Goal: Information Seeking & Learning: Learn about a topic

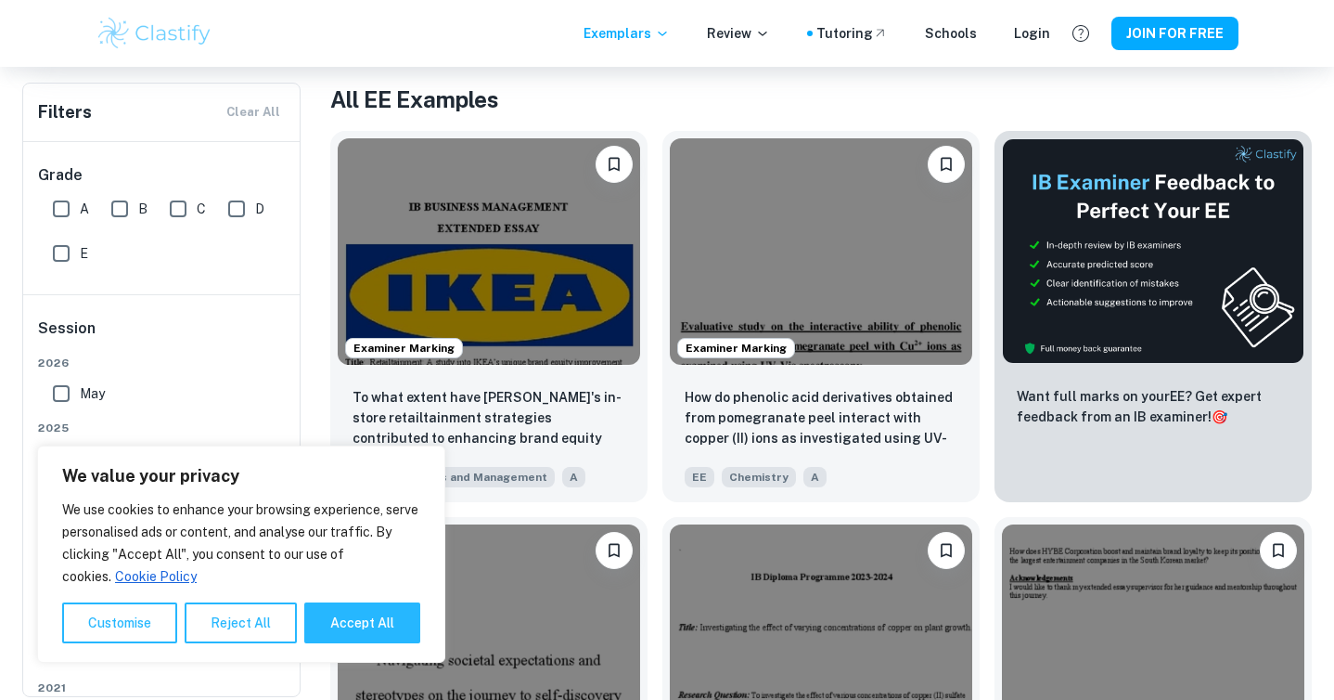
scroll to position [384, 0]
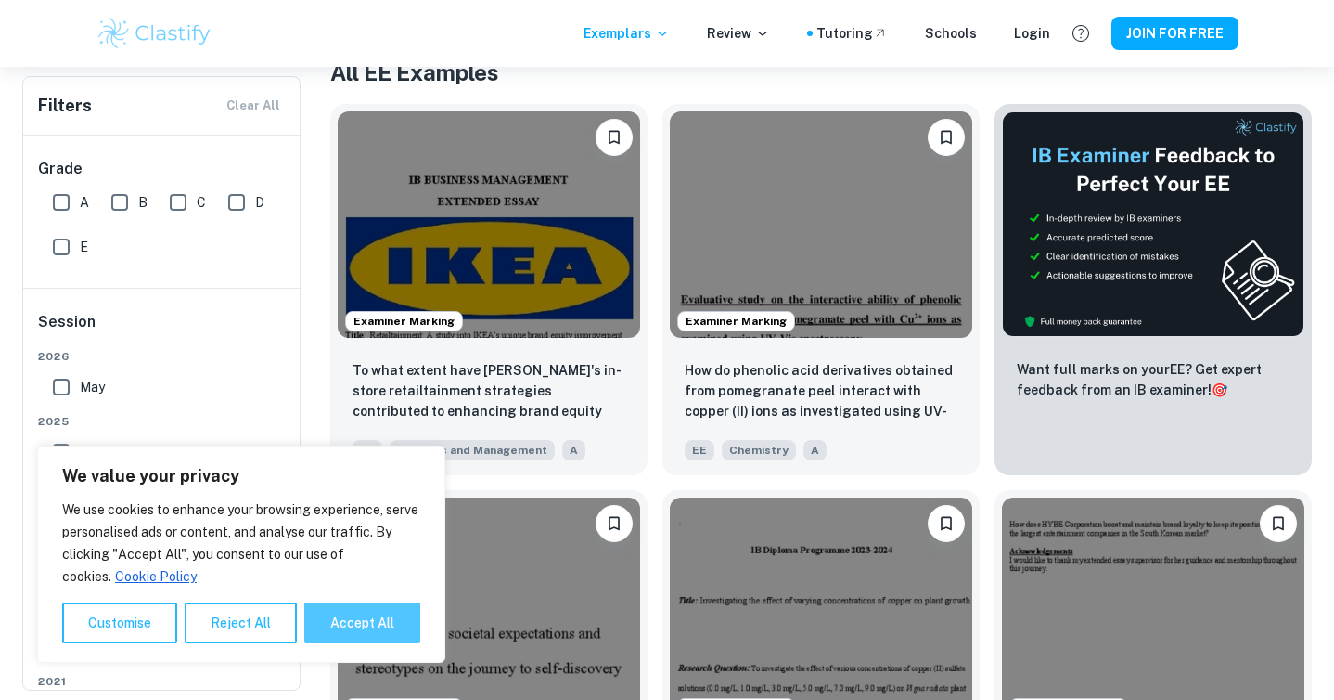
click at [381, 628] on button "Accept All" at bounding box center [362, 622] width 116 height 41
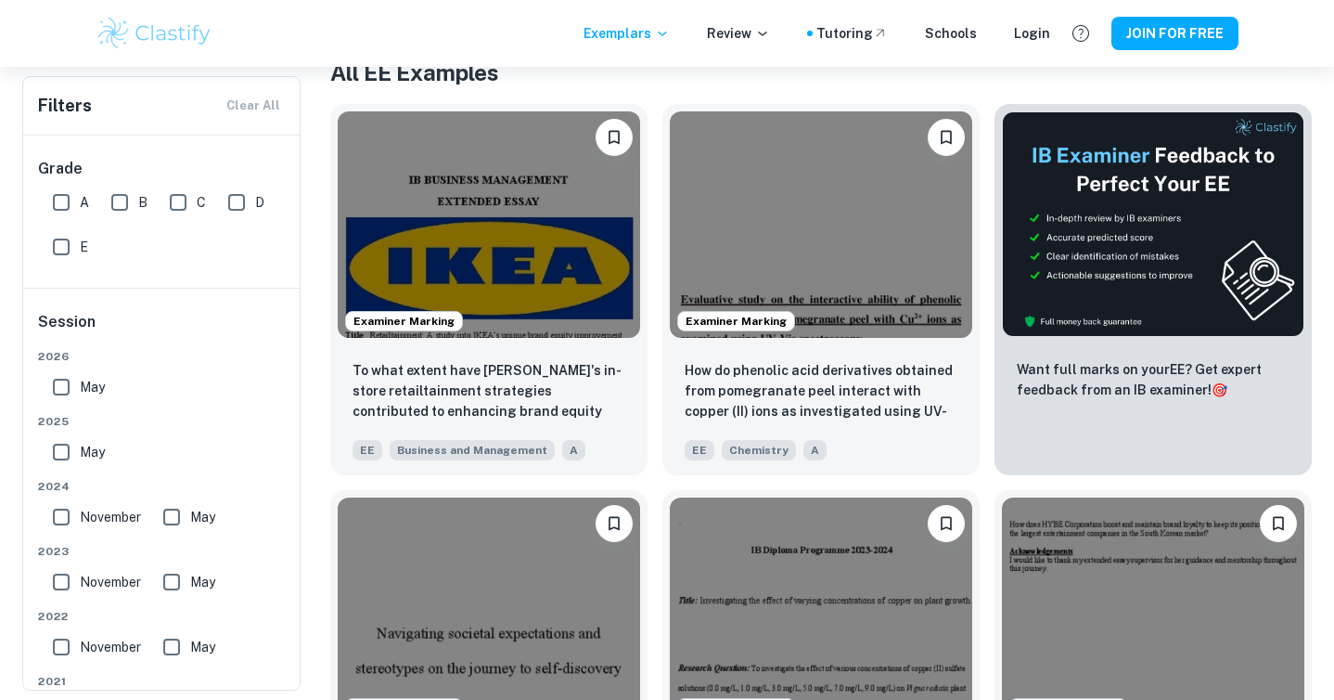
checkbox input "true"
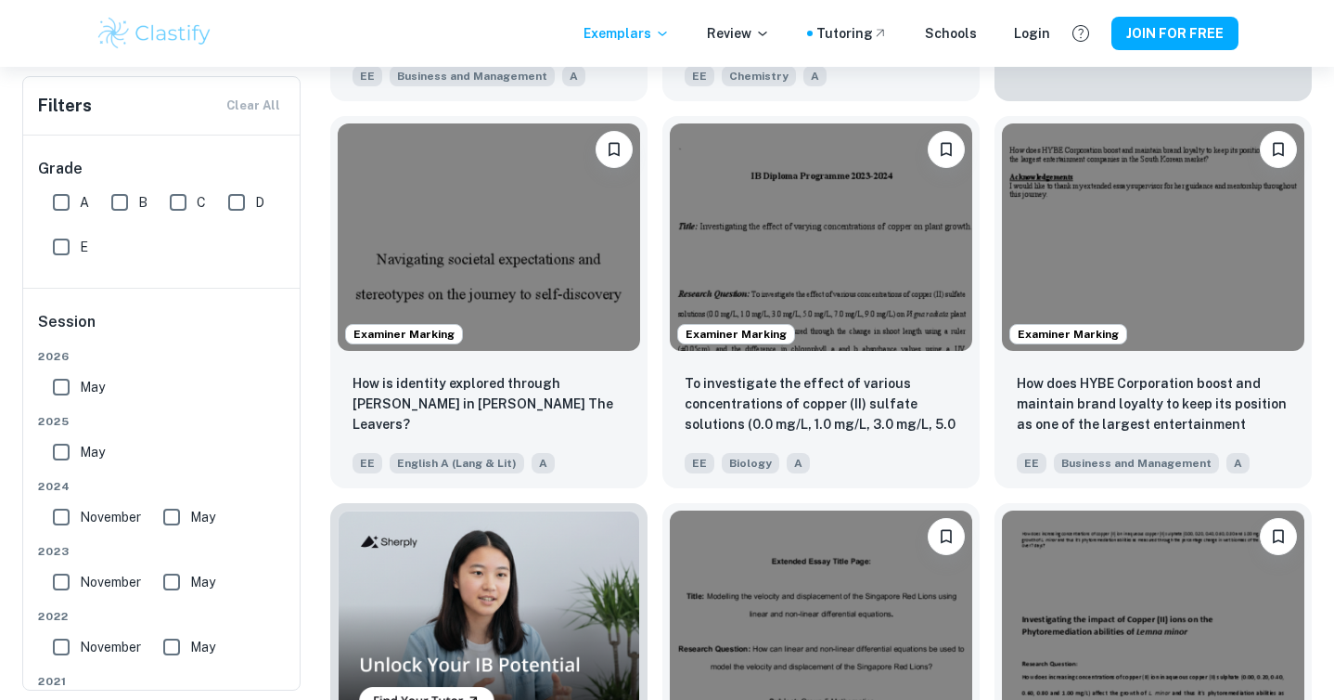
scroll to position [0, 0]
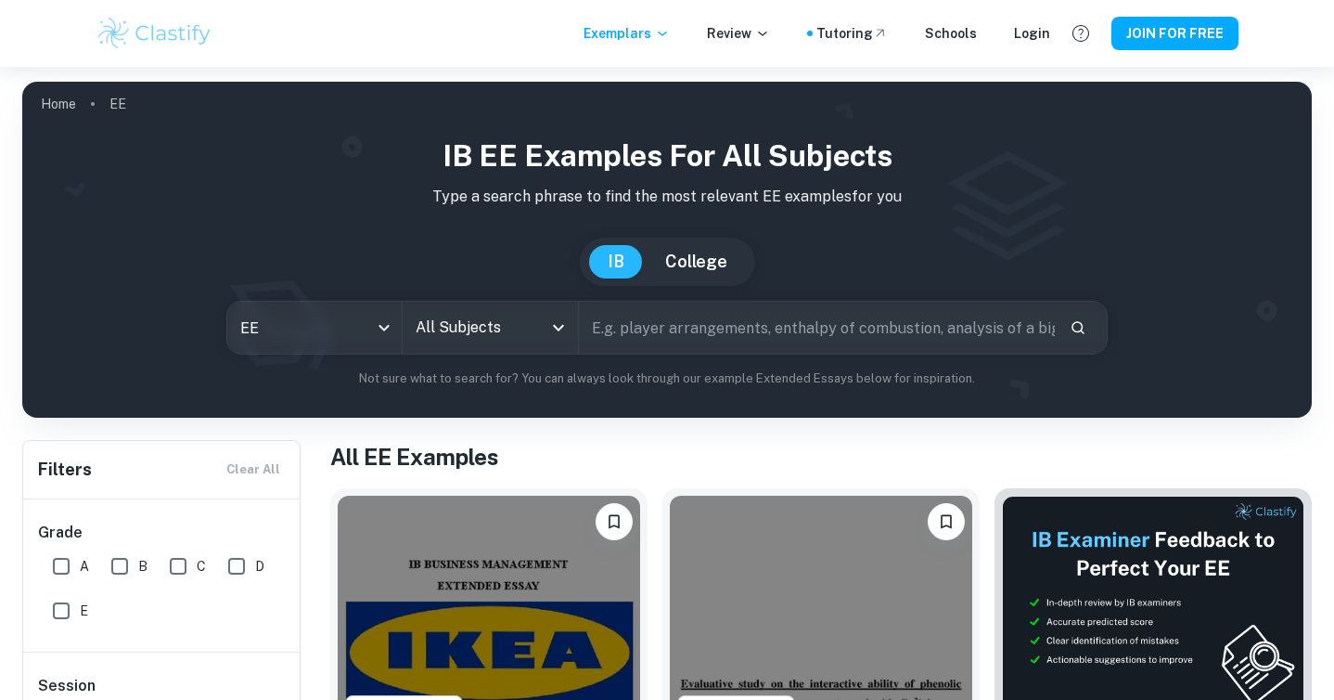
click at [524, 341] on input "All Subjects" at bounding box center [476, 327] width 131 height 35
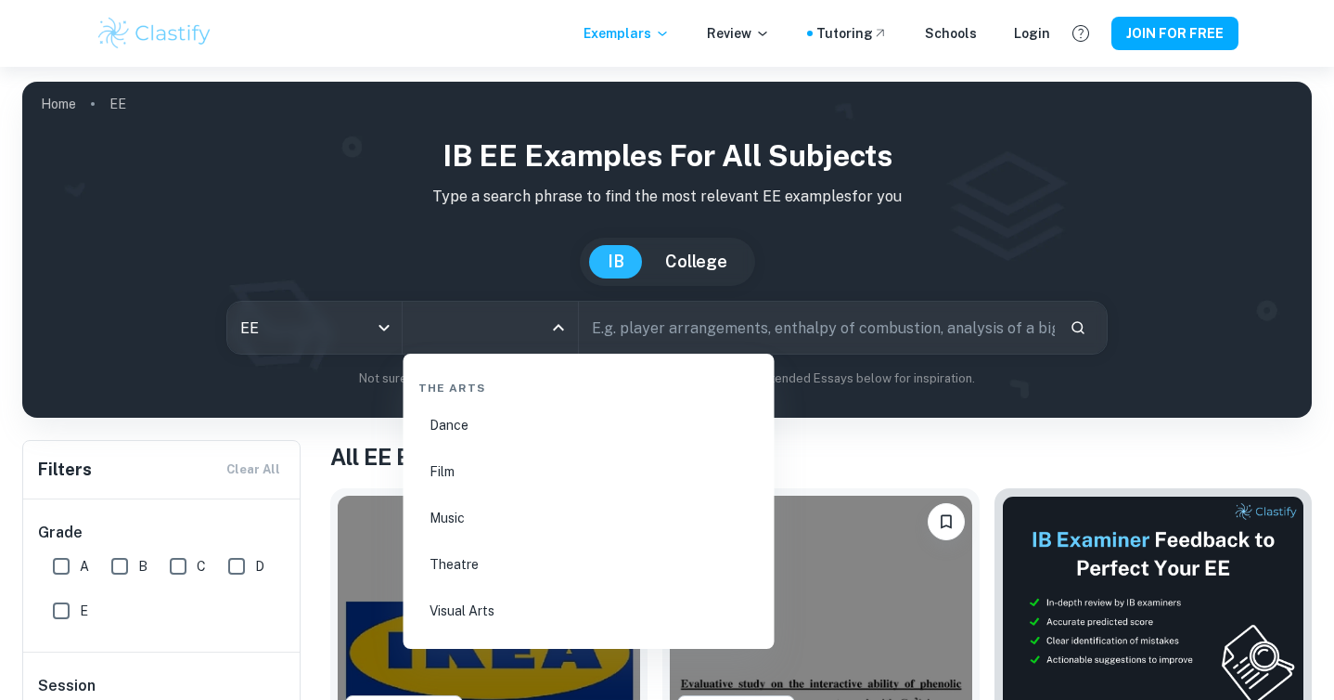
scroll to position [3151, 0]
click at [494, 554] on li "Theatre" at bounding box center [589, 554] width 356 height 43
type input "Theatre"
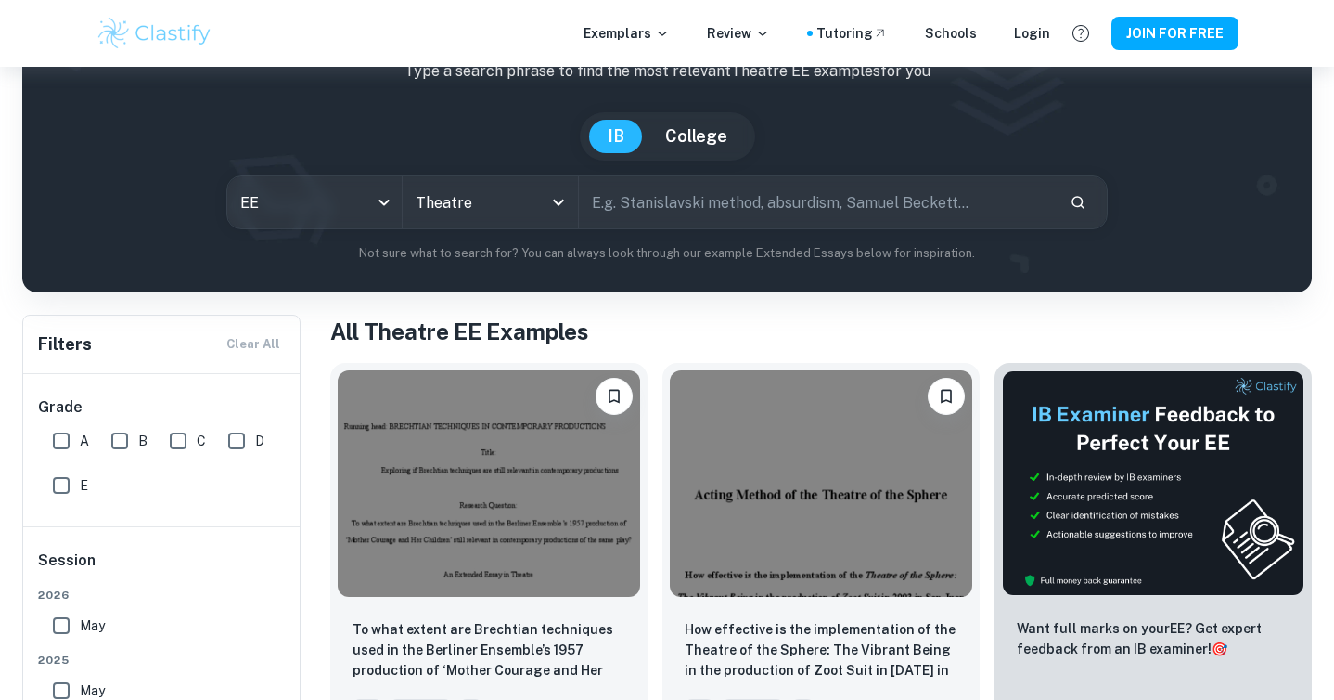
scroll to position [128, 0]
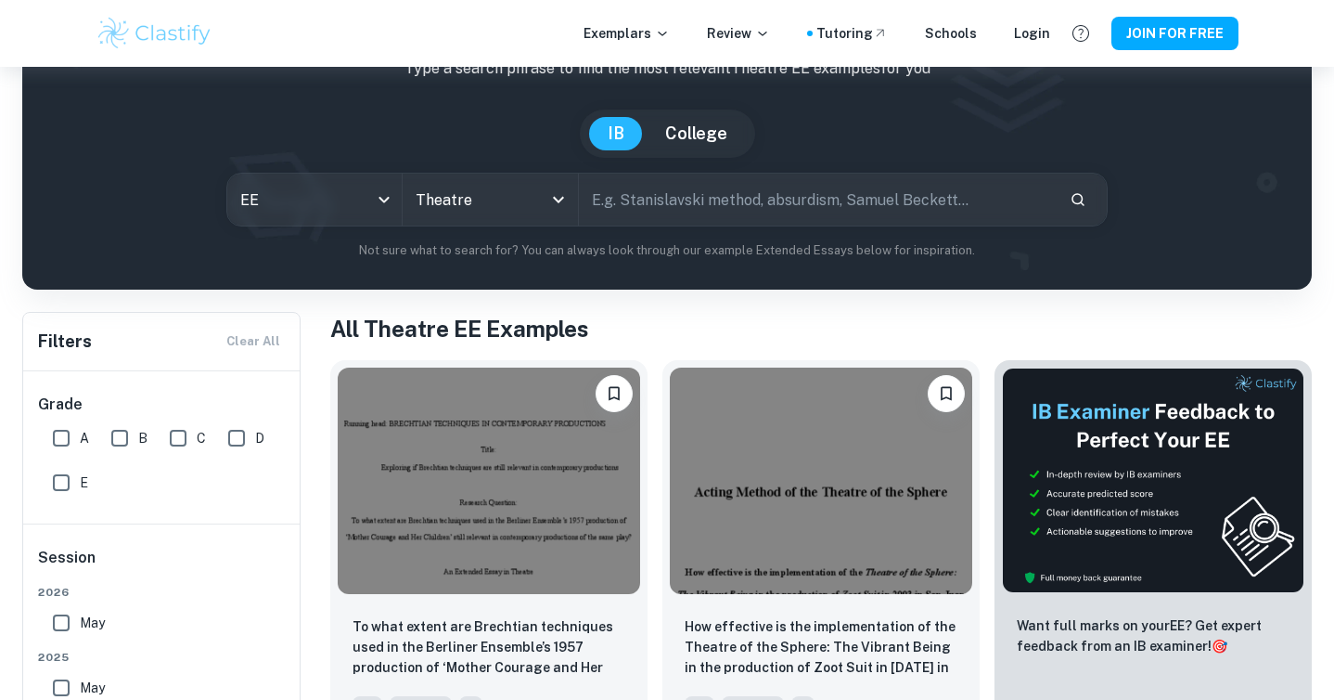
click at [710, 205] on input "text" at bounding box center [817, 199] width 476 height 52
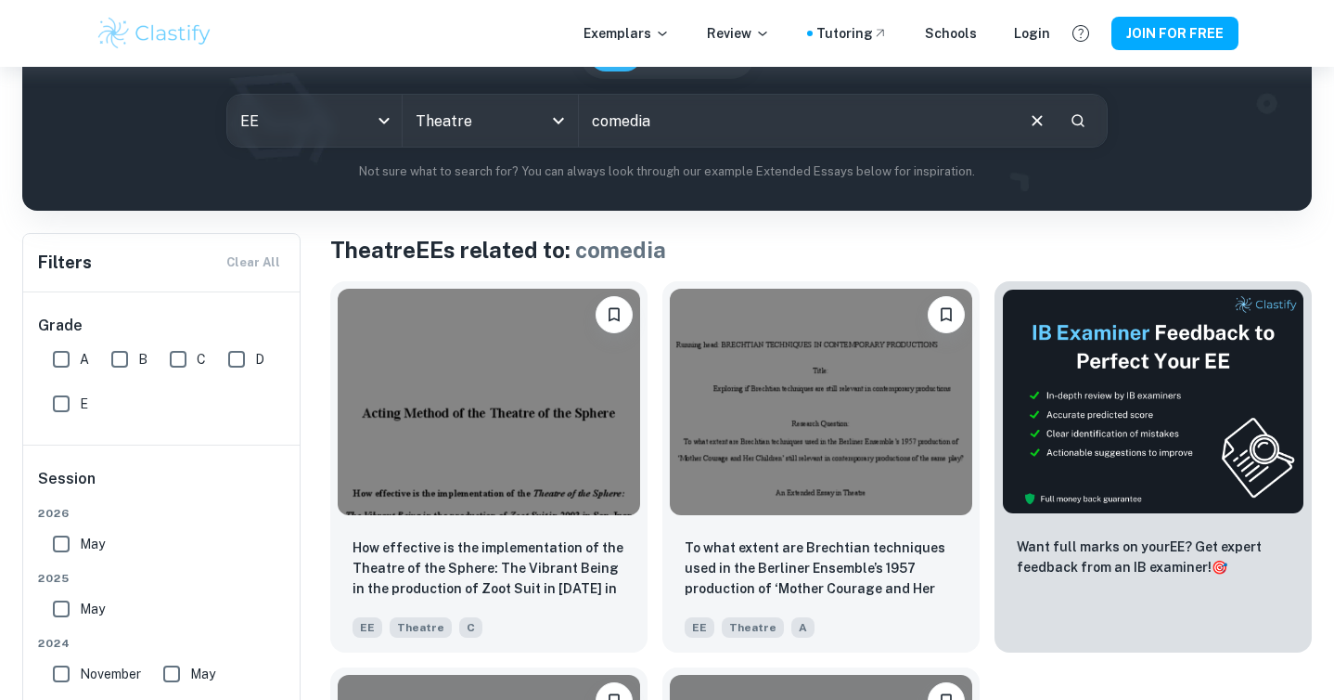
scroll to position [212, 0]
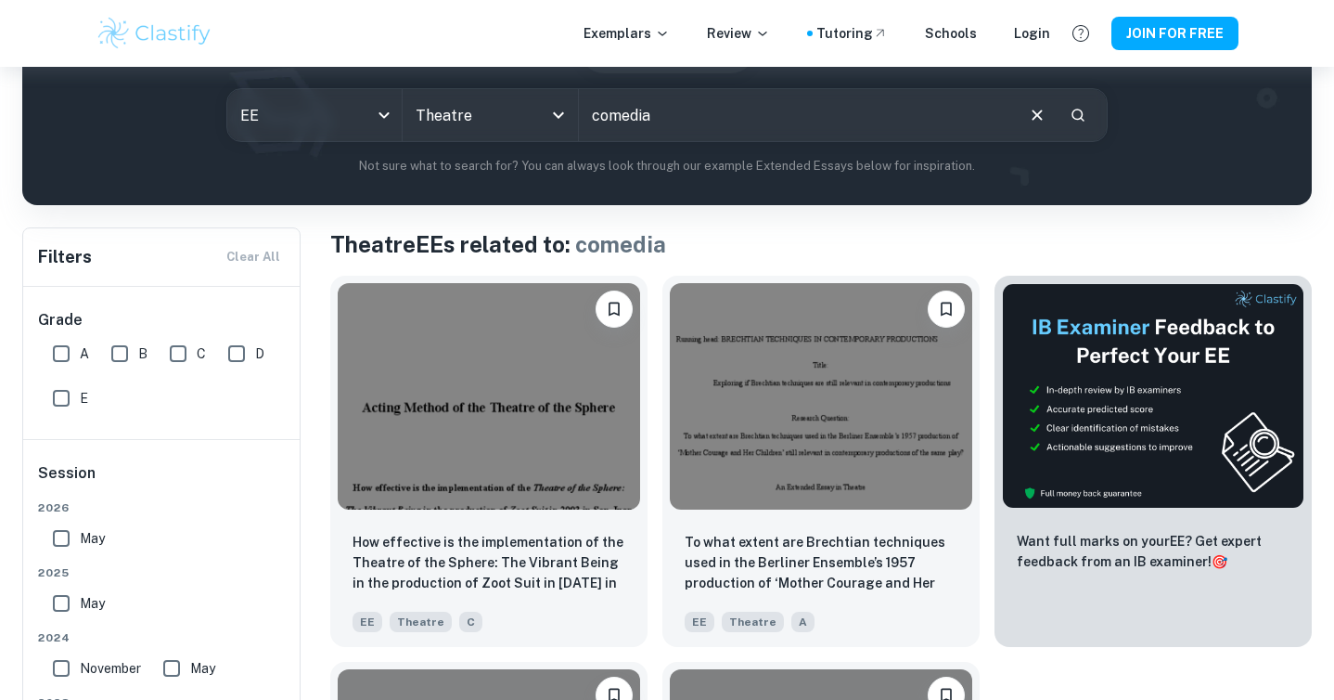
click at [727, 101] on input "comedia" at bounding box center [795, 115] width 433 height 52
click at [724, 113] on input "comedia" at bounding box center [795, 115] width 433 height 52
click at [596, 118] on input "comedia" at bounding box center [795, 115] width 433 height 52
paste input "media dell'arte"
type input "commedia dell'arte"
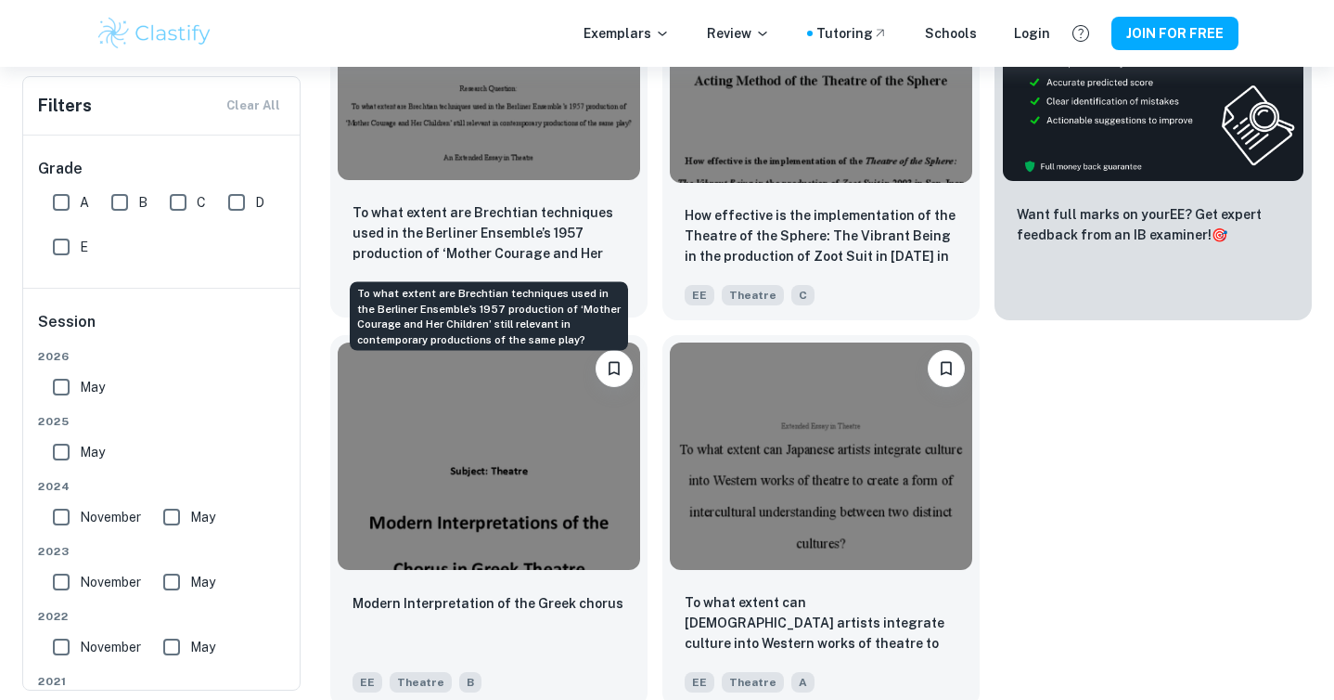
scroll to position [546, 0]
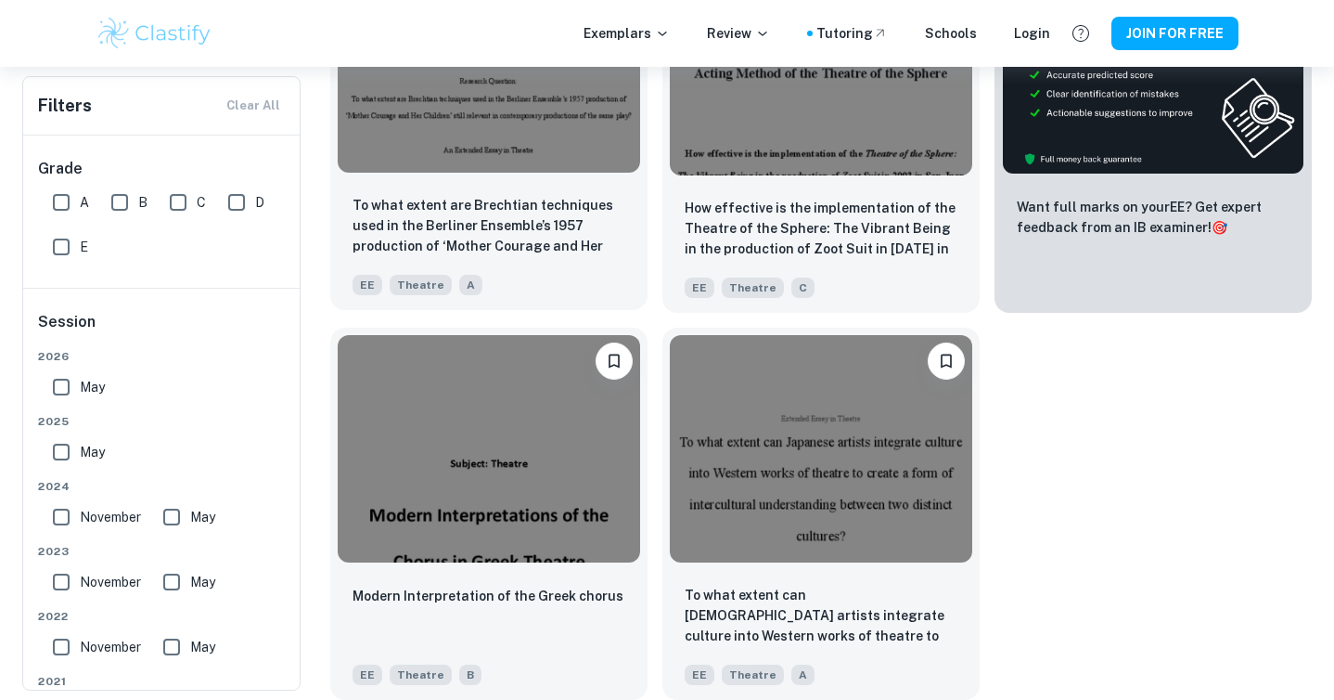
click at [471, 159] on img at bounding box center [489, 59] width 302 height 226
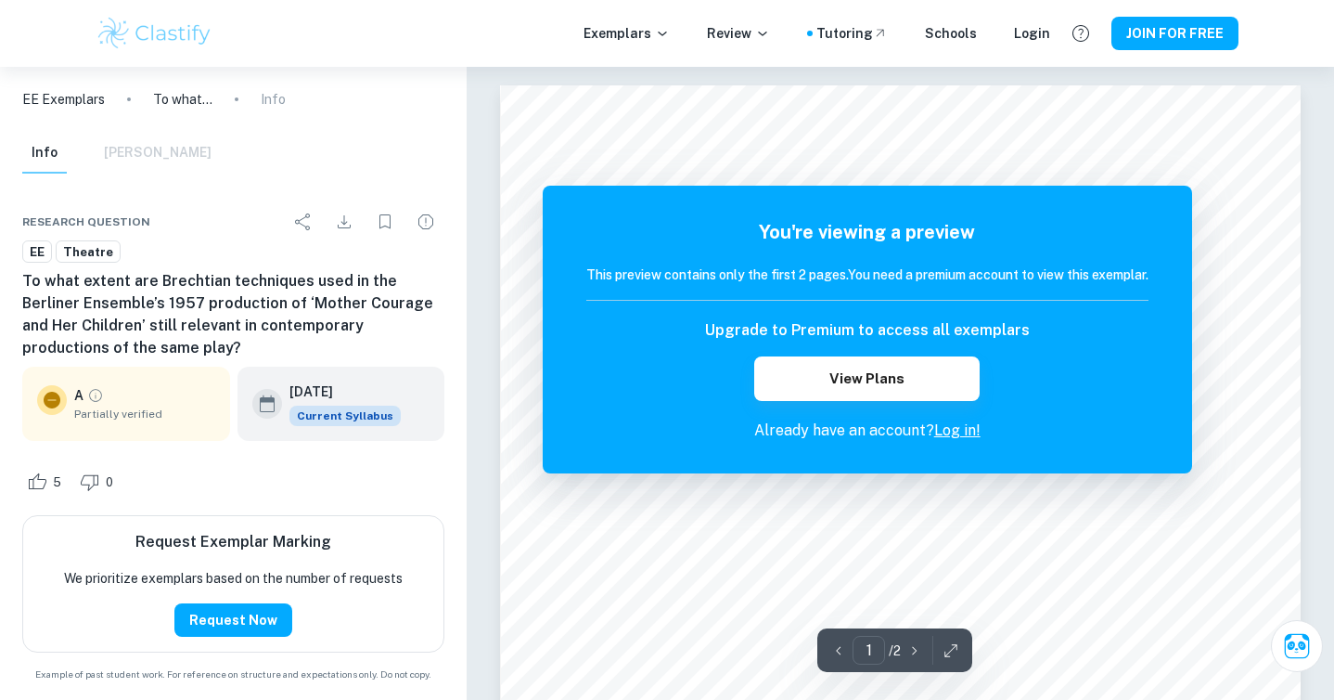
click at [968, 436] on link "Log in!" at bounding box center [957, 430] width 46 height 18
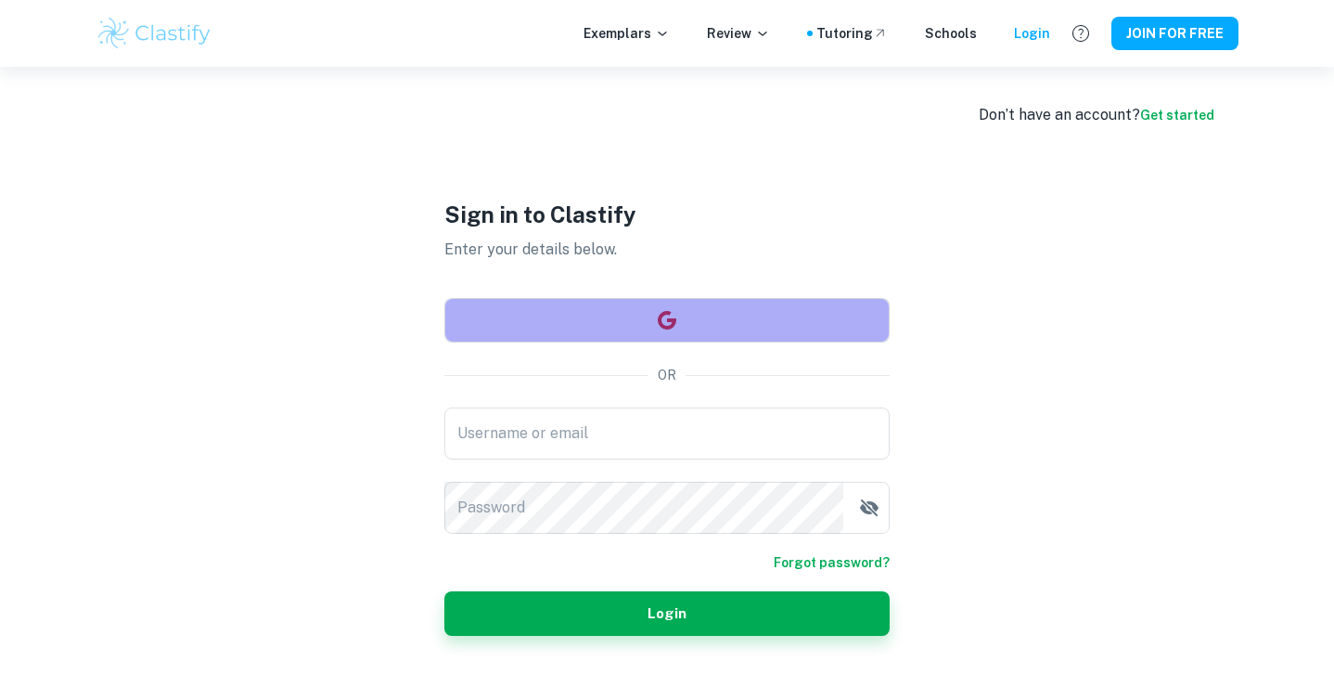
click at [695, 329] on button "button" at bounding box center [666, 320] width 445 height 45
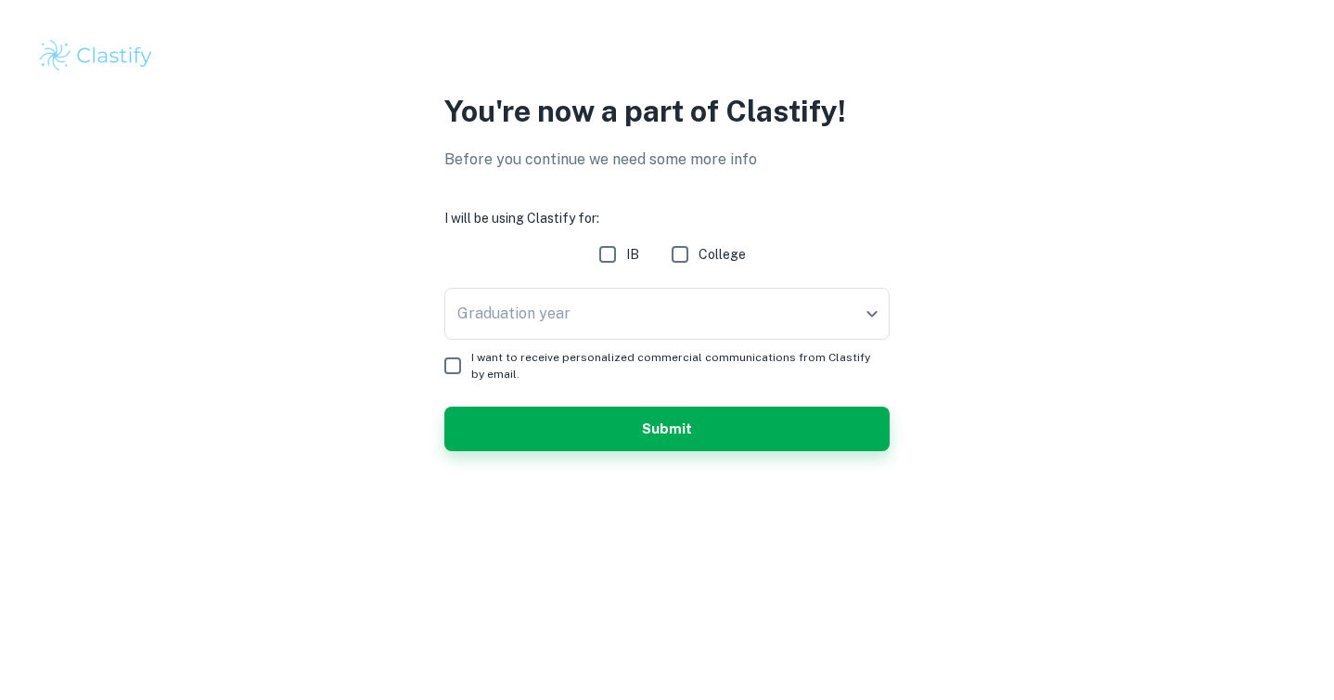
click at [611, 258] on input "IB" at bounding box center [607, 254] width 37 height 37
checkbox input "true"
click at [589, 308] on body "You're now a part of Clastify! Before you continue we need some more info I wil…" at bounding box center [667, 350] width 1334 height 700
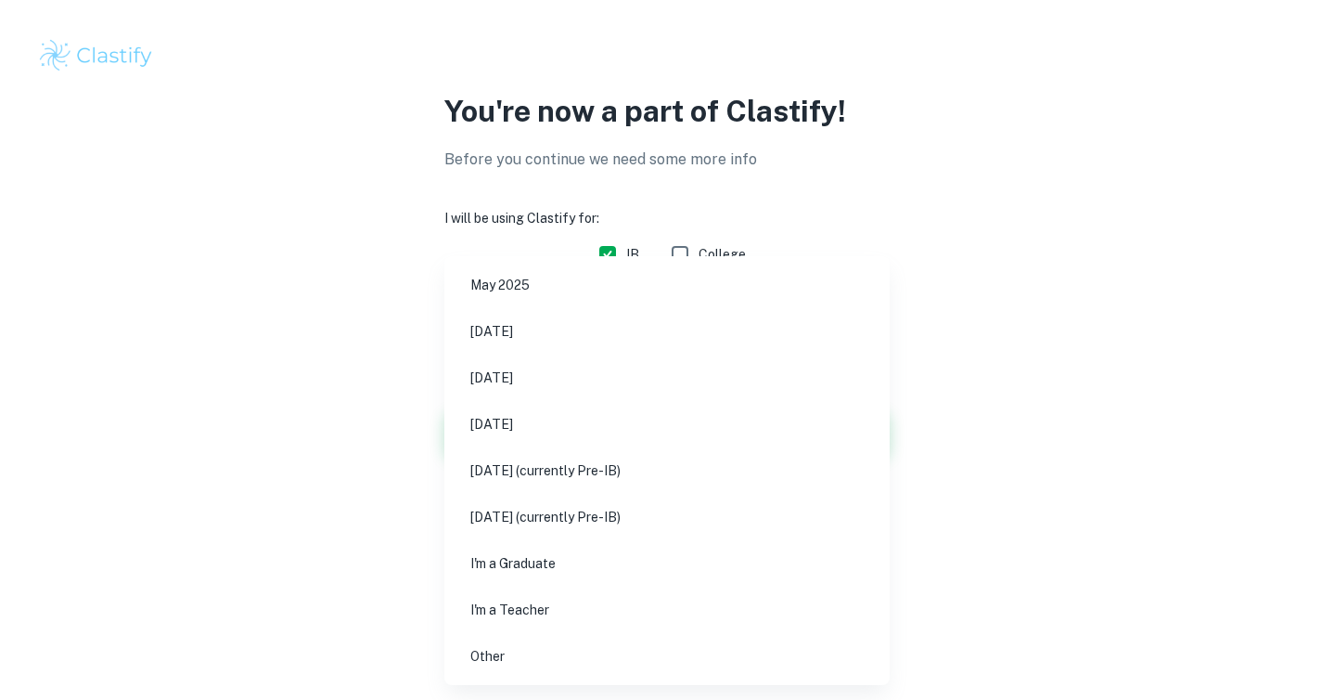
click at [333, 322] on div at bounding box center [667, 350] width 1334 height 700
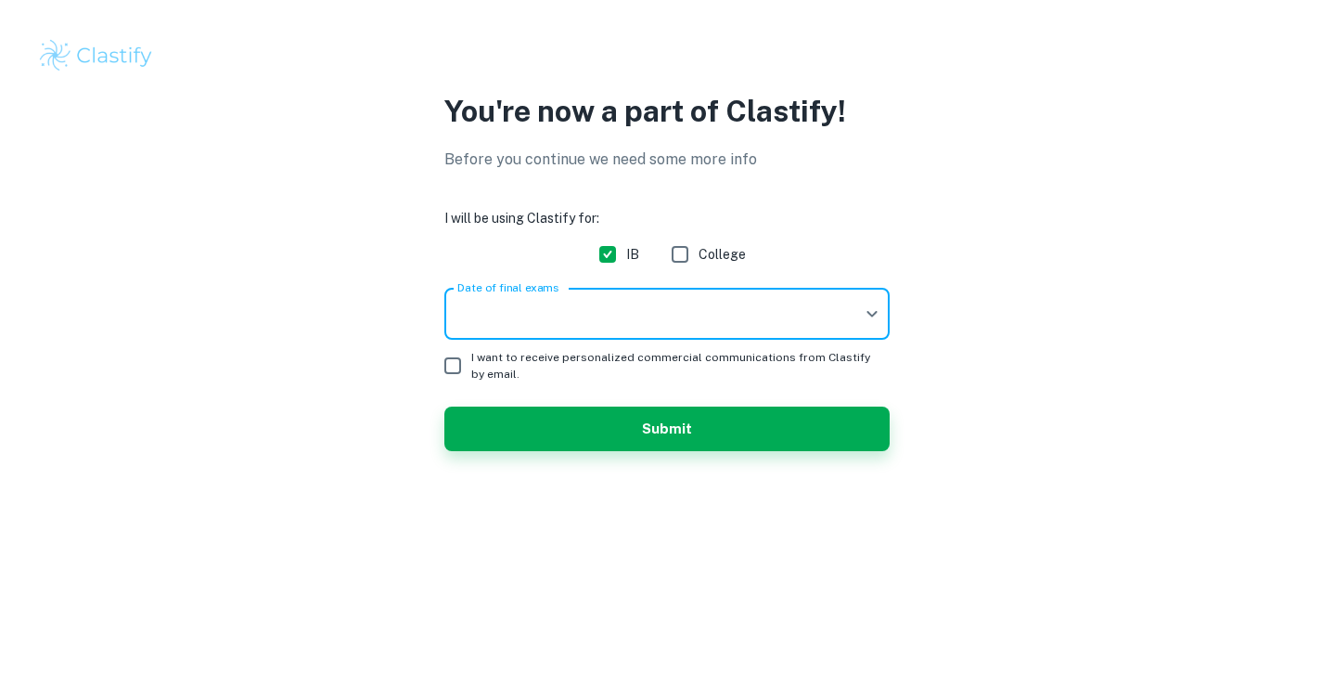
click at [622, 330] on body "We value your privacy We use cookies to enhance your browsing experience, serve…" at bounding box center [667, 350] width 1334 height 700
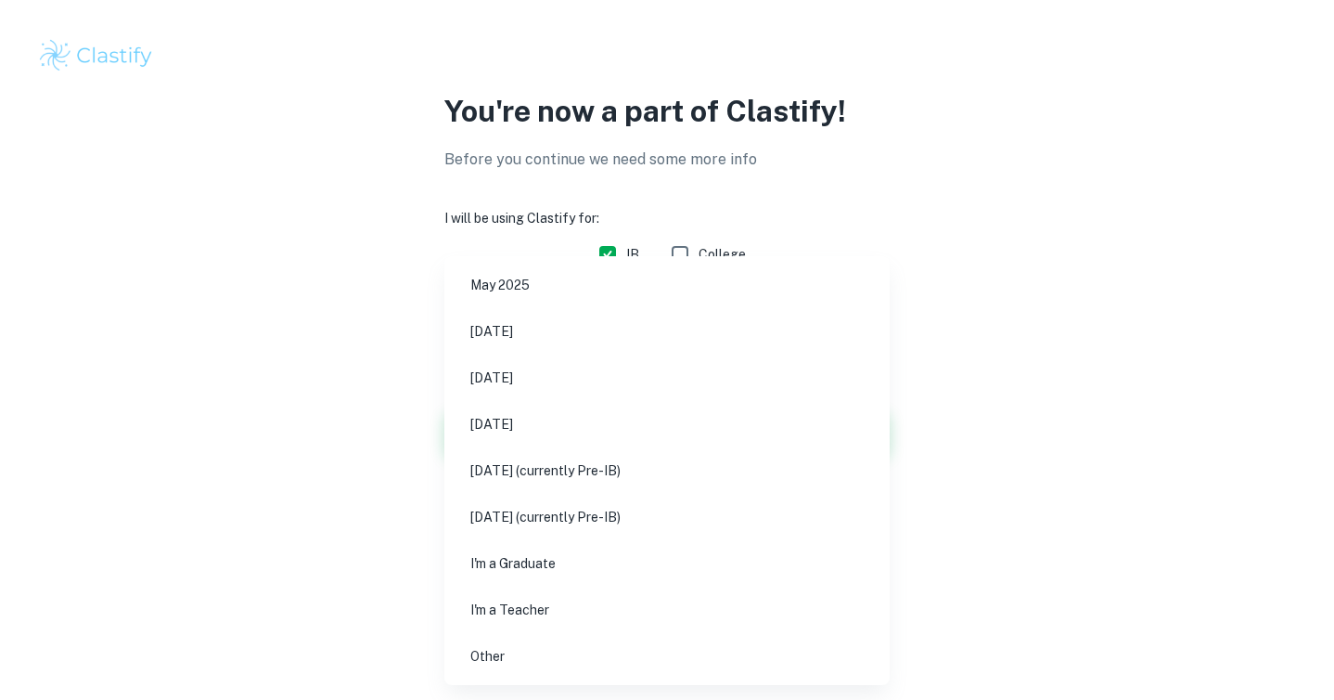
click at [585, 476] on li "May 2027 (currently Pre-IB)" at bounding box center [667, 470] width 431 height 43
type input "M27"
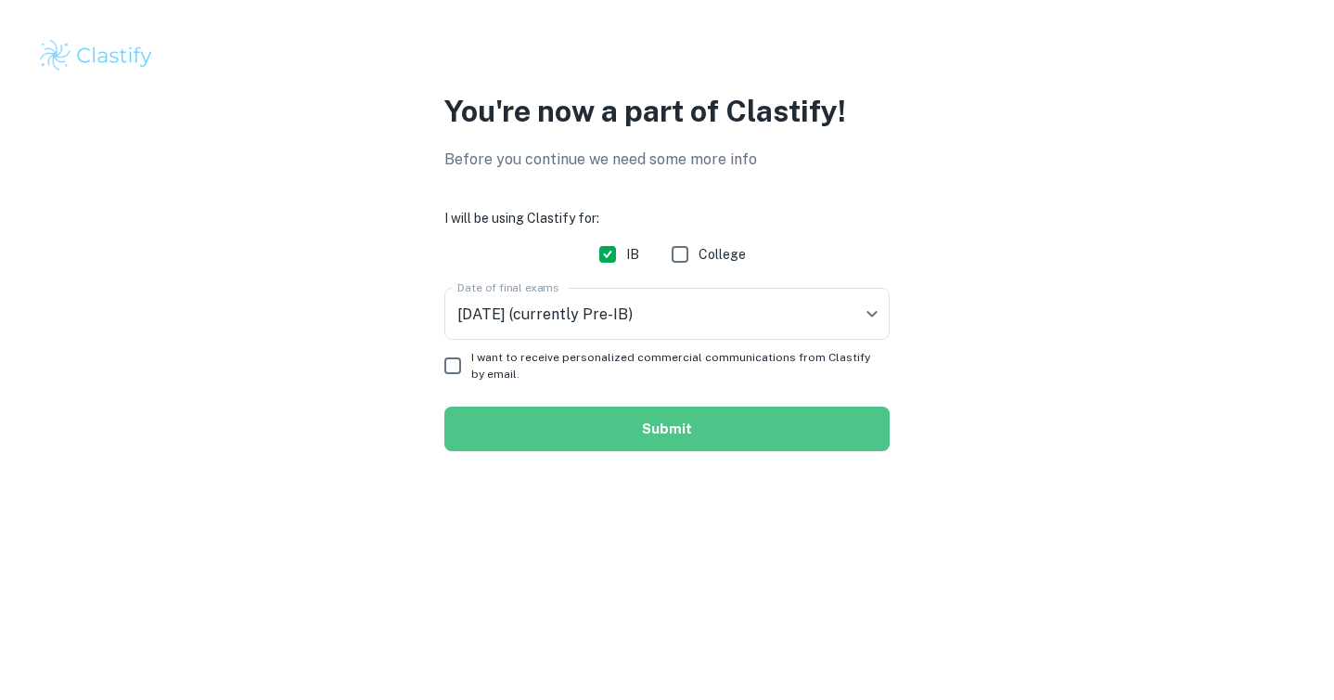
click at [529, 437] on button "Submit" at bounding box center [666, 428] width 445 height 45
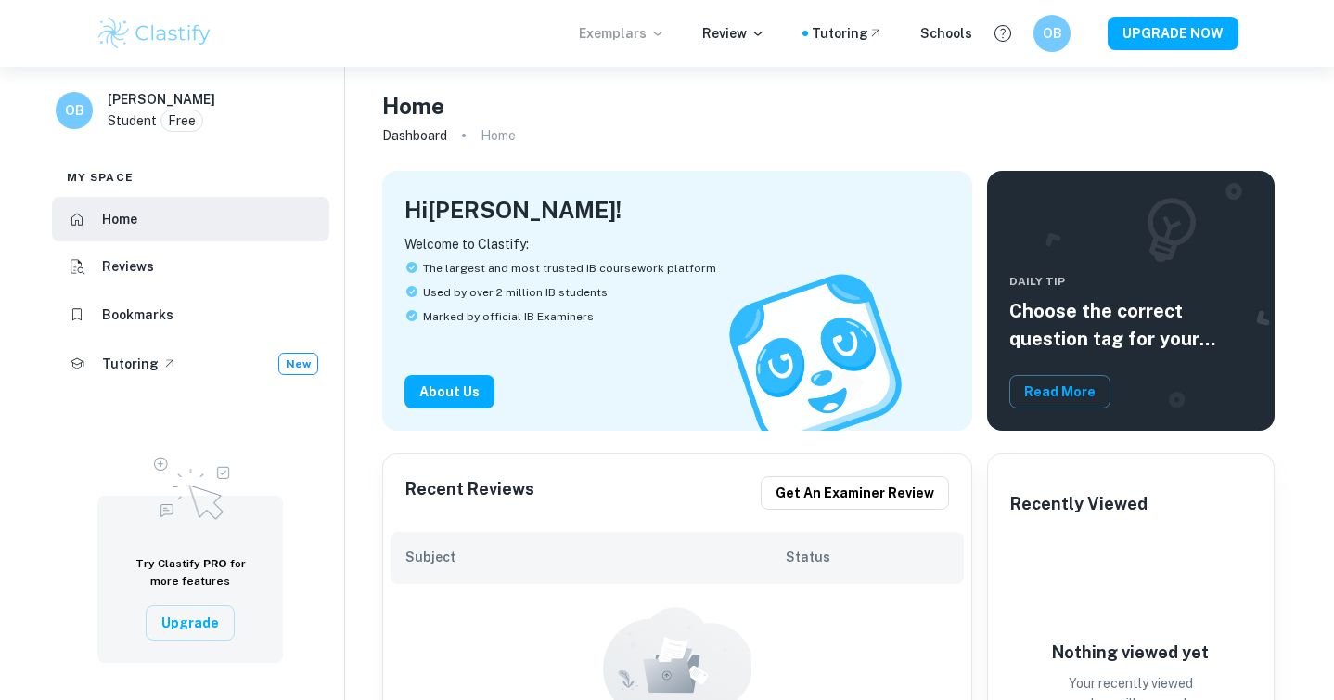
click at [665, 33] on icon at bounding box center [657, 33] width 15 height 15
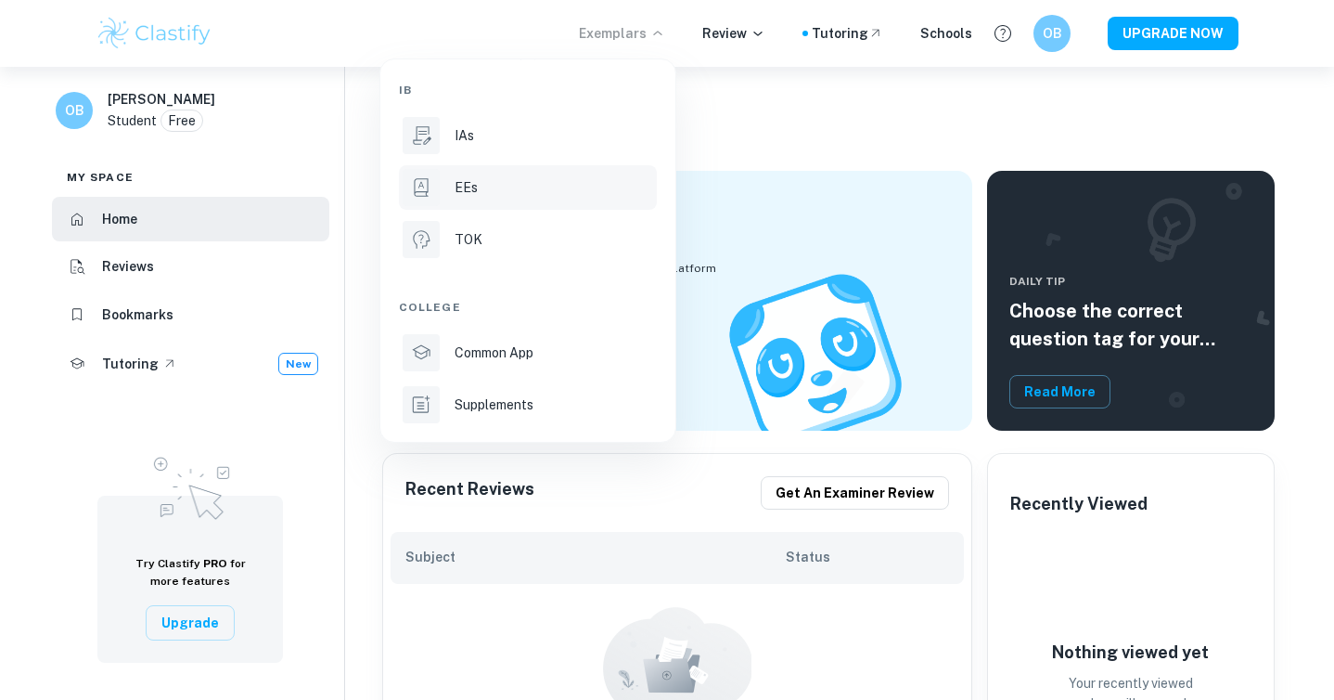
click at [455, 183] on p "EEs" at bounding box center [466, 187] width 23 height 20
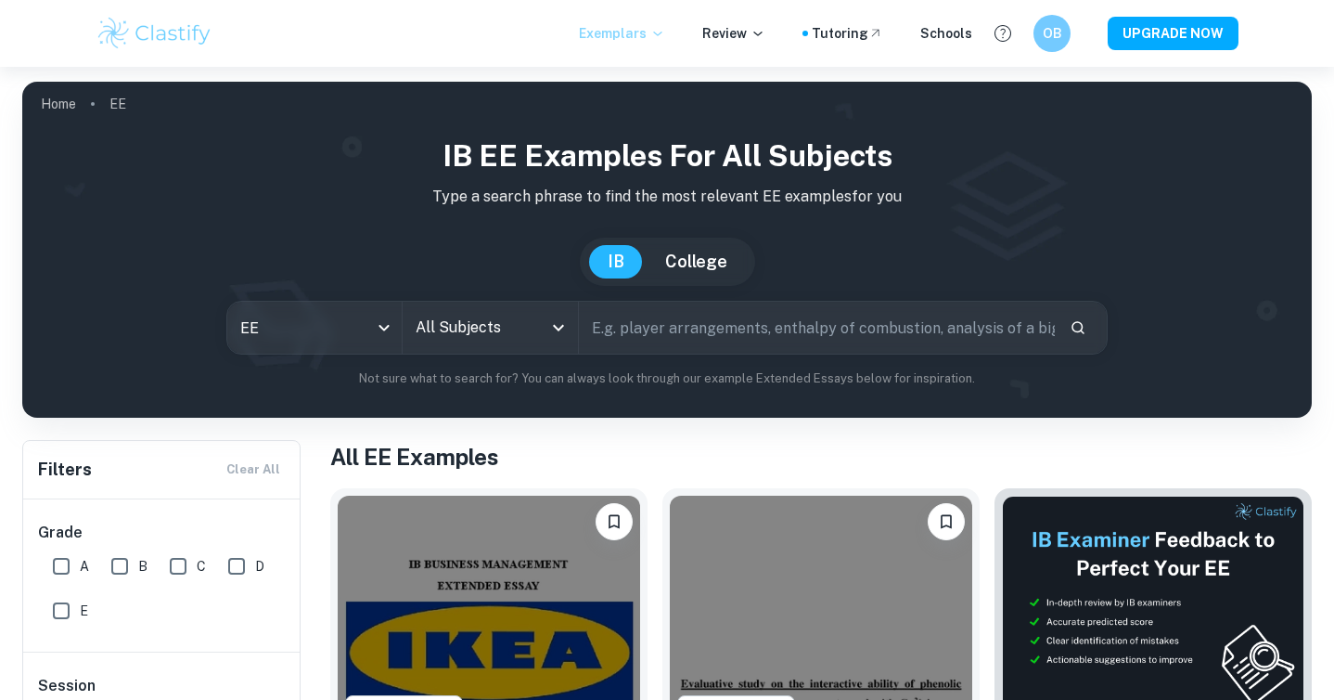
click at [713, 336] on input "text" at bounding box center [817, 328] width 476 height 52
paste input "commedia dell'arte"
type input "commedia dell'arte"
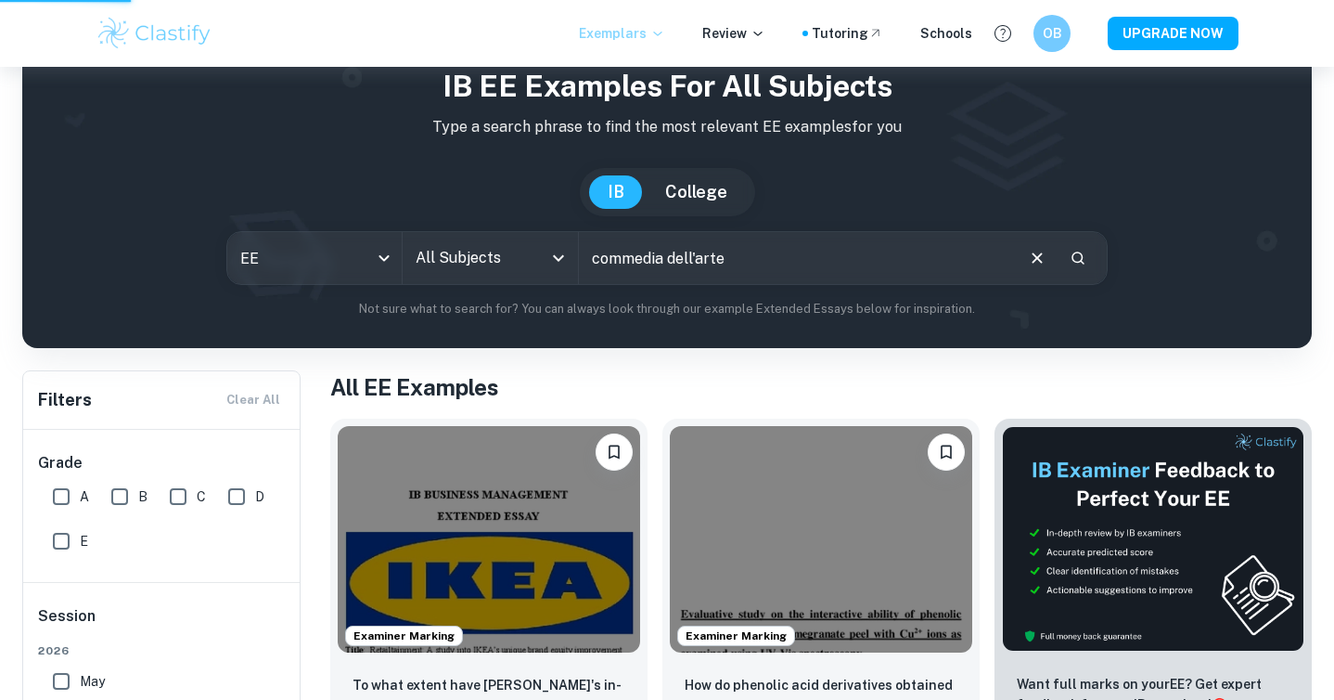
scroll to position [74, 0]
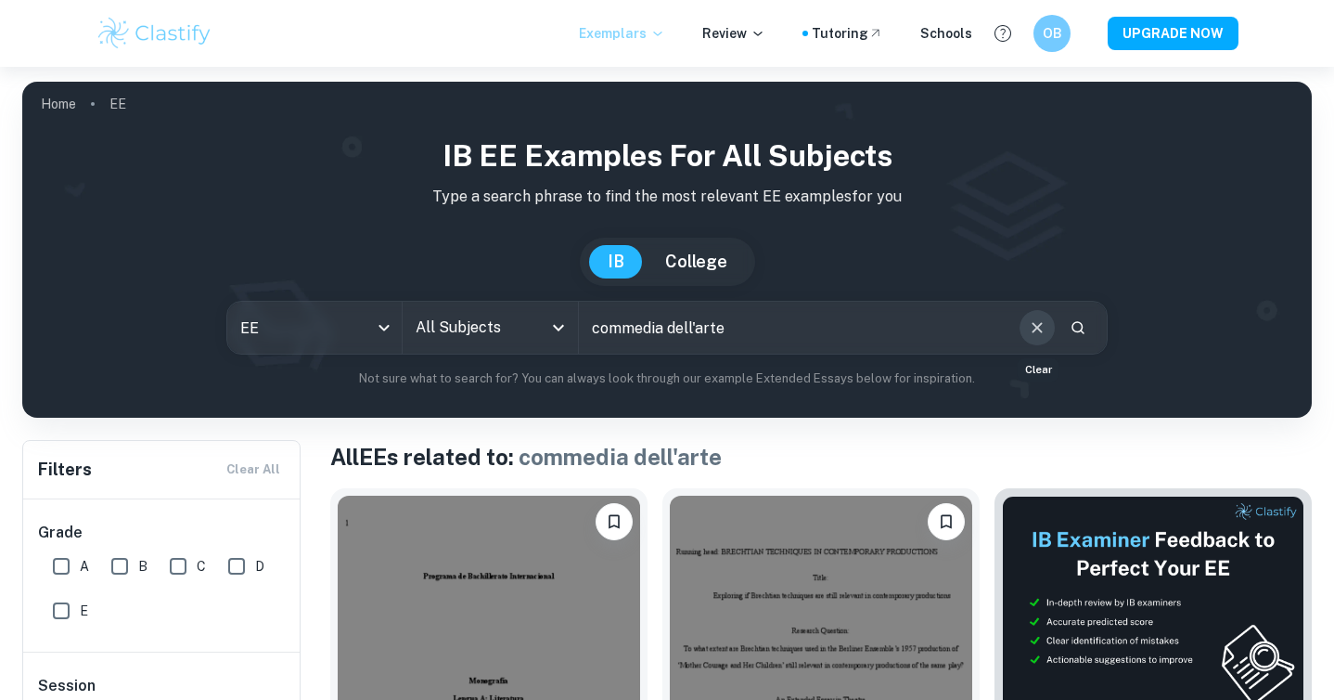
click at [1043, 322] on icon "Clear" at bounding box center [1037, 327] width 20 height 20
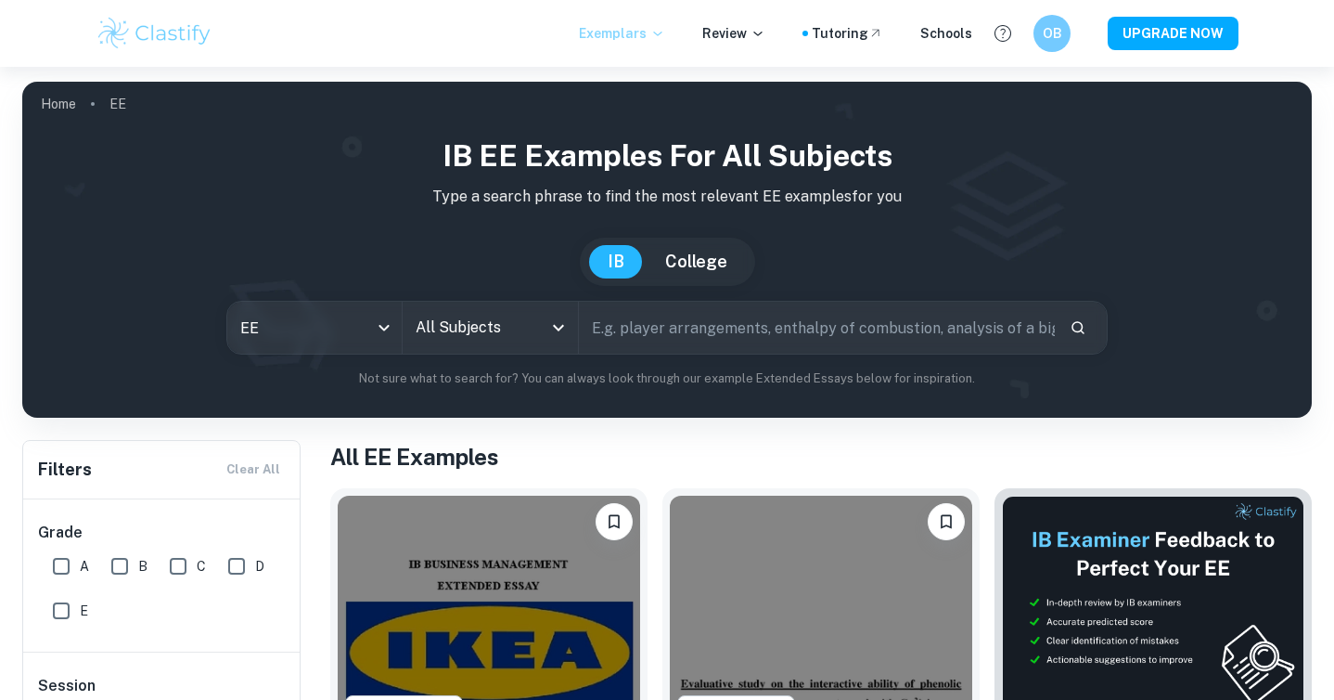
click at [531, 334] on input "All Subjects" at bounding box center [476, 327] width 131 height 35
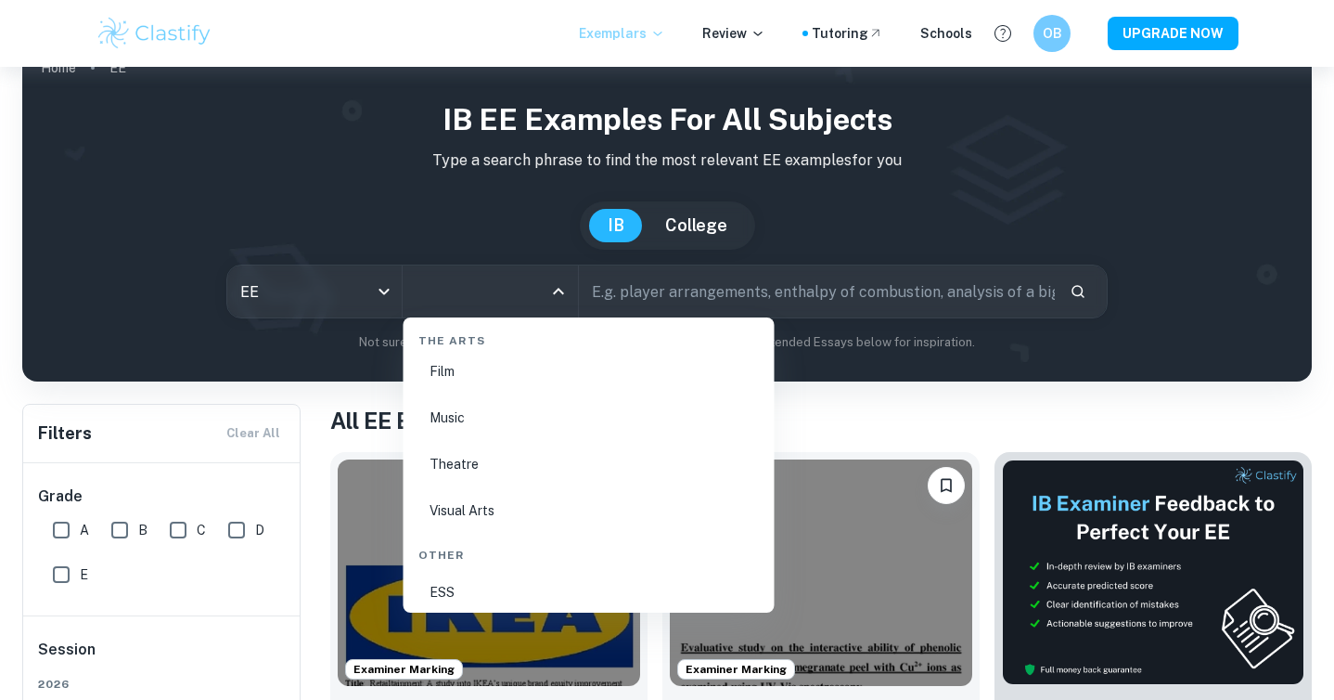
scroll to position [3198, 0]
click at [487, 480] on li "Theatre" at bounding box center [589, 471] width 356 height 43
type input "Theatre"
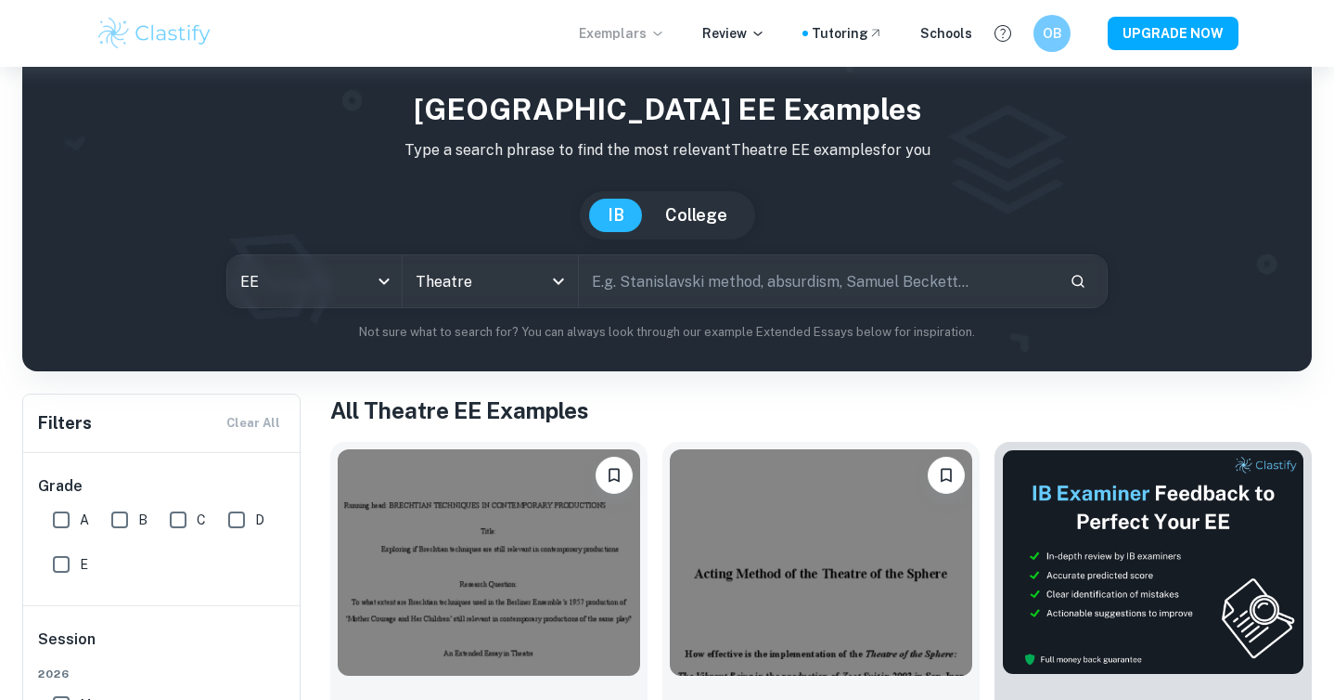
scroll to position [45, 0]
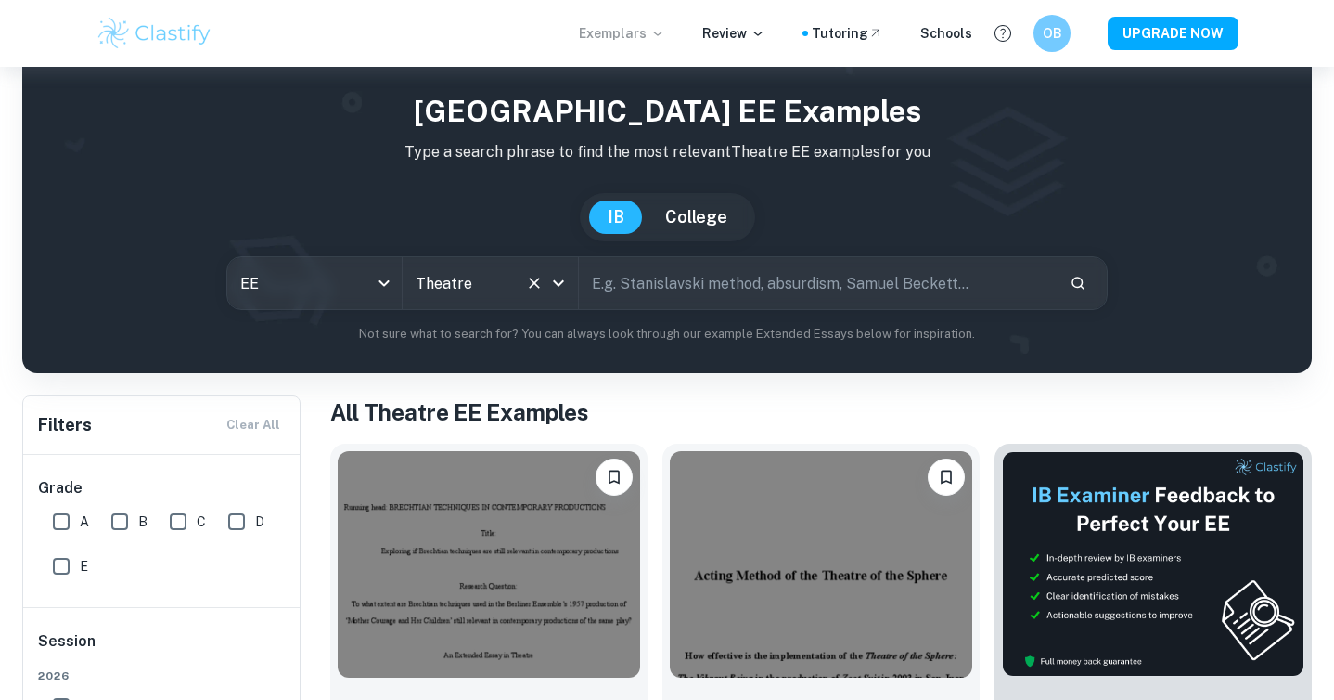
click at [528, 279] on icon "Clear" at bounding box center [534, 283] width 19 height 19
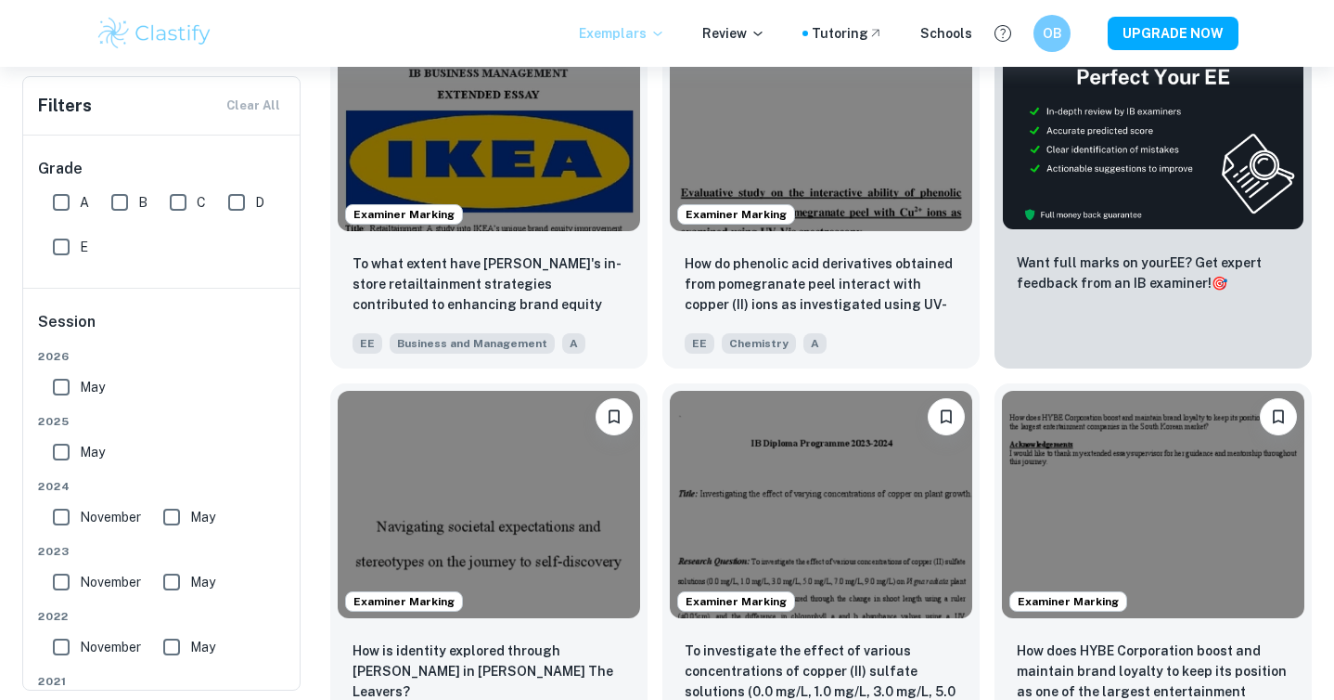
scroll to position [493, 0]
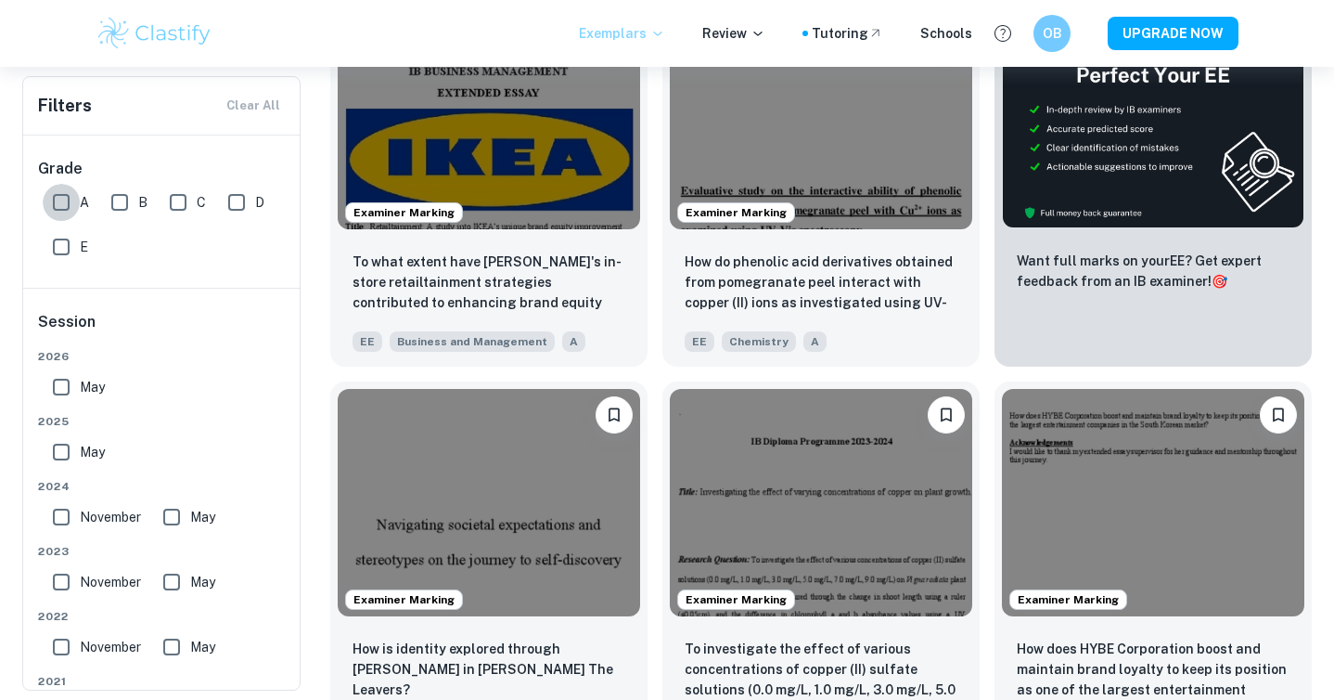
click at [63, 201] on input "A" at bounding box center [61, 202] width 37 height 37
checkbox input "true"
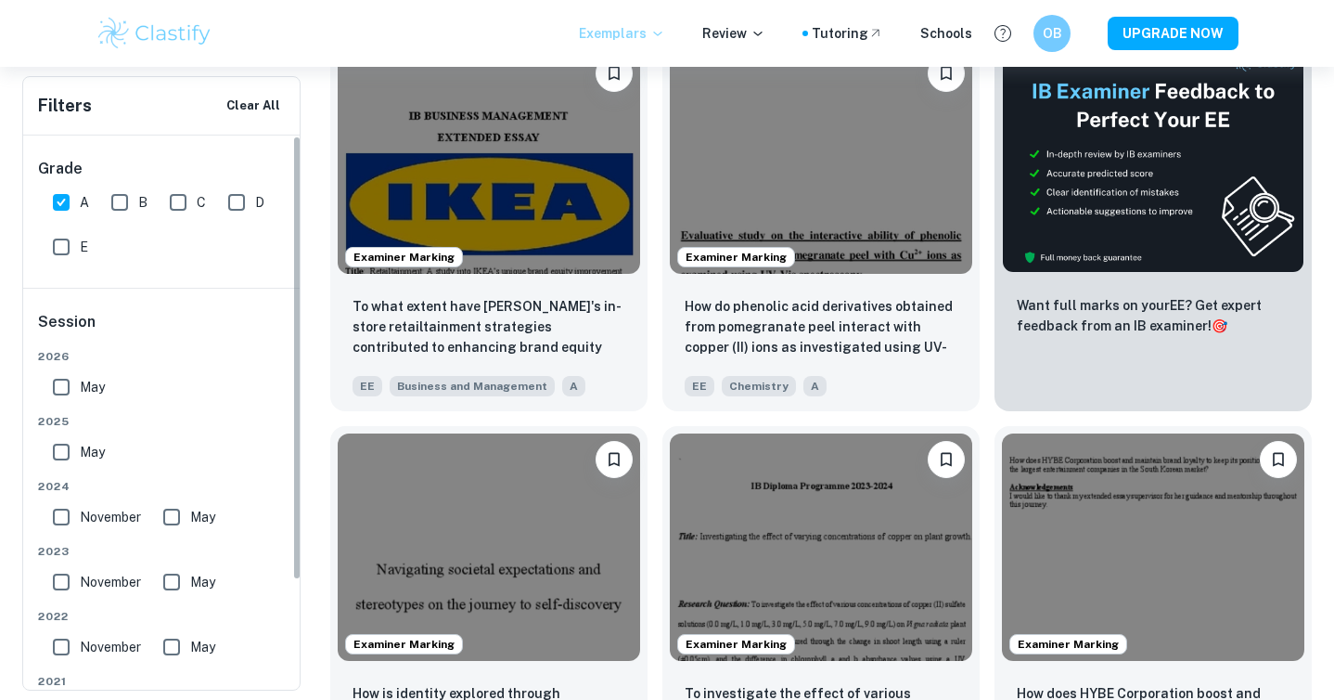
click at [67, 241] on input "E" at bounding box center [61, 246] width 37 height 37
checkbox input "true"
click at [67, 202] on input "A" at bounding box center [61, 202] width 37 height 37
checkbox input "false"
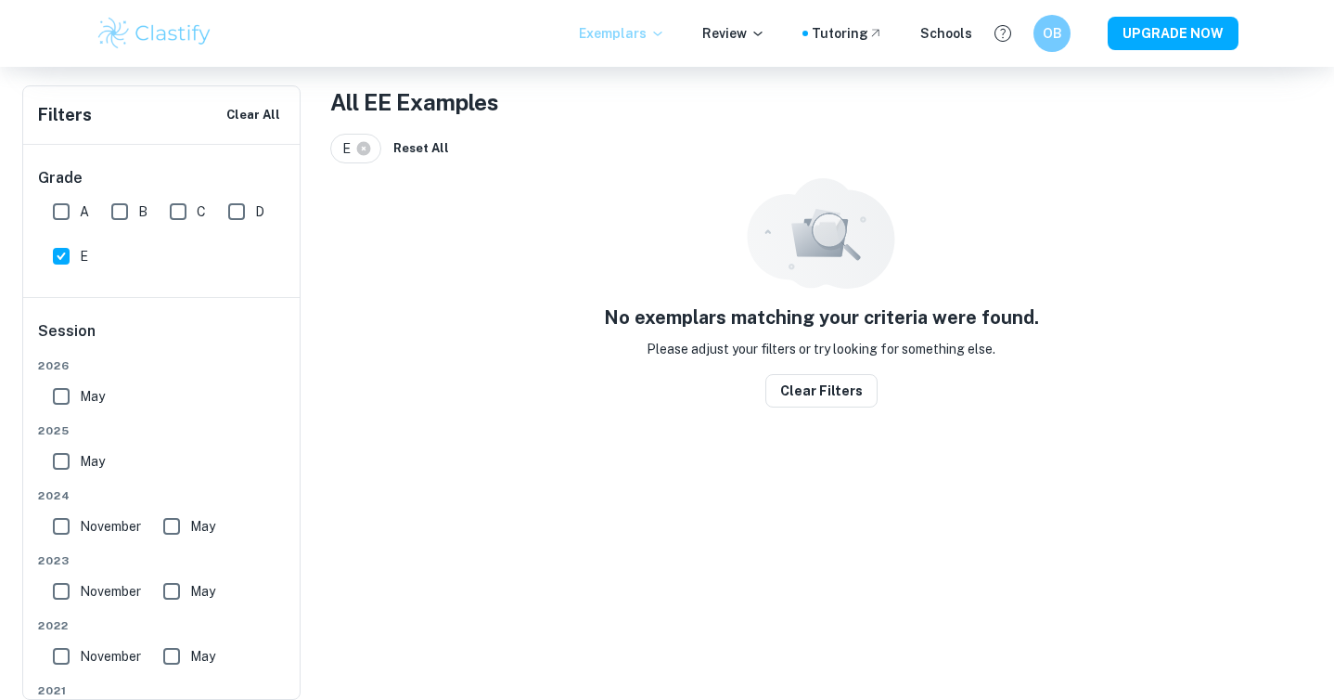
scroll to position [354, 0]
click at [366, 151] on icon at bounding box center [364, 149] width 14 height 14
checkbox input "false"
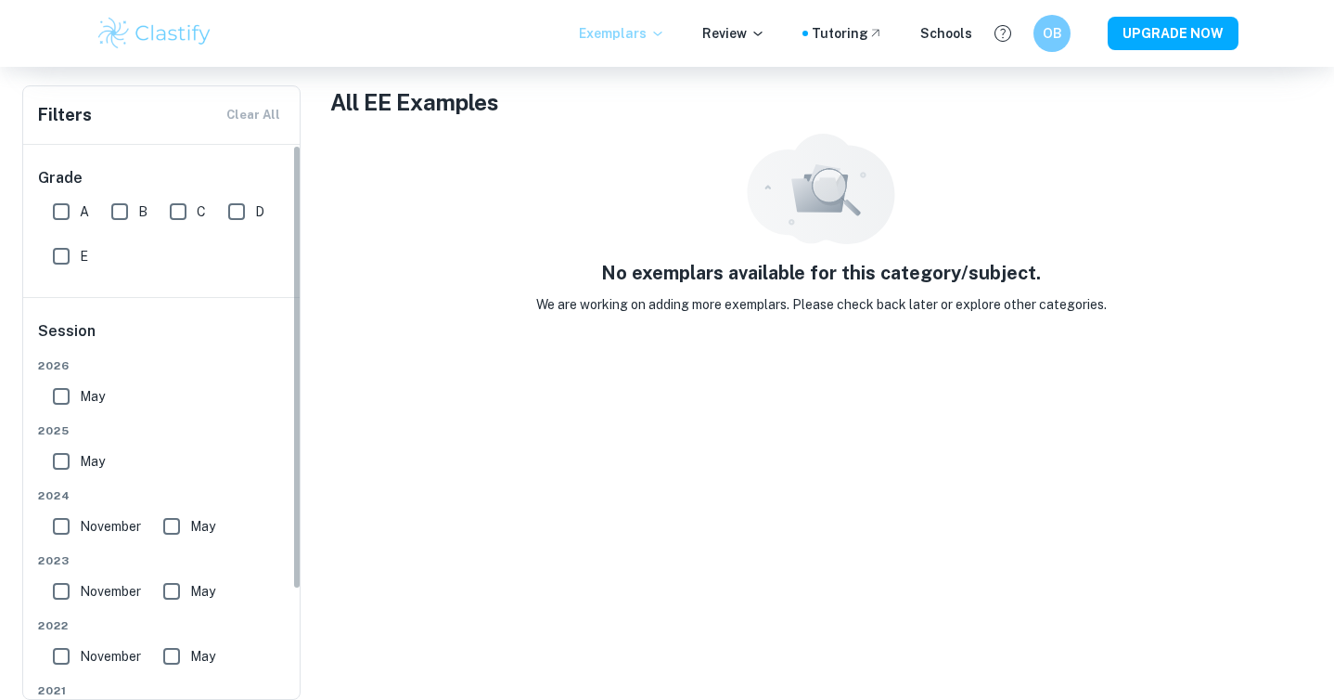
click at [65, 208] on input "A" at bounding box center [61, 211] width 37 height 37
checkbox input "true"
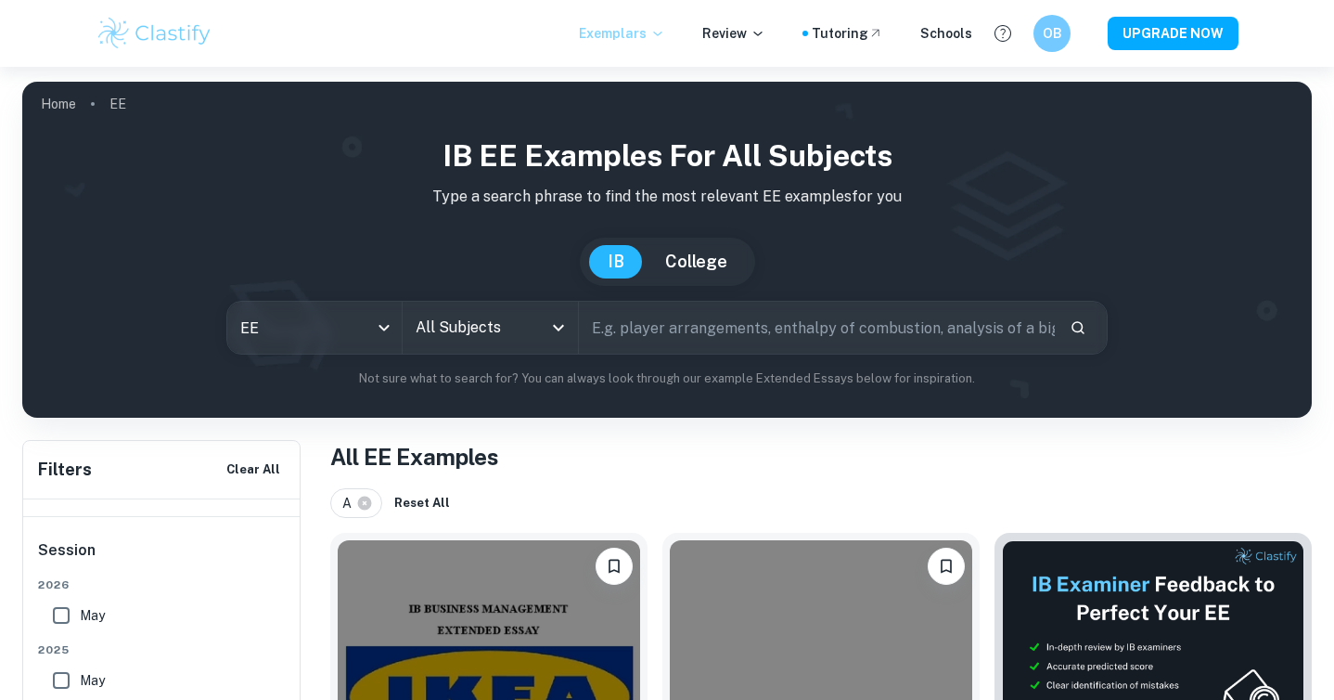
scroll to position [135, 0]
click at [714, 318] on input "text" at bounding box center [817, 328] width 476 height 52
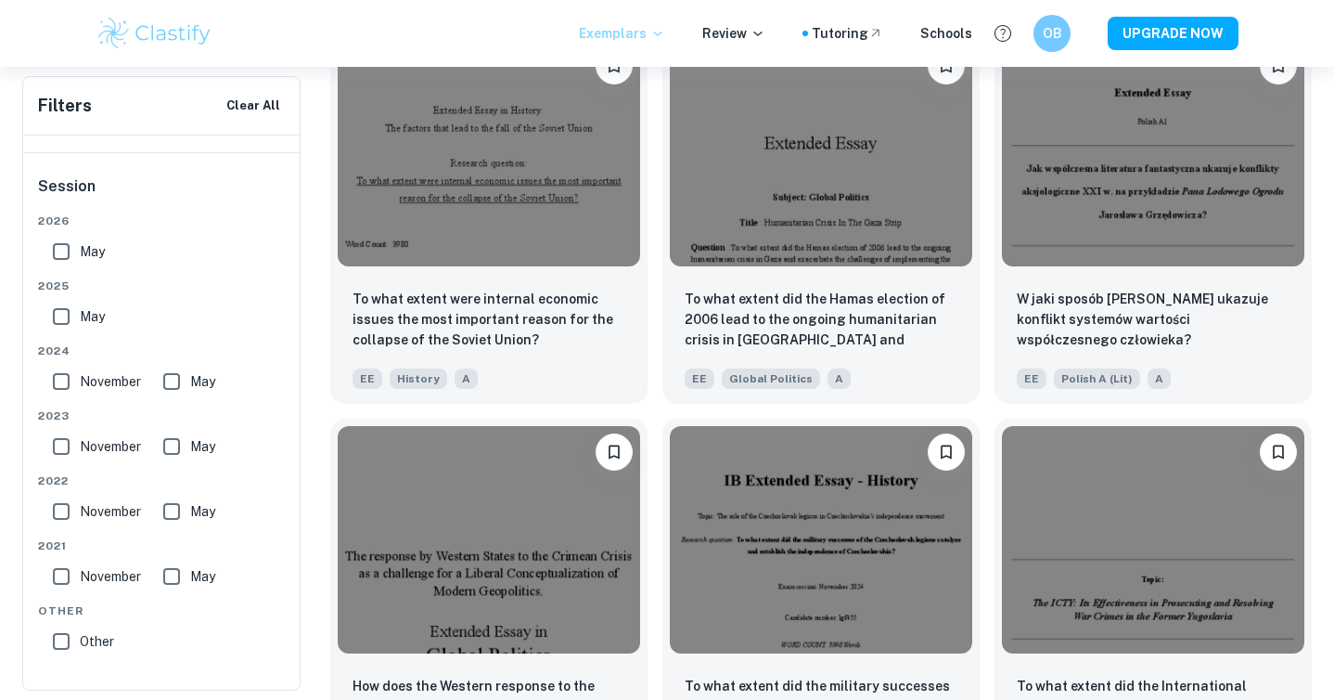
scroll to position [2045, 0]
click at [651, 430] on div "To what extent did the military successes of the Czechoslovak legions catalyze …" at bounding box center [814, 598] width 332 height 386
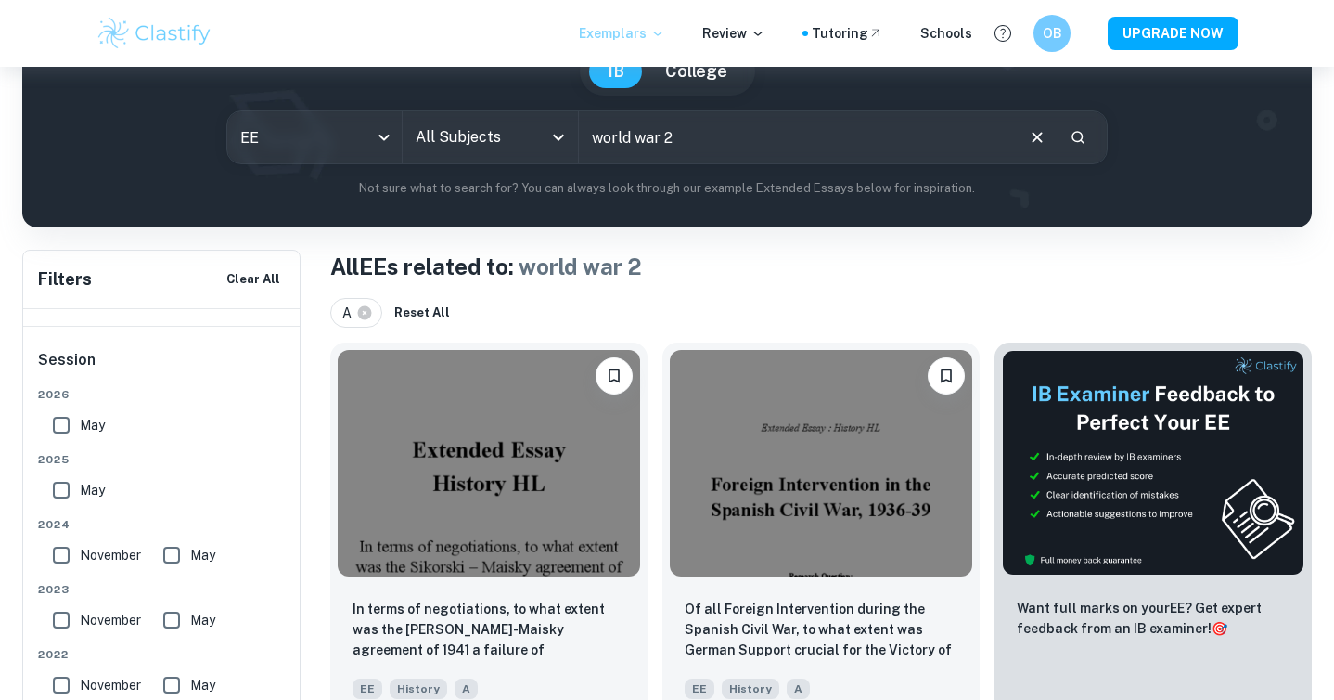
scroll to position [0, 0]
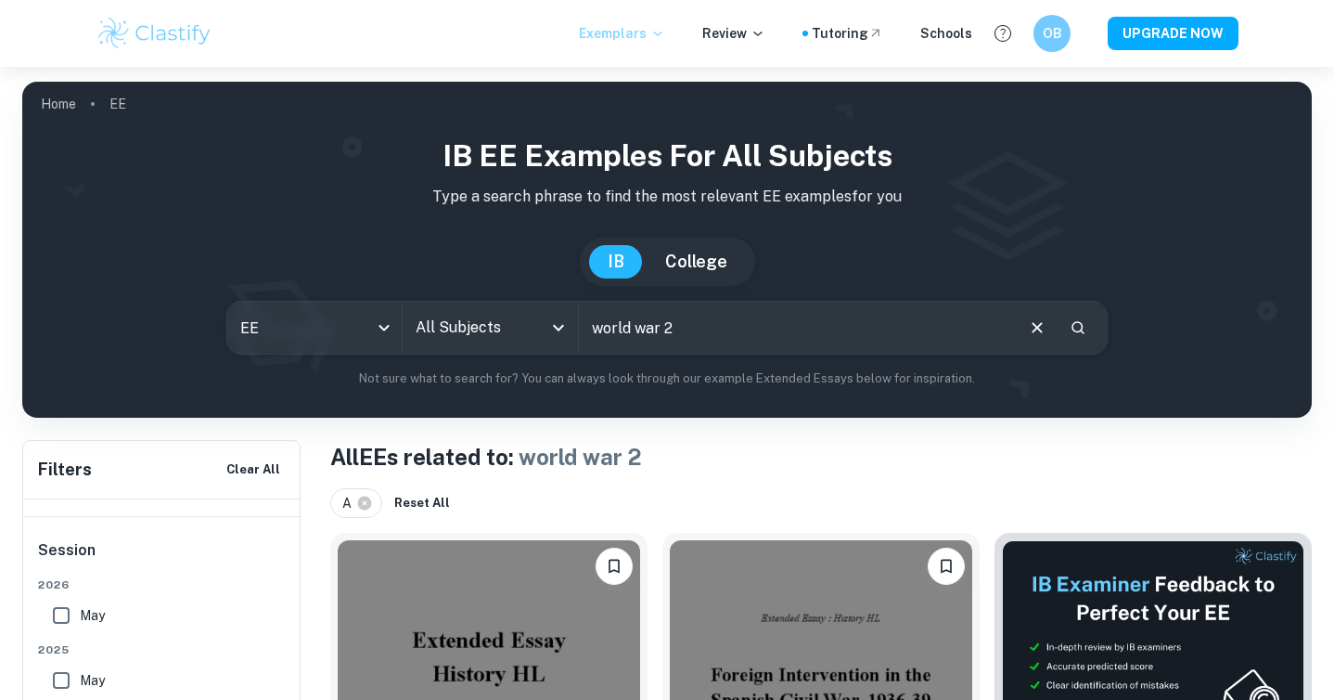
click at [698, 324] on input "world war 2" at bounding box center [795, 328] width 433 height 52
click at [590, 324] on input "world war 2" at bounding box center [795, 328] width 433 height 52
type input "japan in world war 2"
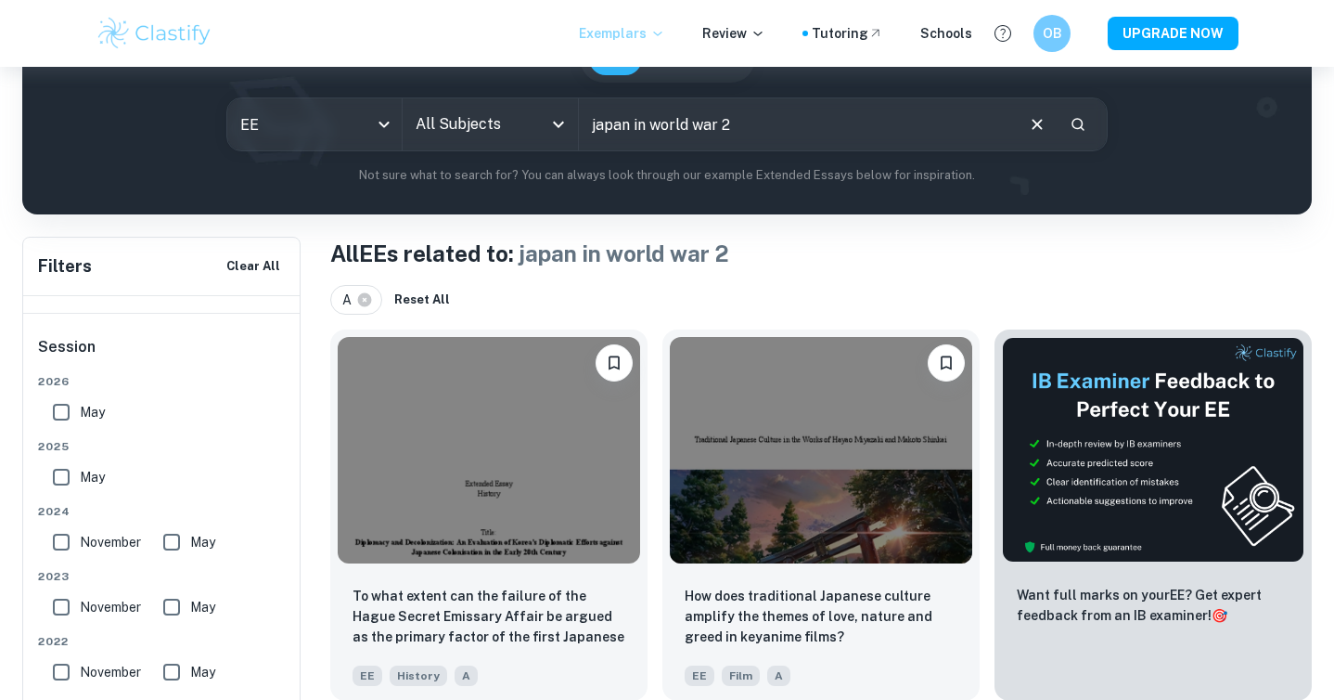
scroll to position [211, 0]
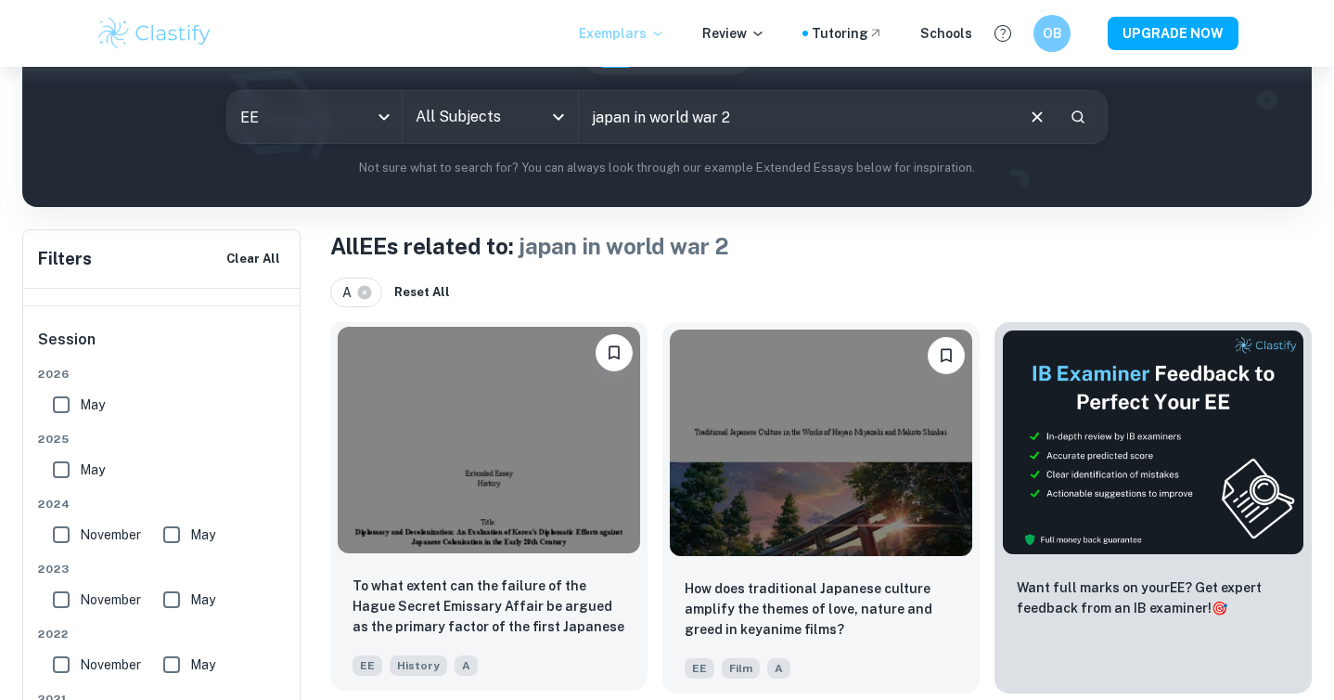
click at [602, 491] on img at bounding box center [489, 440] width 302 height 226
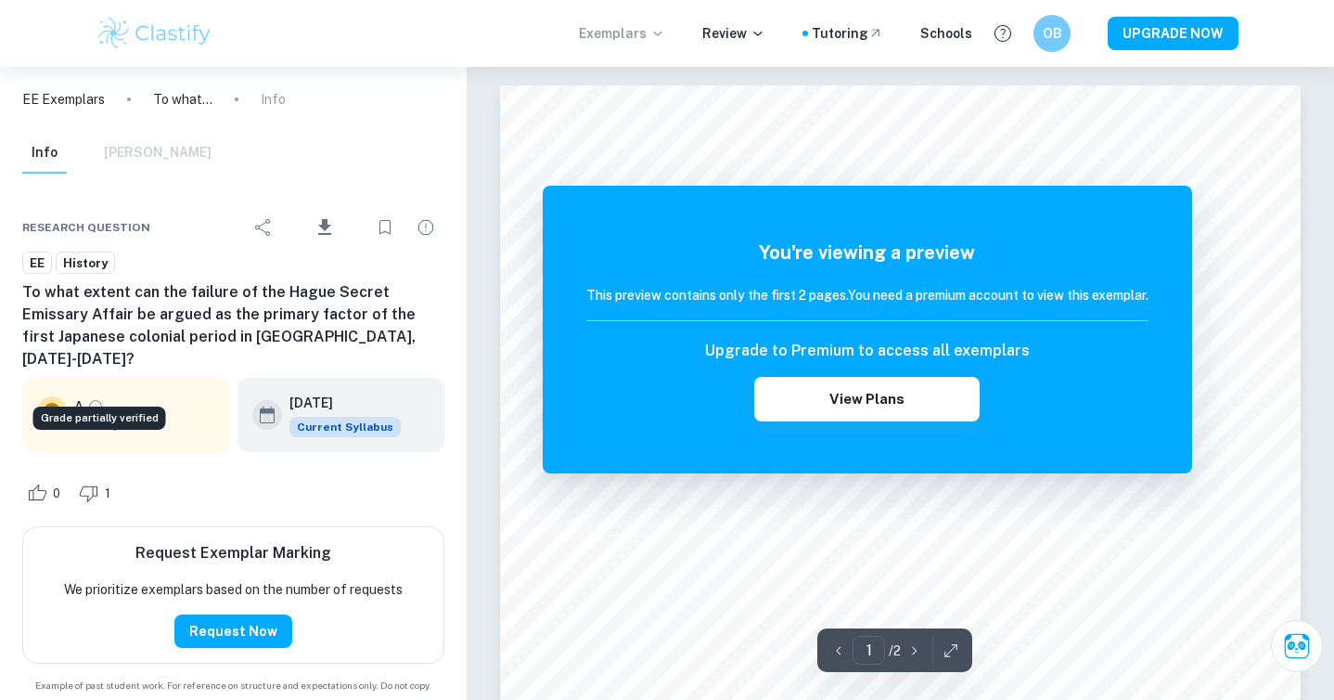
click at [95, 398] on icon "Grade partially verified" at bounding box center [95, 406] width 17 height 17
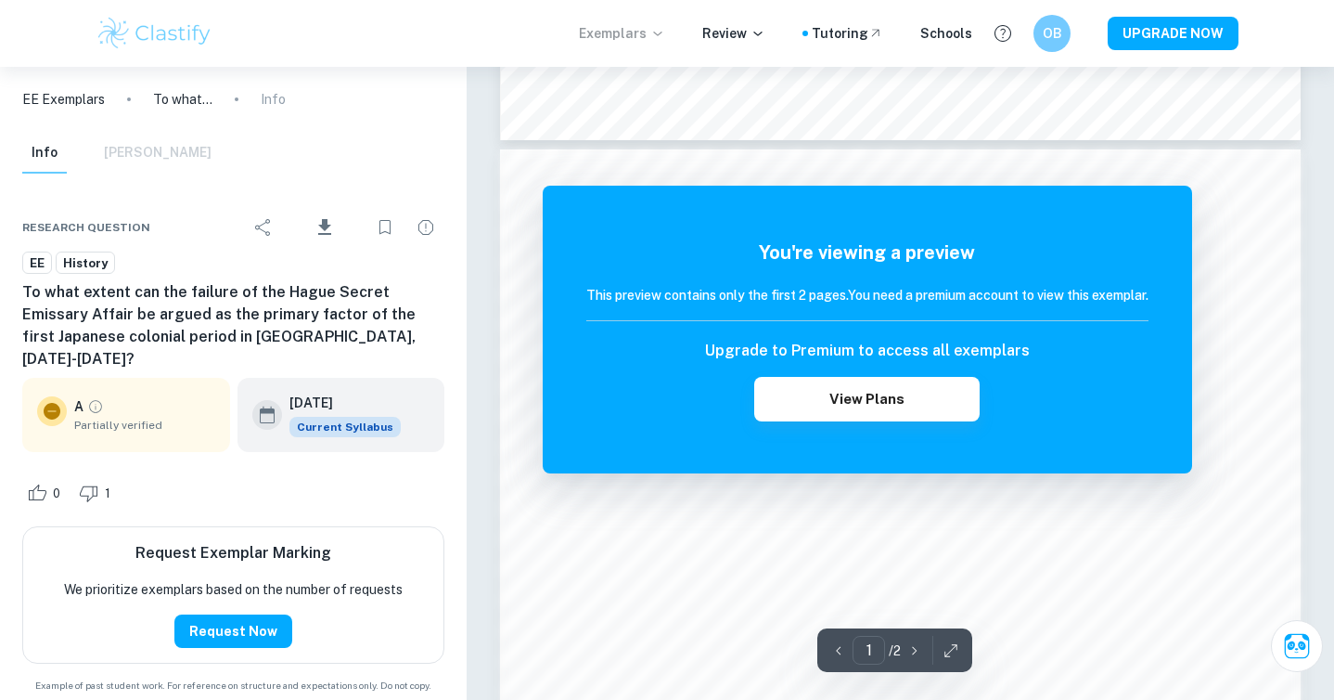
scroll to position [827, 0]
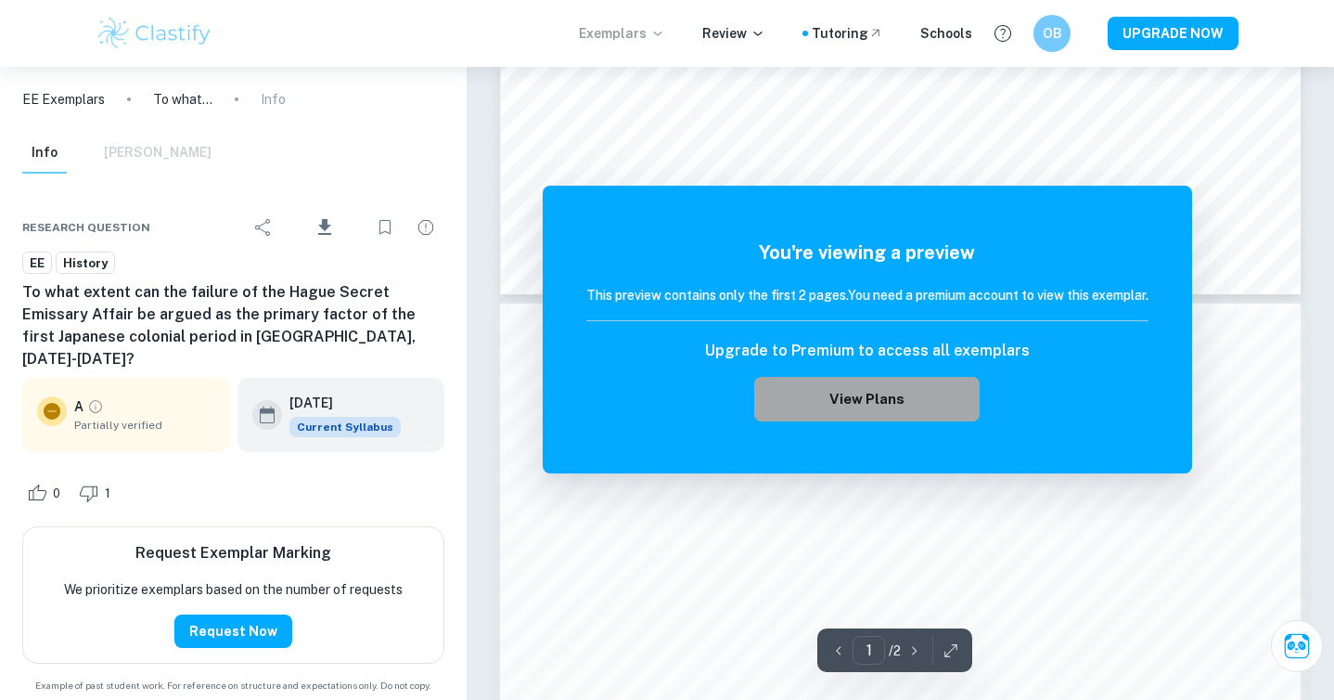
click at [891, 411] on button "View Plans" at bounding box center [866, 399] width 225 height 45
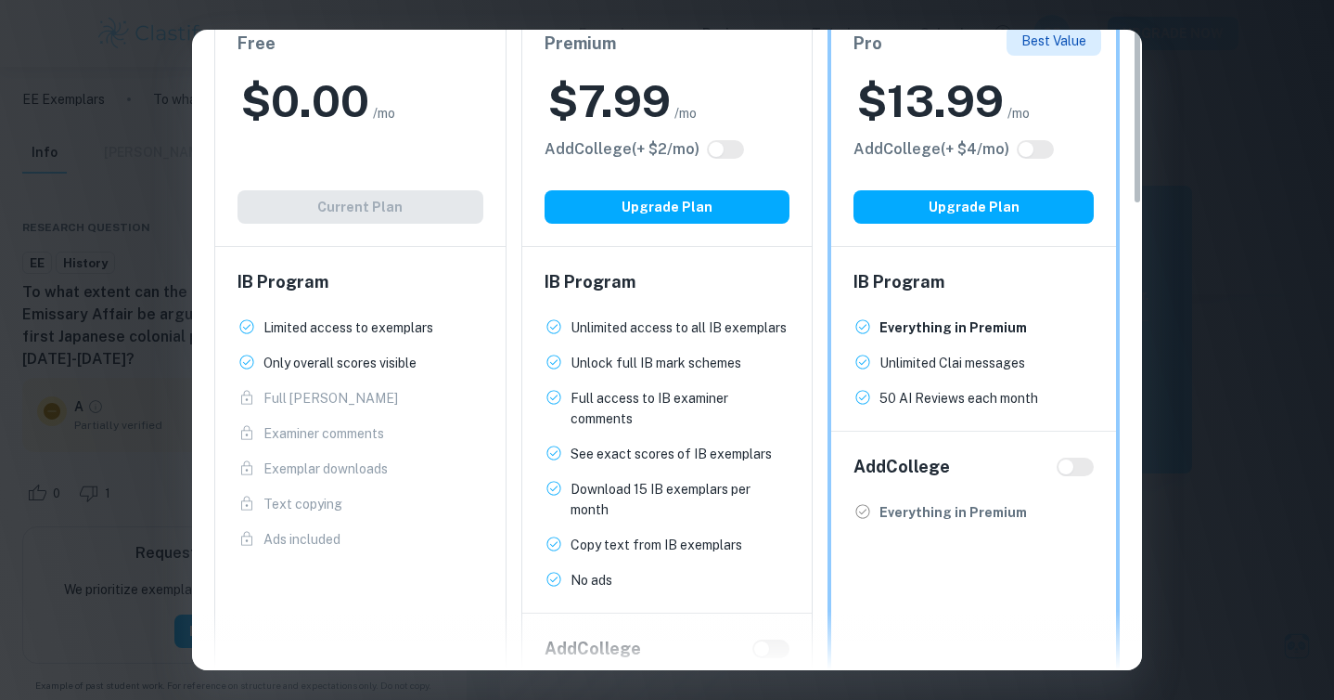
scroll to position [0, 0]
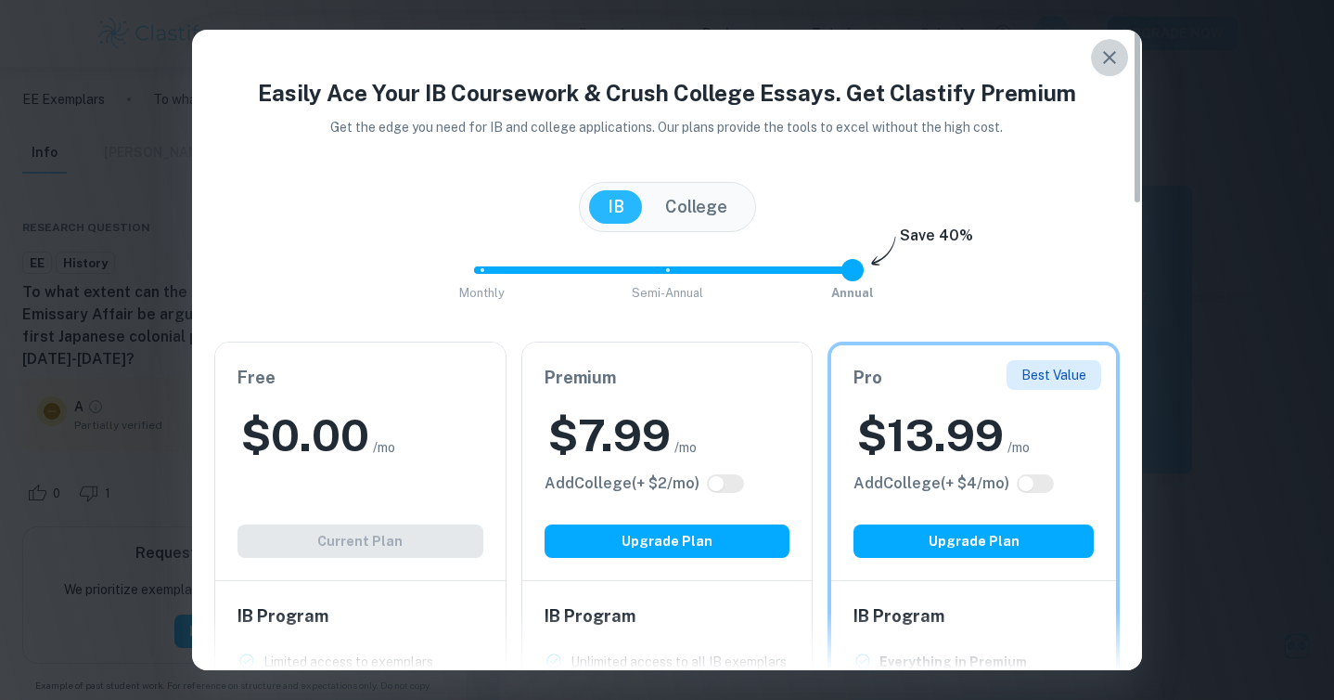
click at [1115, 64] on icon "button" at bounding box center [1110, 57] width 22 height 22
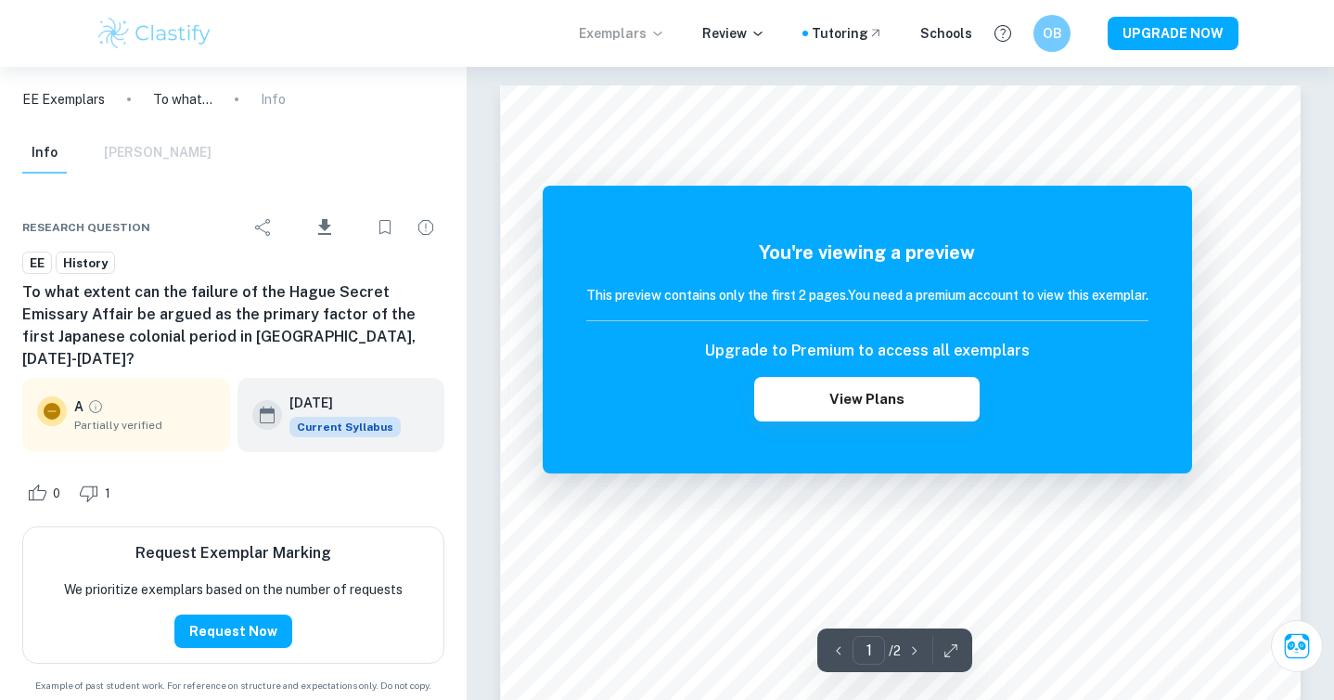
click at [131, 160] on div "Info Mark Scheme" at bounding box center [116, 153] width 189 height 41
click at [119, 155] on div "Info Mark Scheme" at bounding box center [116, 153] width 189 height 41
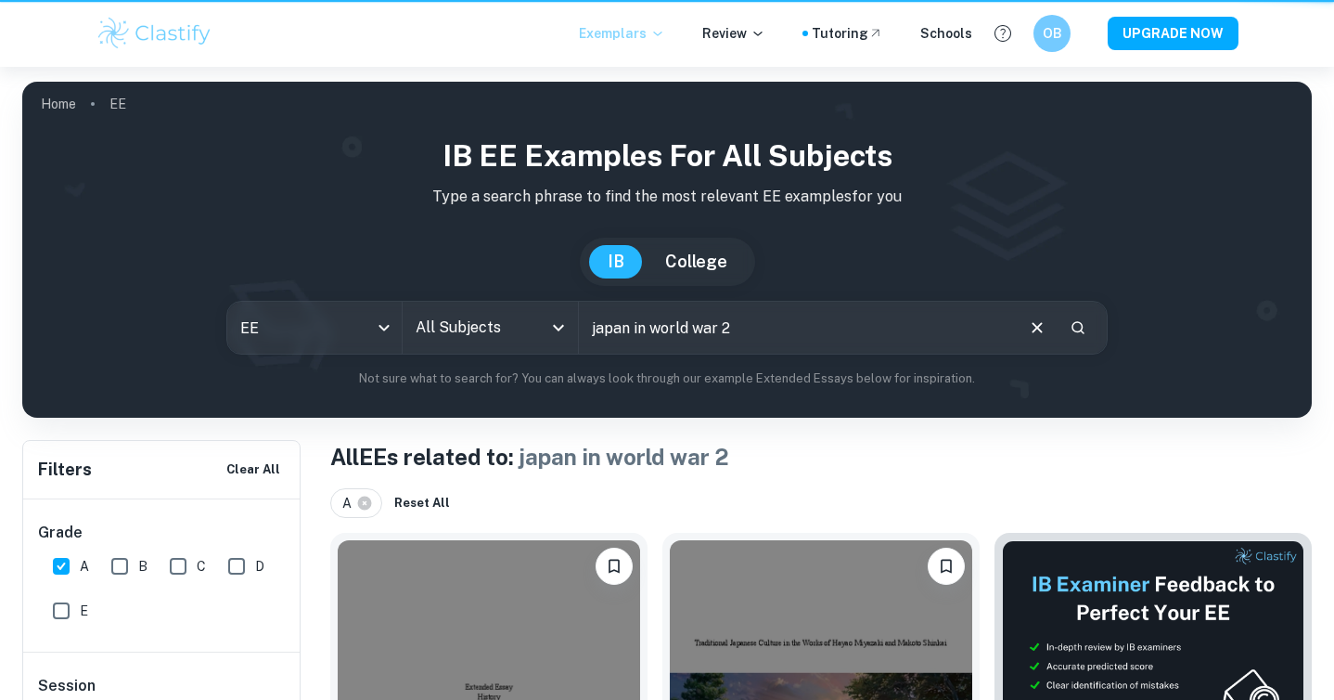
scroll to position [211, 0]
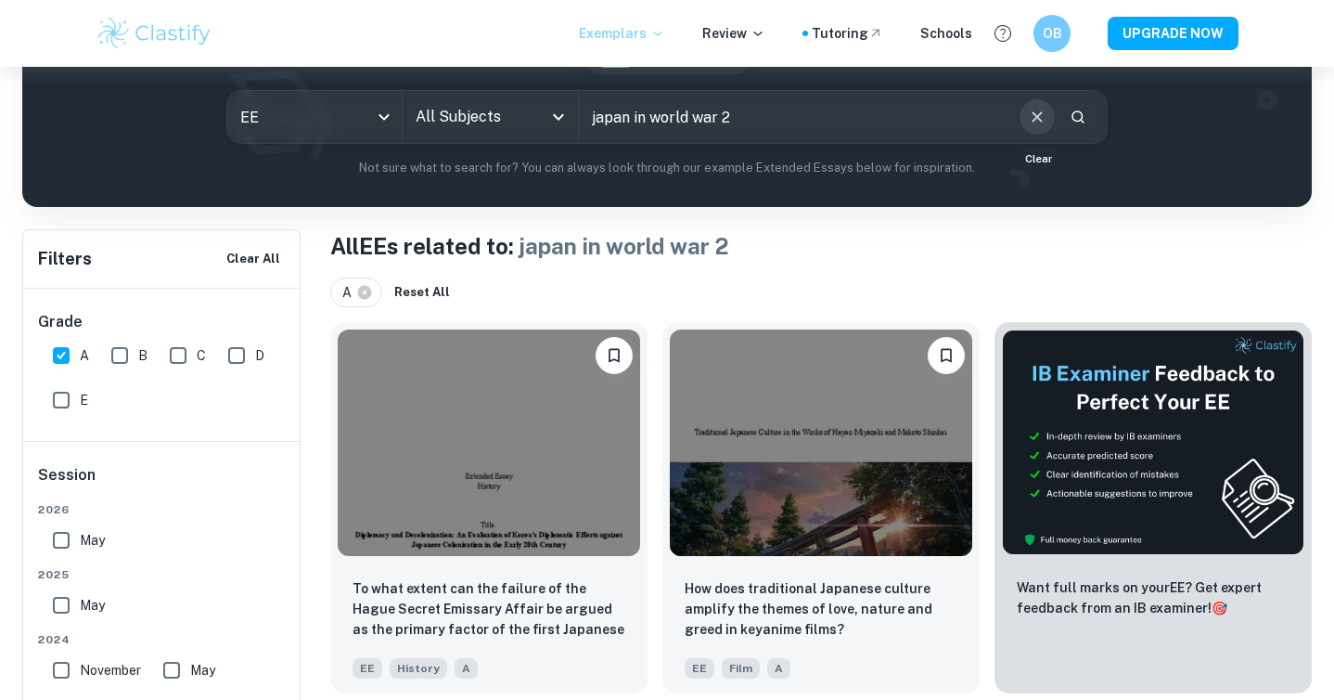
click at [1027, 122] on icon "Clear" at bounding box center [1037, 117] width 20 height 20
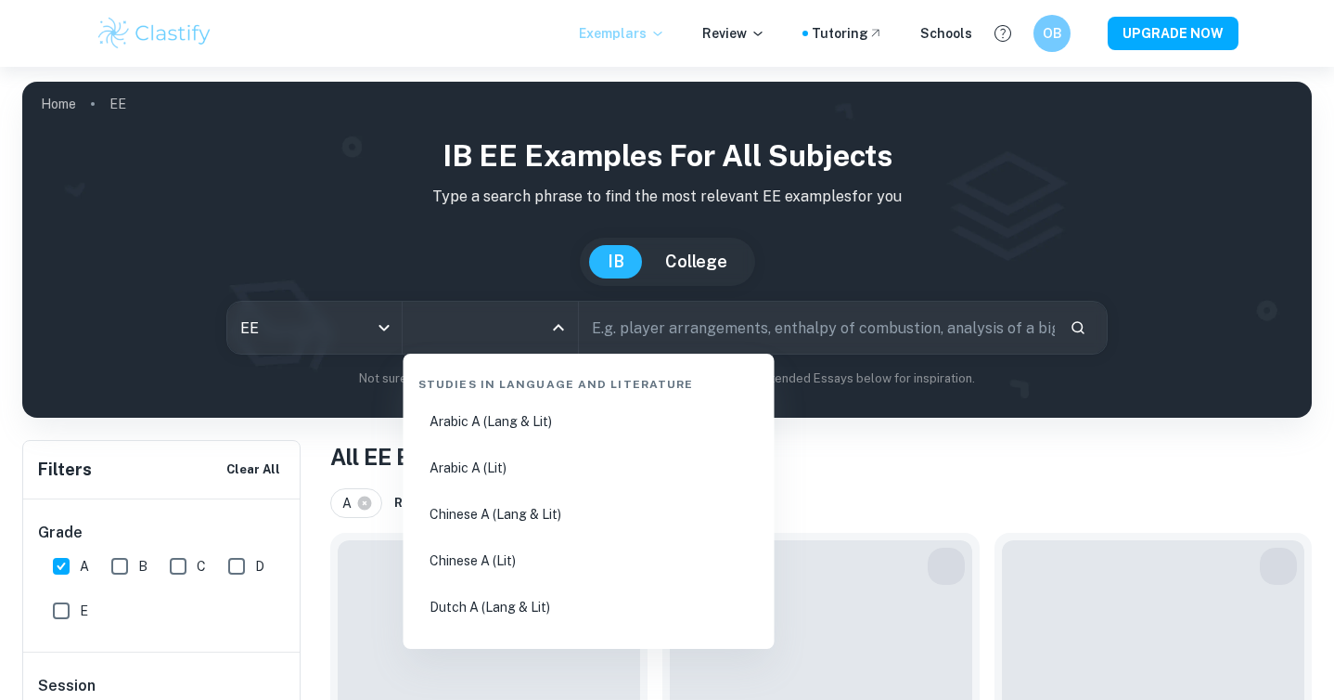
click at [525, 338] on input "All Subjects" at bounding box center [476, 327] width 131 height 35
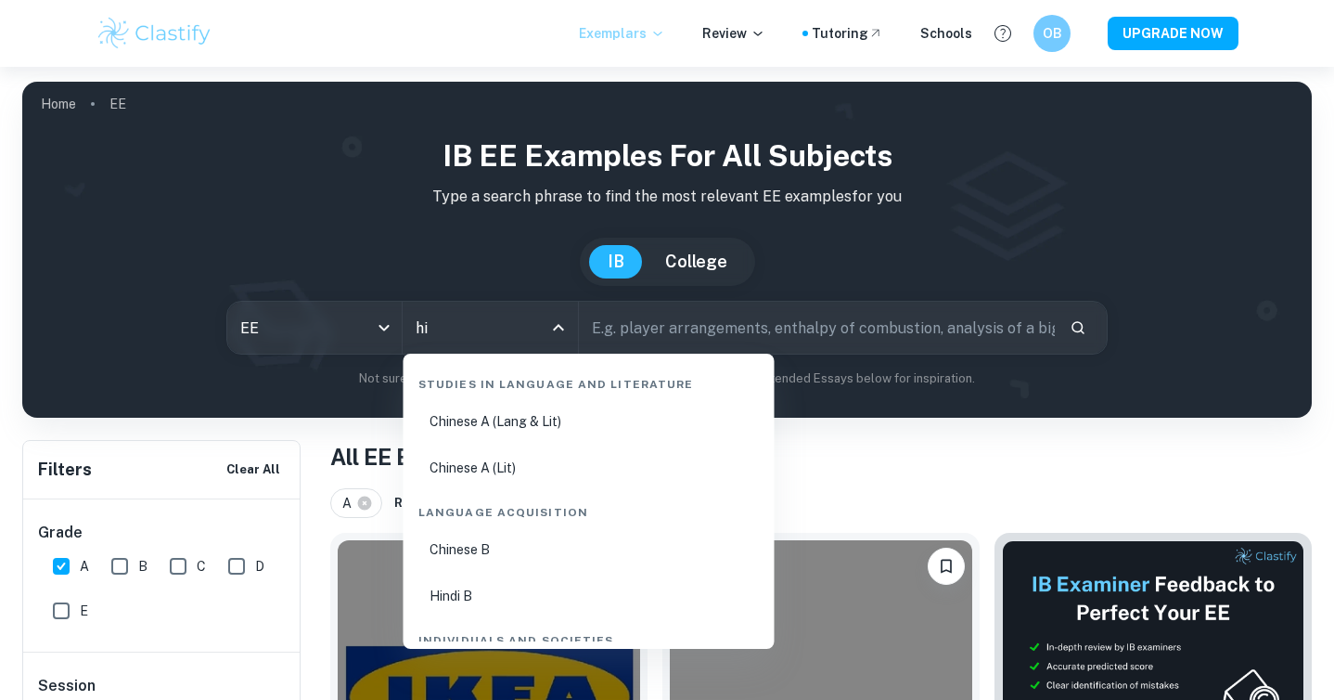
type input "his"
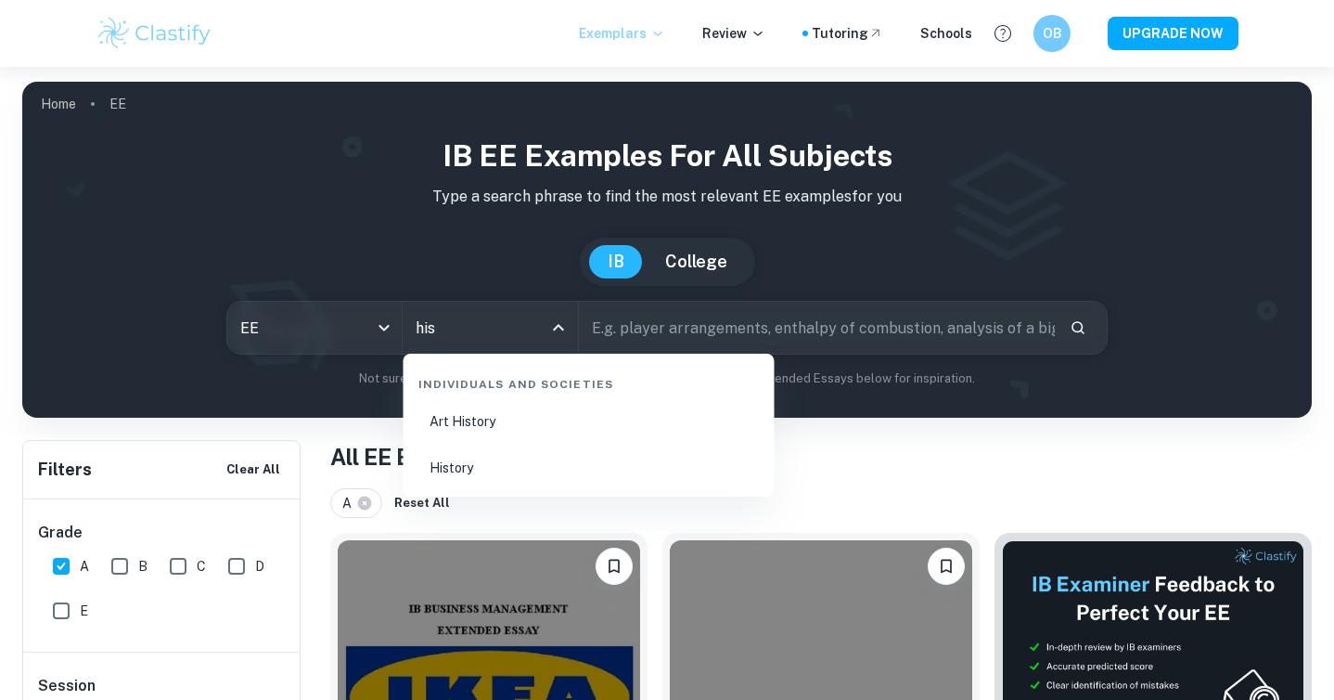
click at [481, 458] on li "History" at bounding box center [589, 467] width 356 height 43
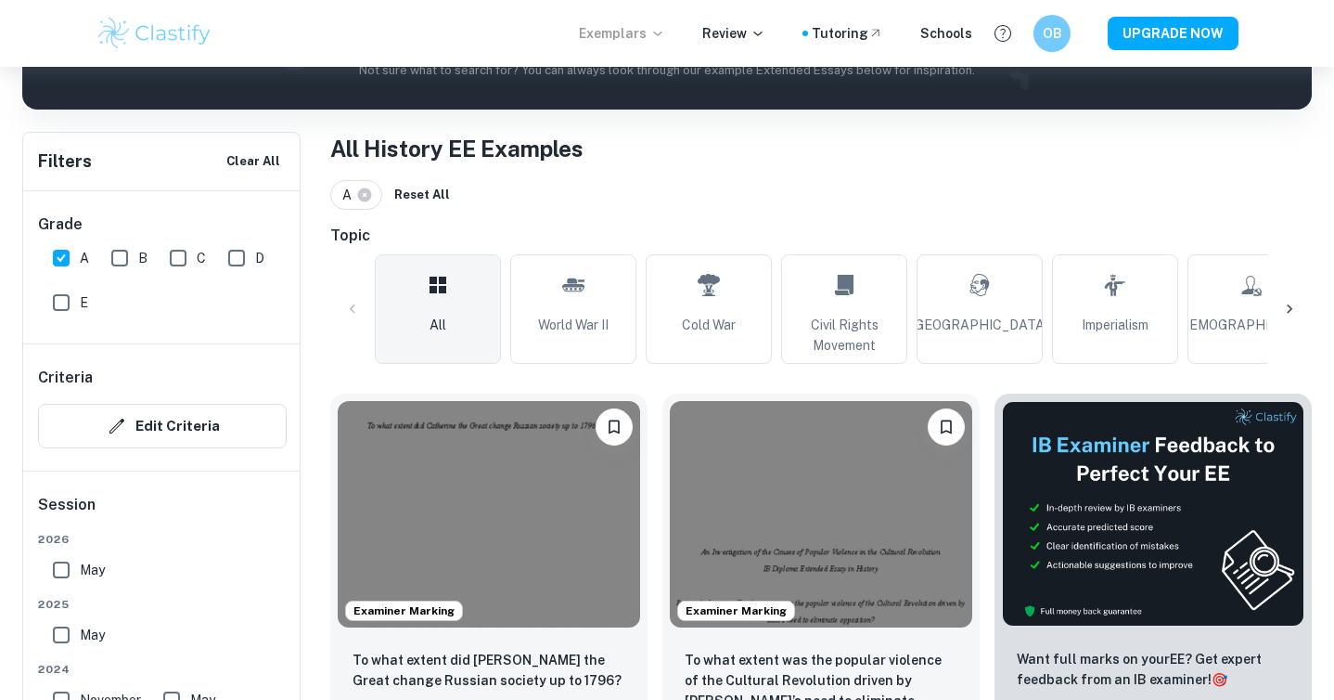
scroll to position [313, 0]
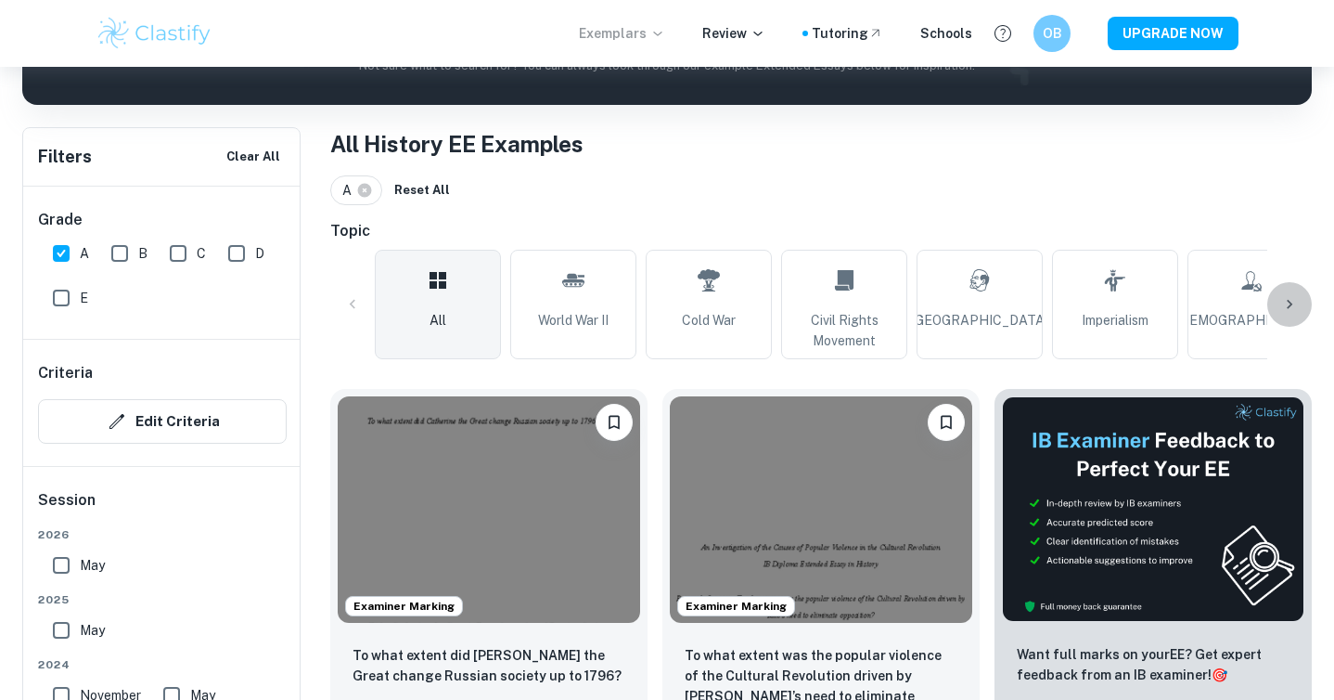
click at [1301, 303] on div at bounding box center [1289, 304] width 45 height 45
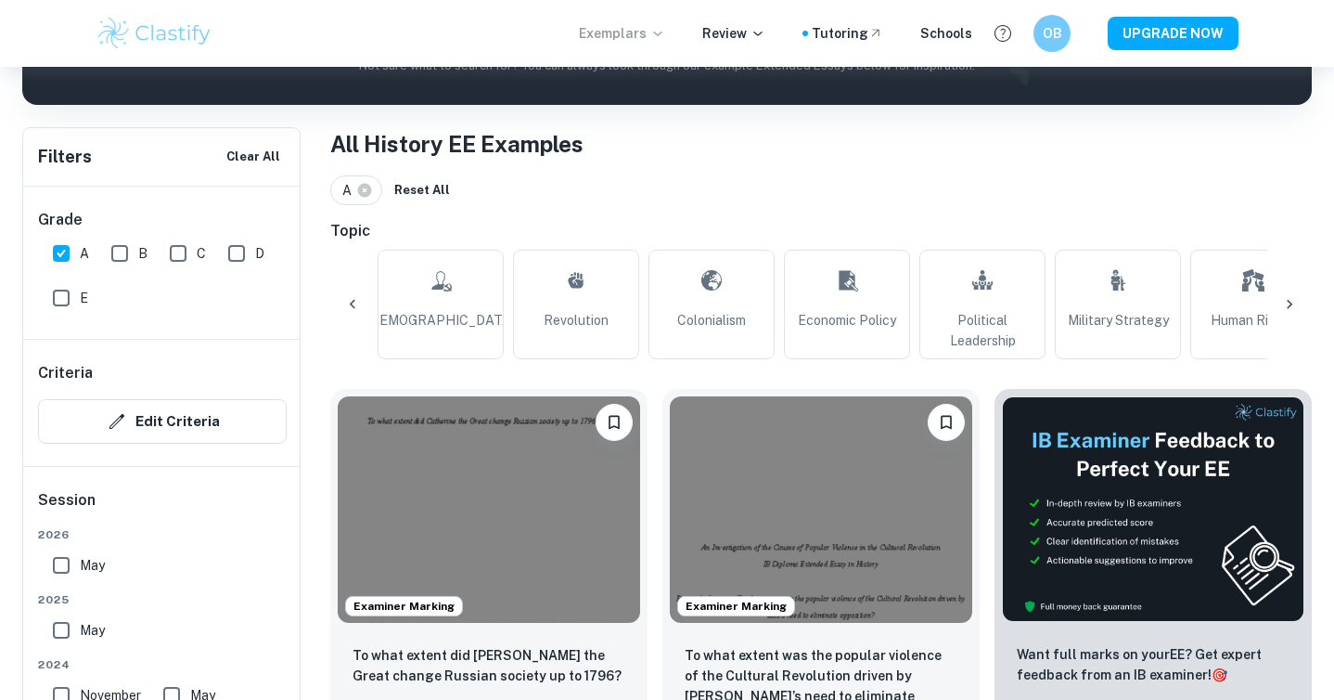
scroll to position [0, 870]
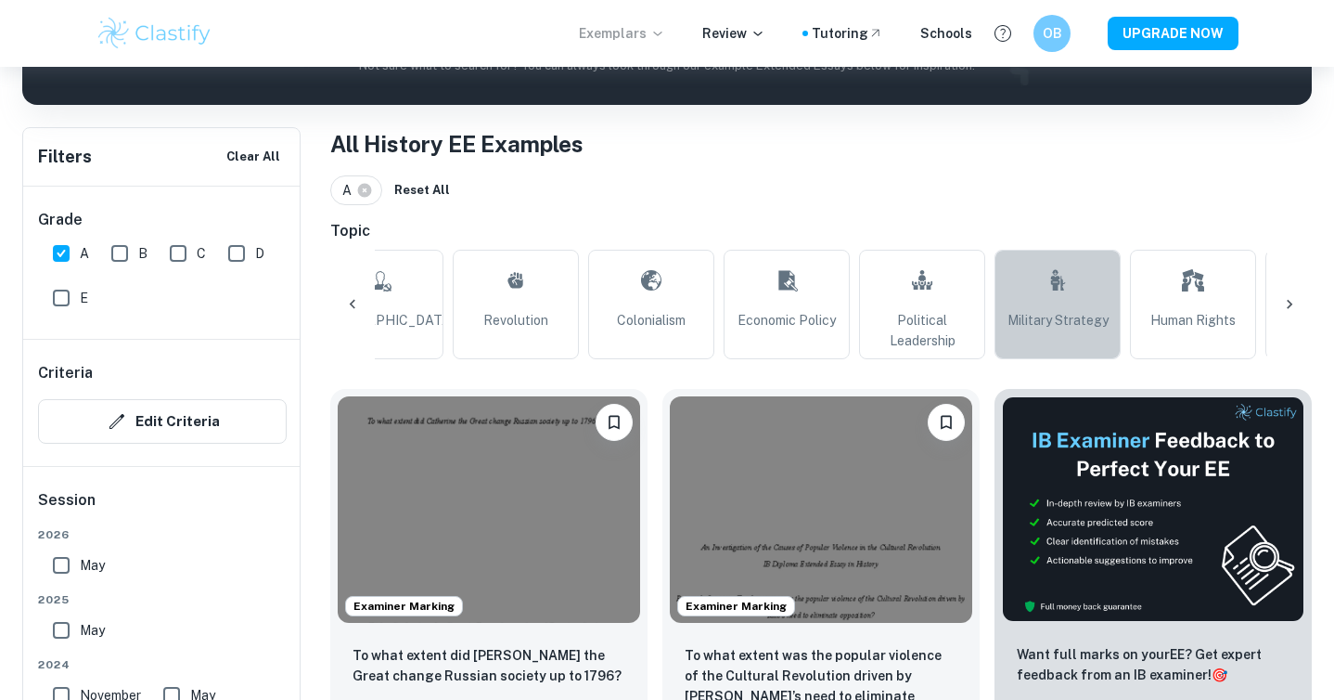
click at [1043, 282] on link "Military Strategy" at bounding box center [1058, 304] width 126 height 109
type input "Military Strategy"
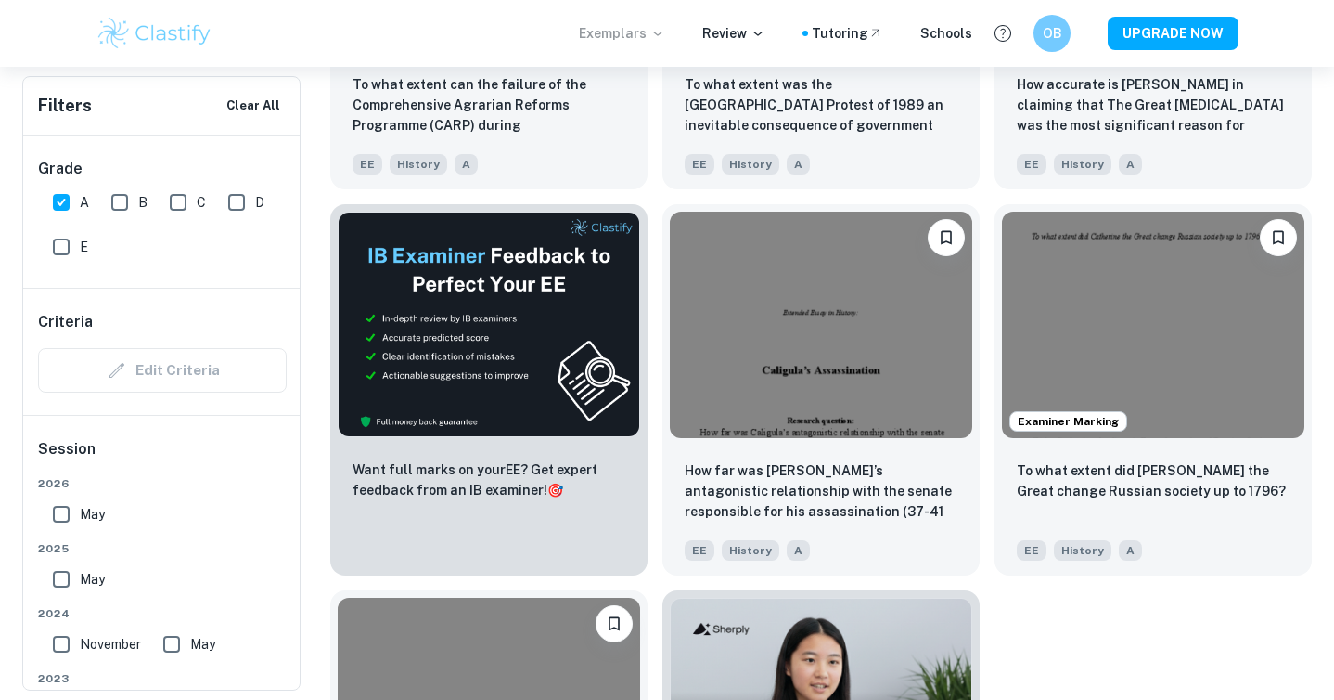
scroll to position [2818, 0]
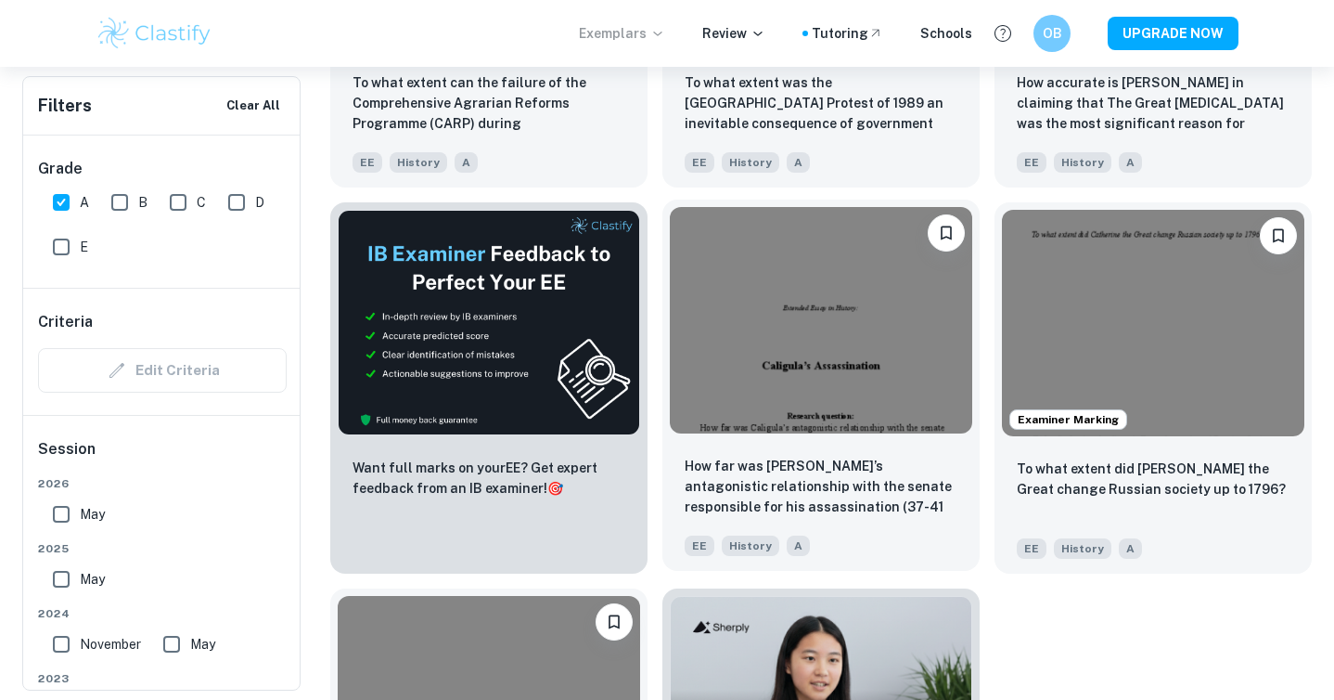
click at [898, 377] on img at bounding box center [821, 320] width 302 height 226
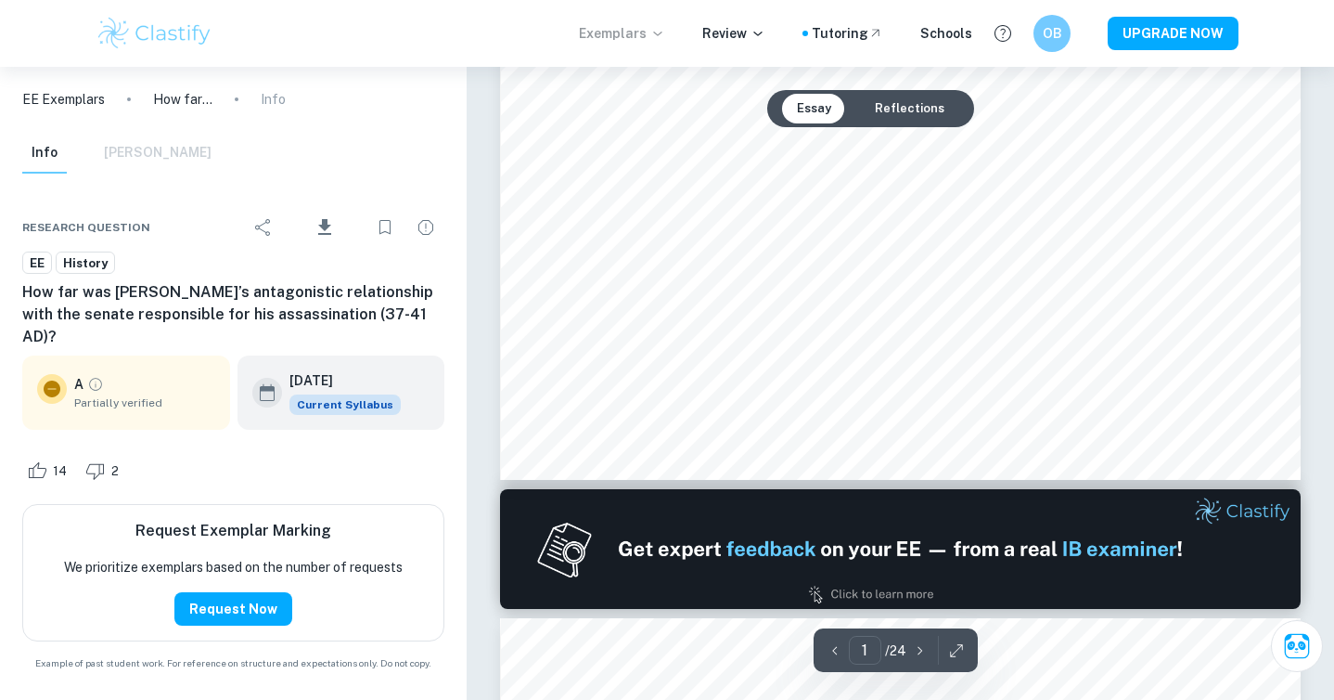
scroll to position [688, 0]
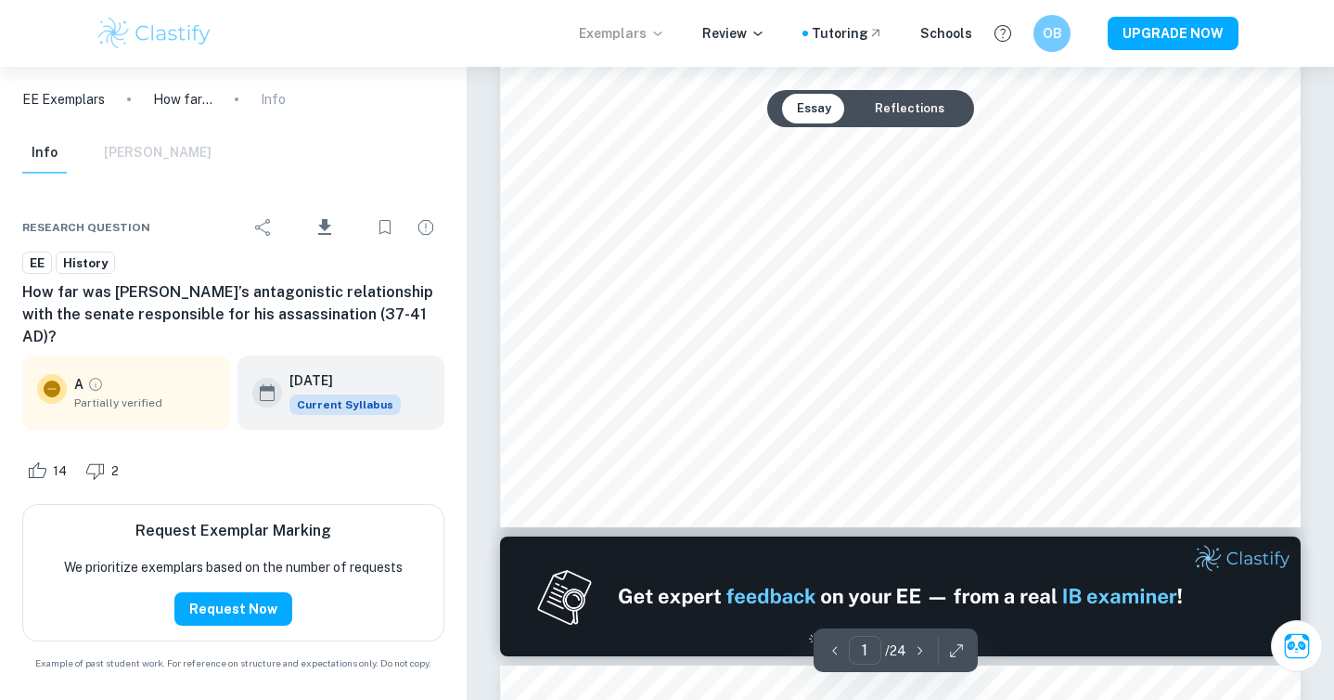
click at [889, 96] on button "Reflections" at bounding box center [909, 109] width 99 height 30
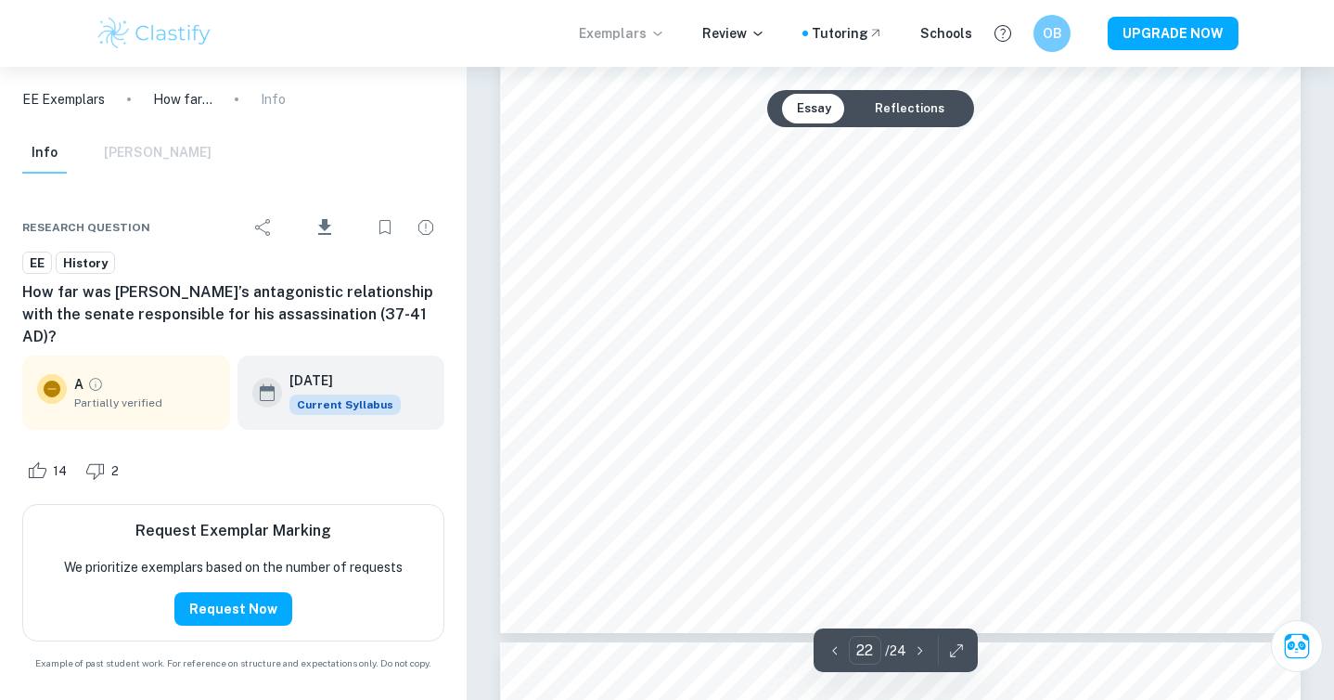
scroll to position [24295, 0]
click at [799, 113] on button "Essay" at bounding box center [814, 109] width 64 height 30
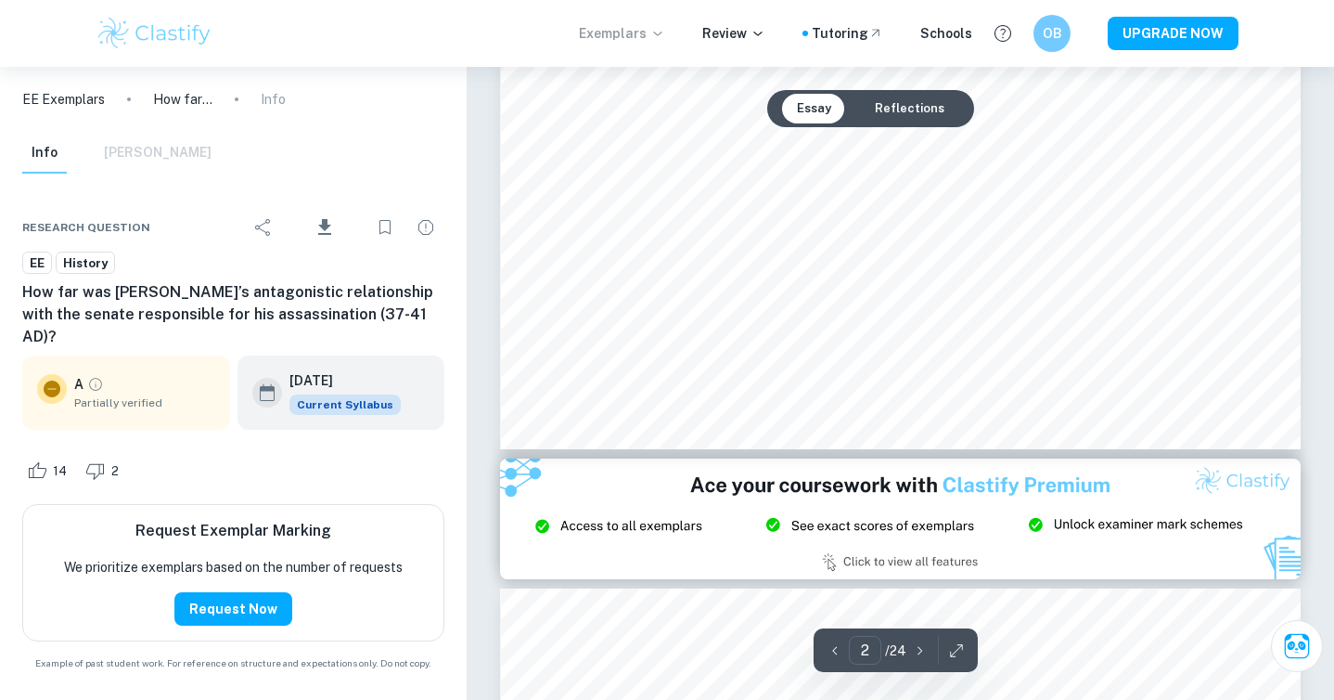
type input "3"
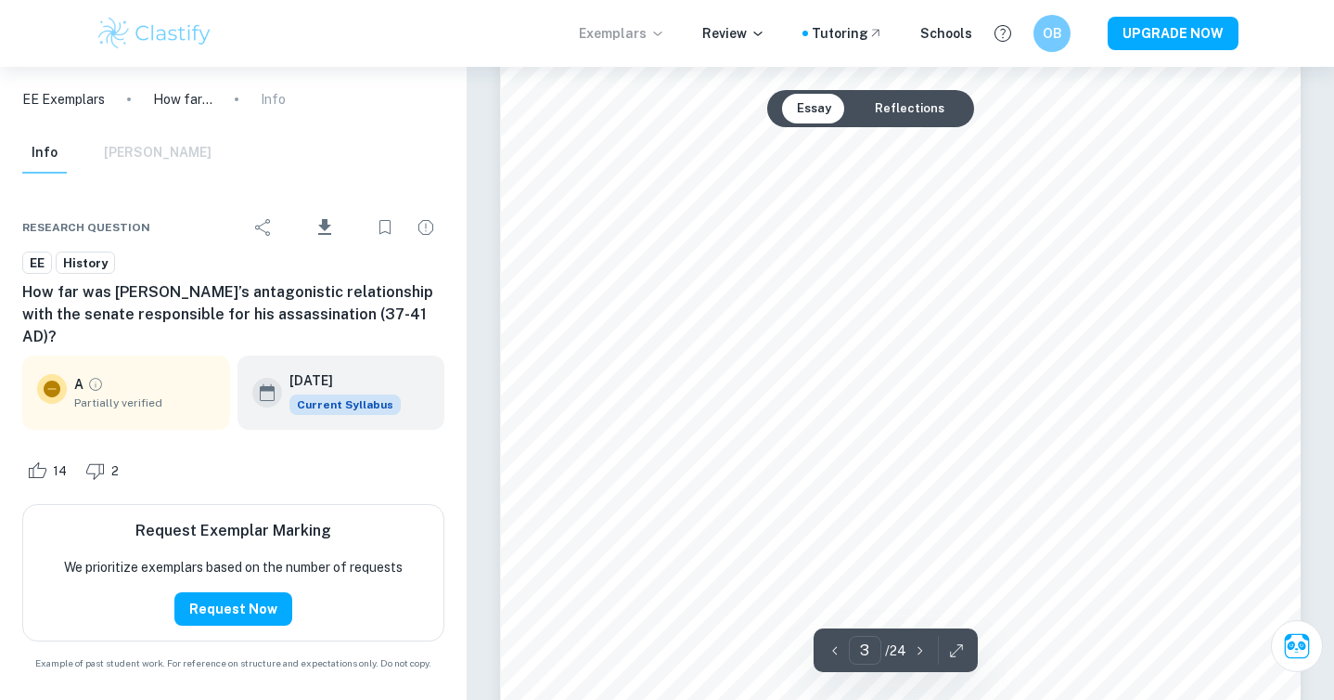
scroll to position [2719, 0]
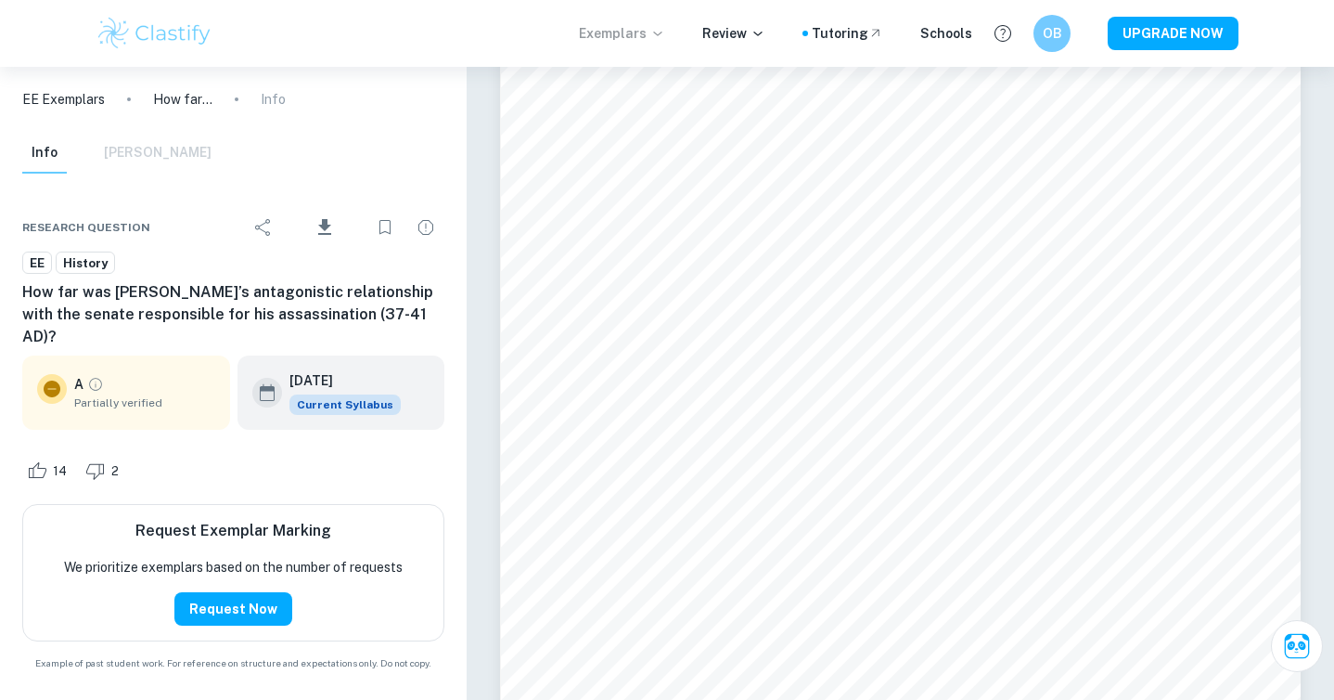
click at [124, 151] on div "Info Mark Scheme" at bounding box center [116, 153] width 189 height 41
click at [106, 155] on div "Info Mark Scheme" at bounding box center [116, 153] width 189 height 41
click at [163, 156] on div "Info Mark Scheme" at bounding box center [116, 153] width 189 height 41
click at [378, 230] on icon "Bookmark" at bounding box center [385, 227] width 22 height 22
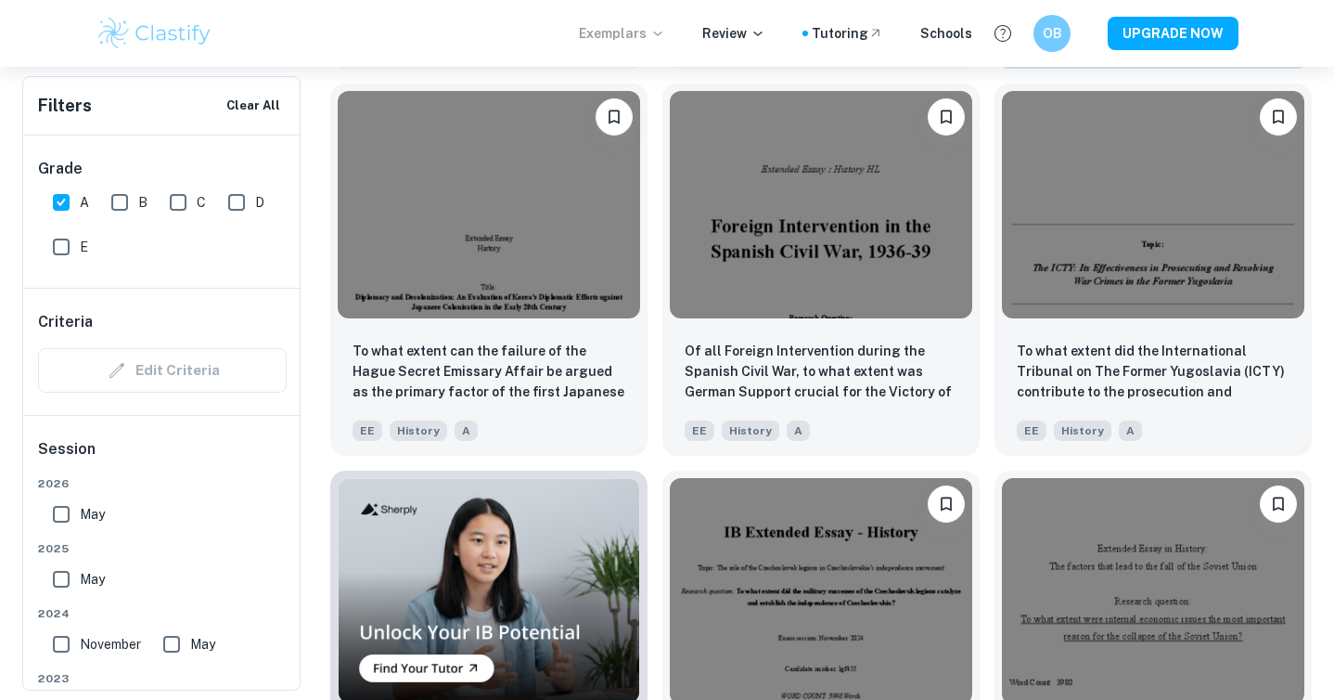
scroll to position [1002, 0]
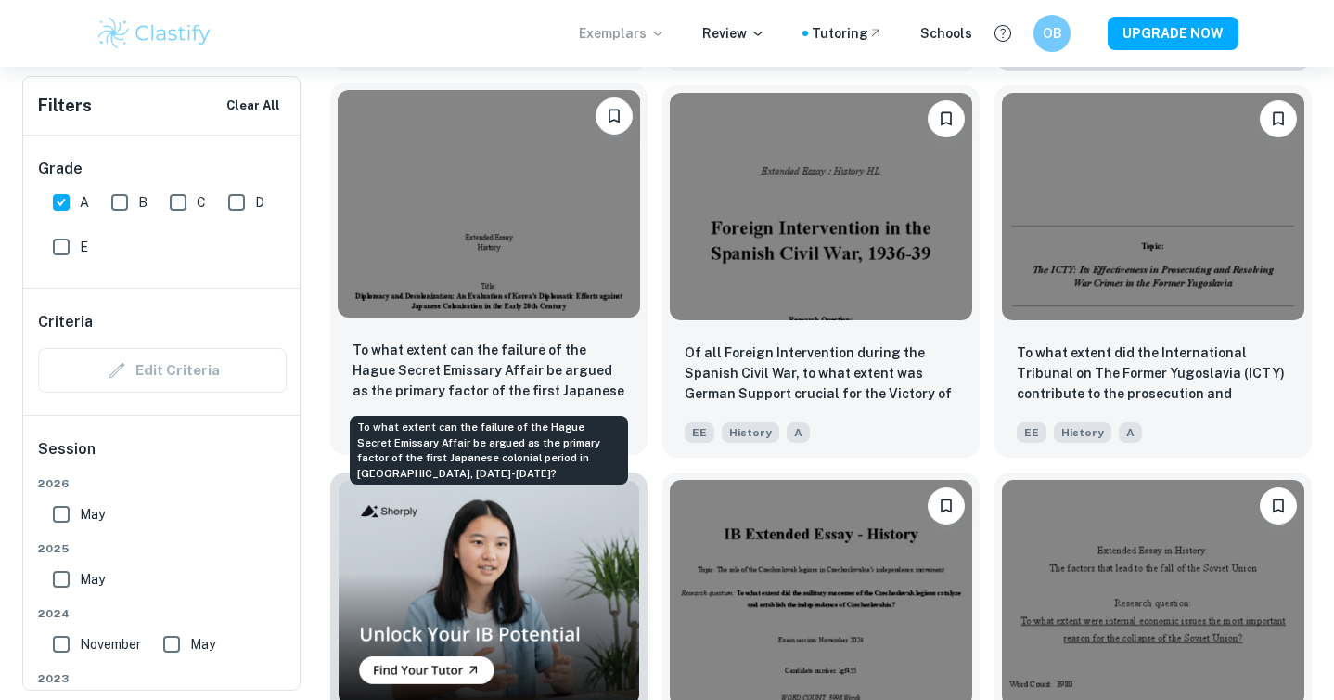
click at [465, 396] on p "To what extent can the failure of the Hague Secret Emissary Affair be argued as…" at bounding box center [489, 371] width 273 height 63
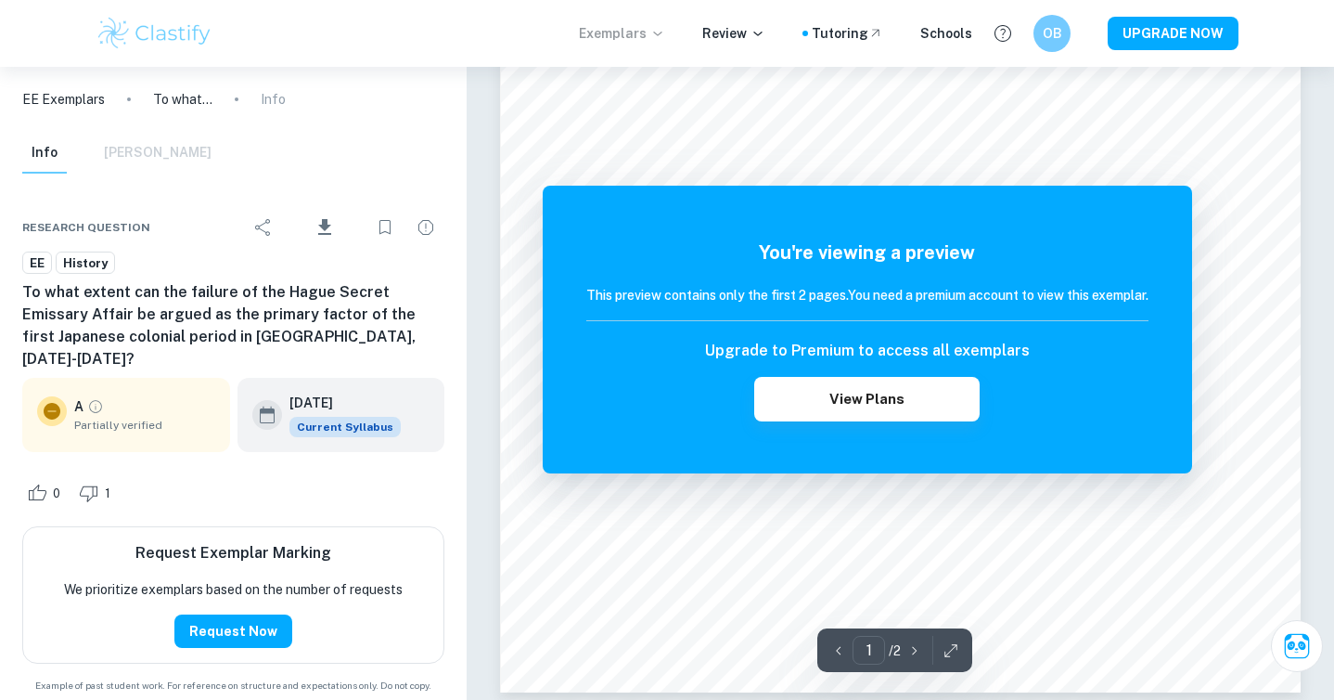
scroll to position [379, 0]
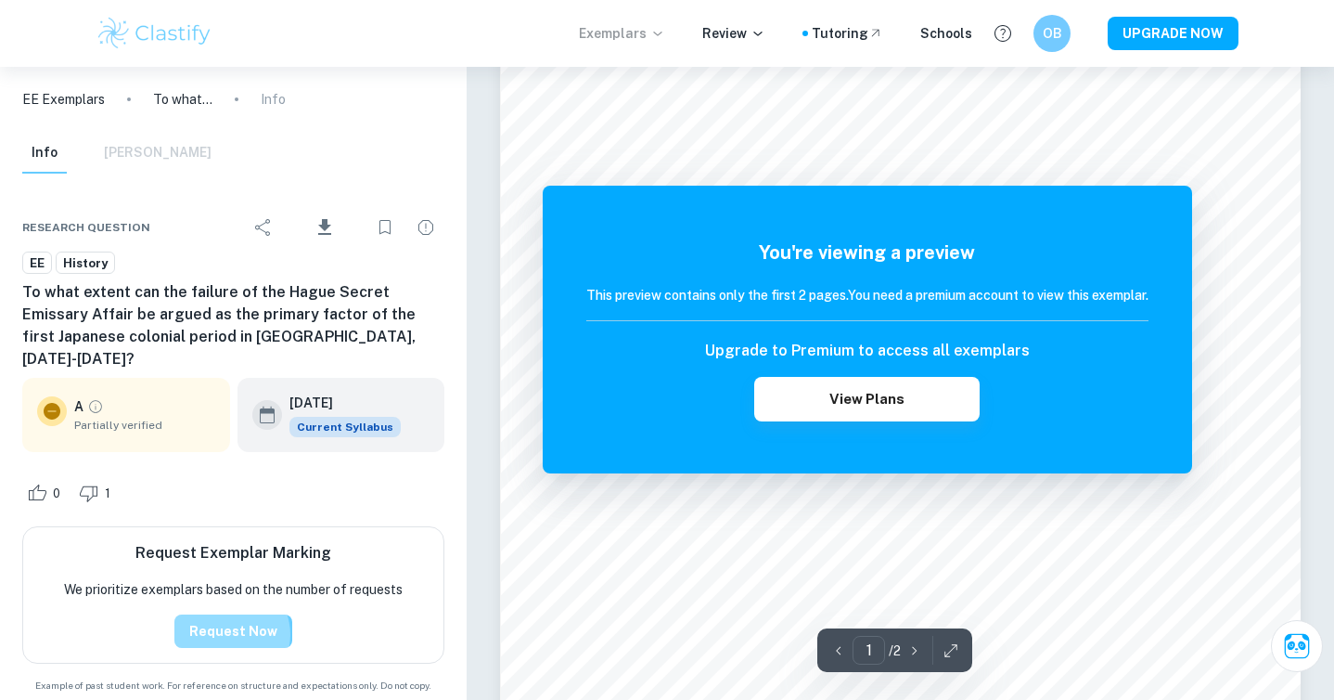
click at [230, 614] on button "Request Now" at bounding box center [233, 630] width 118 height 33
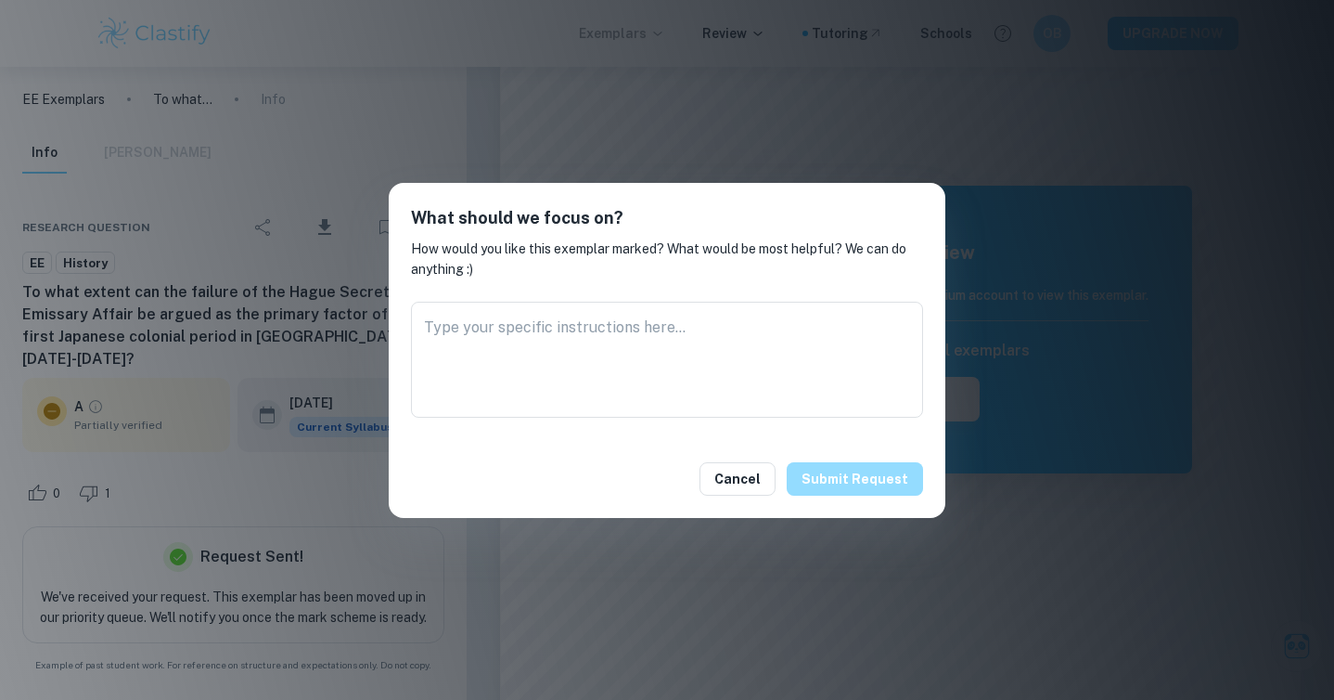
click at [885, 484] on button "Submit request" at bounding box center [855, 478] width 136 height 33
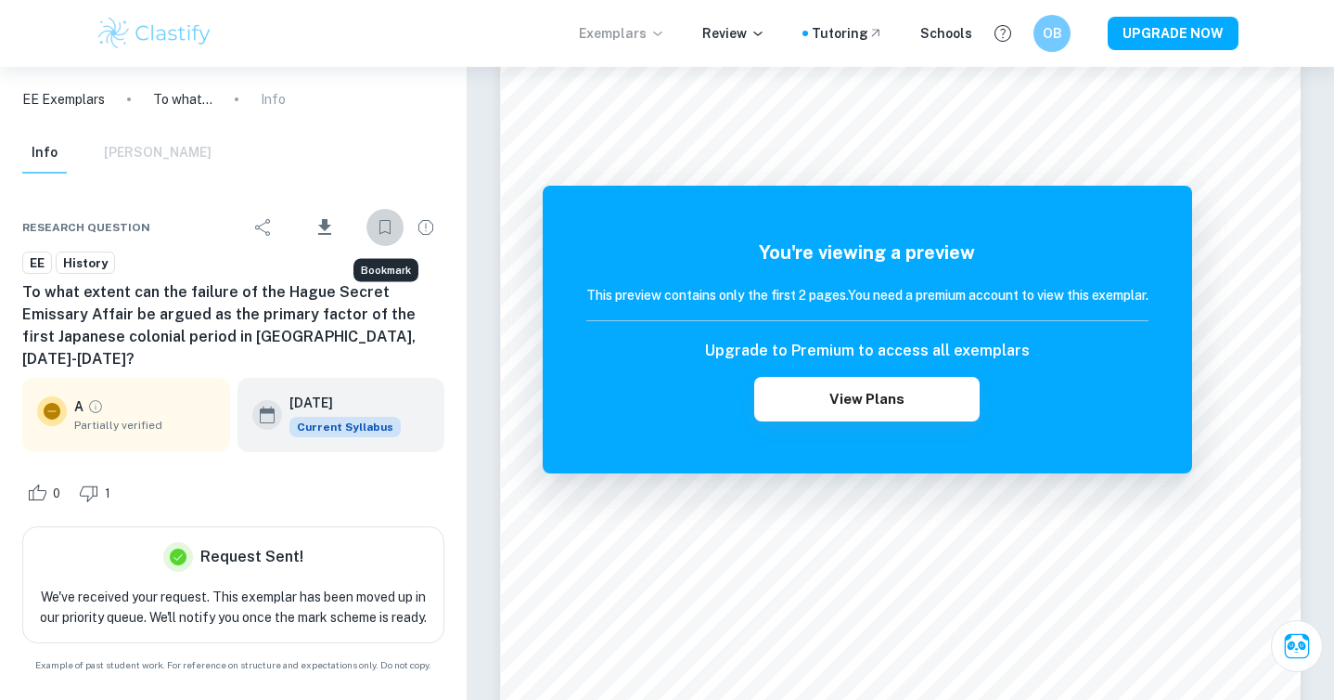
click at [390, 237] on icon "Bookmark" at bounding box center [385, 227] width 22 height 22
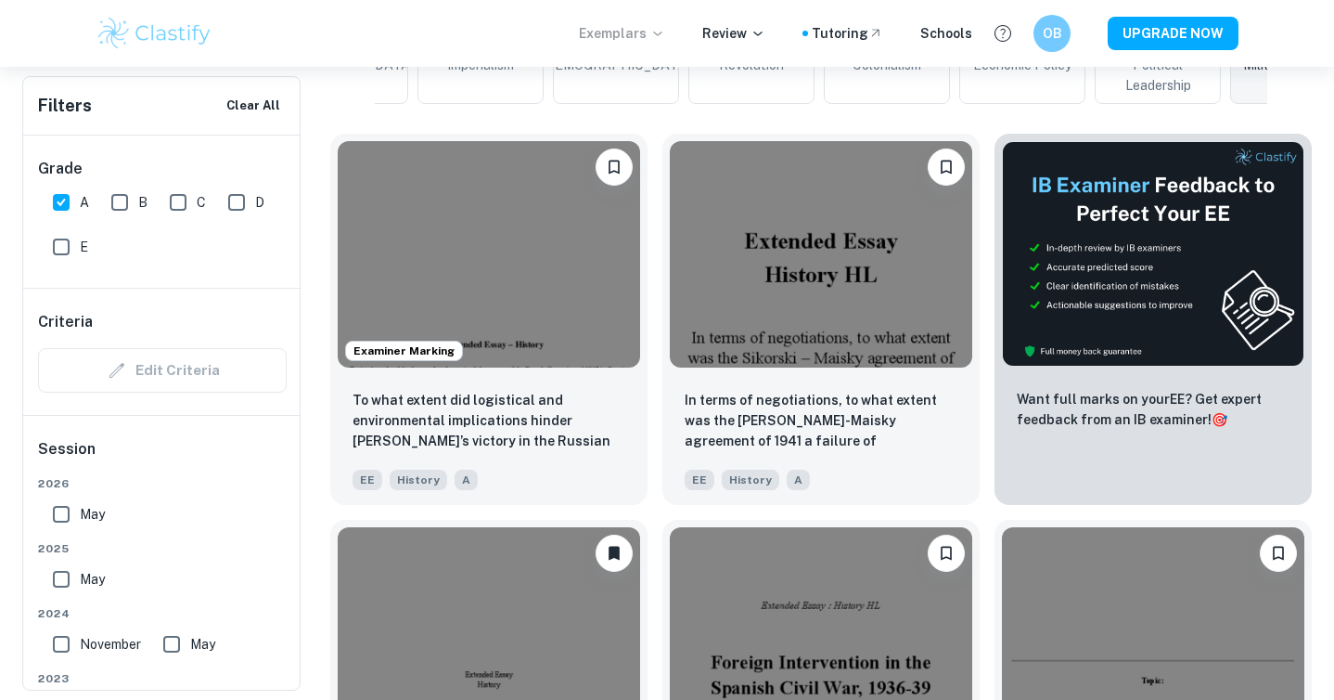
scroll to position [567, 0]
click at [495, 315] on img at bounding box center [489, 252] width 302 height 226
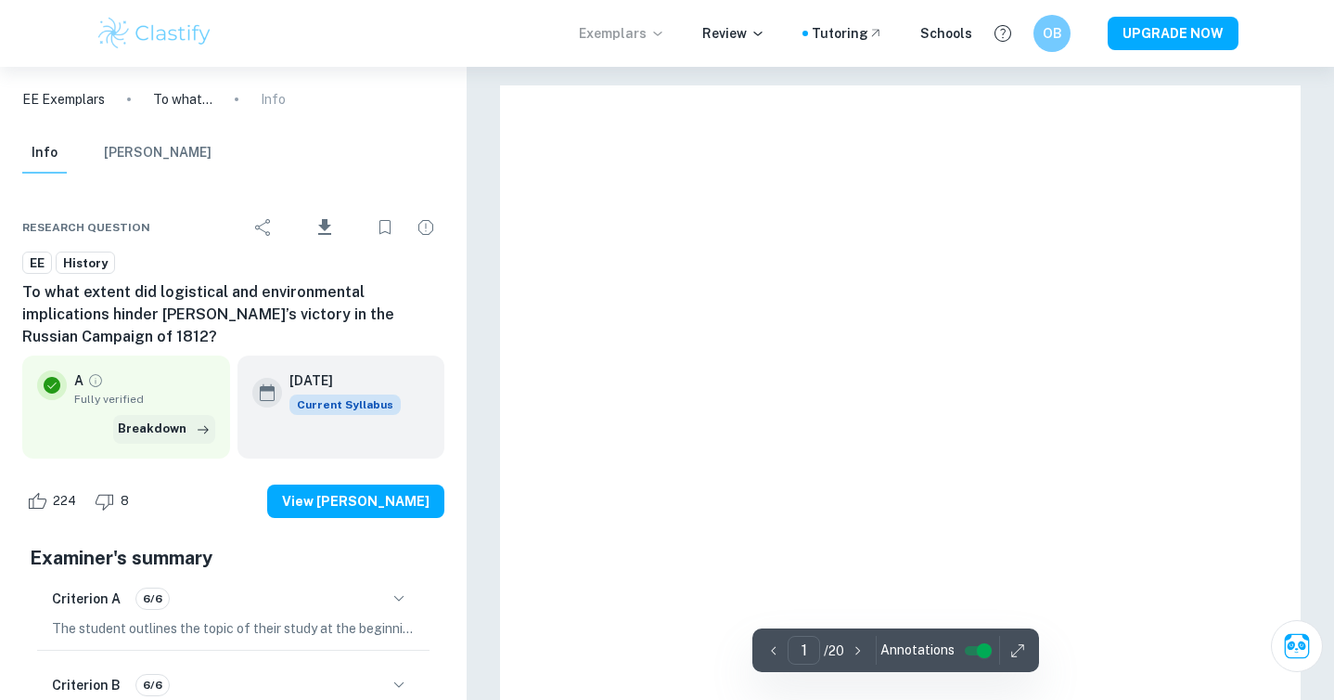
click at [204, 420] on icon "button" at bounding box center [203, 429] width 19 height 19
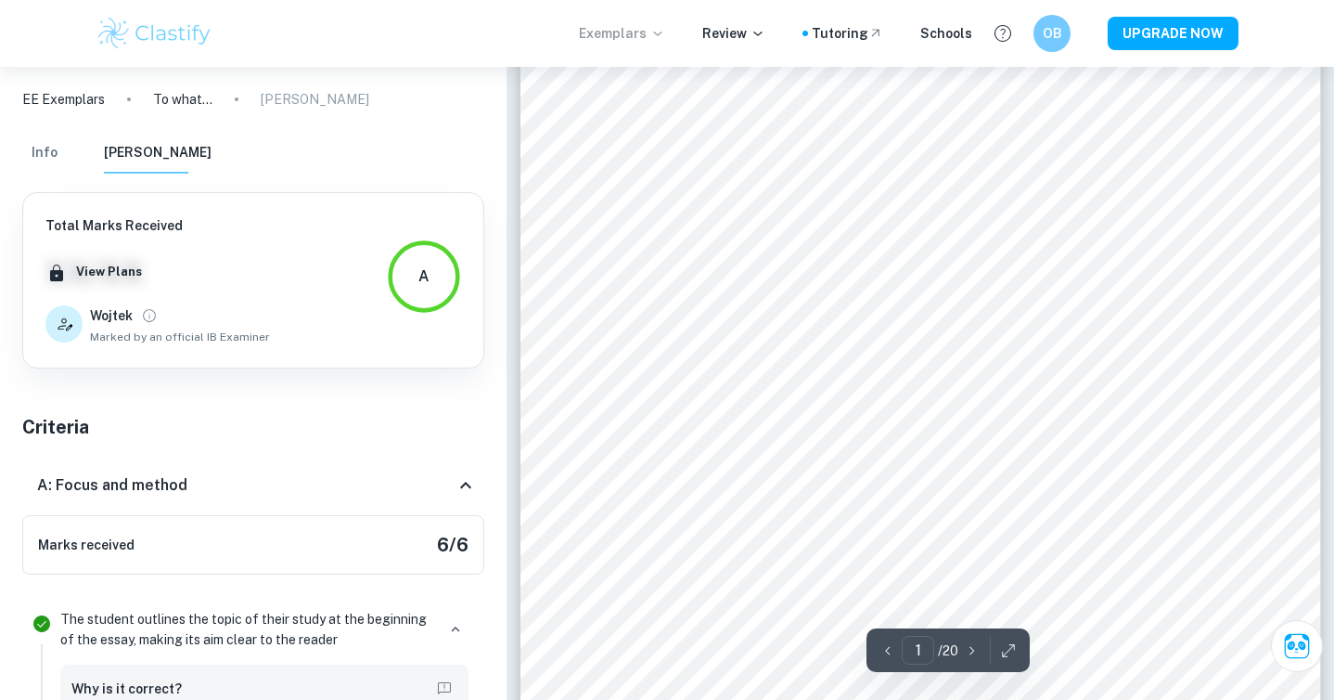
scroll to position [273, 0]
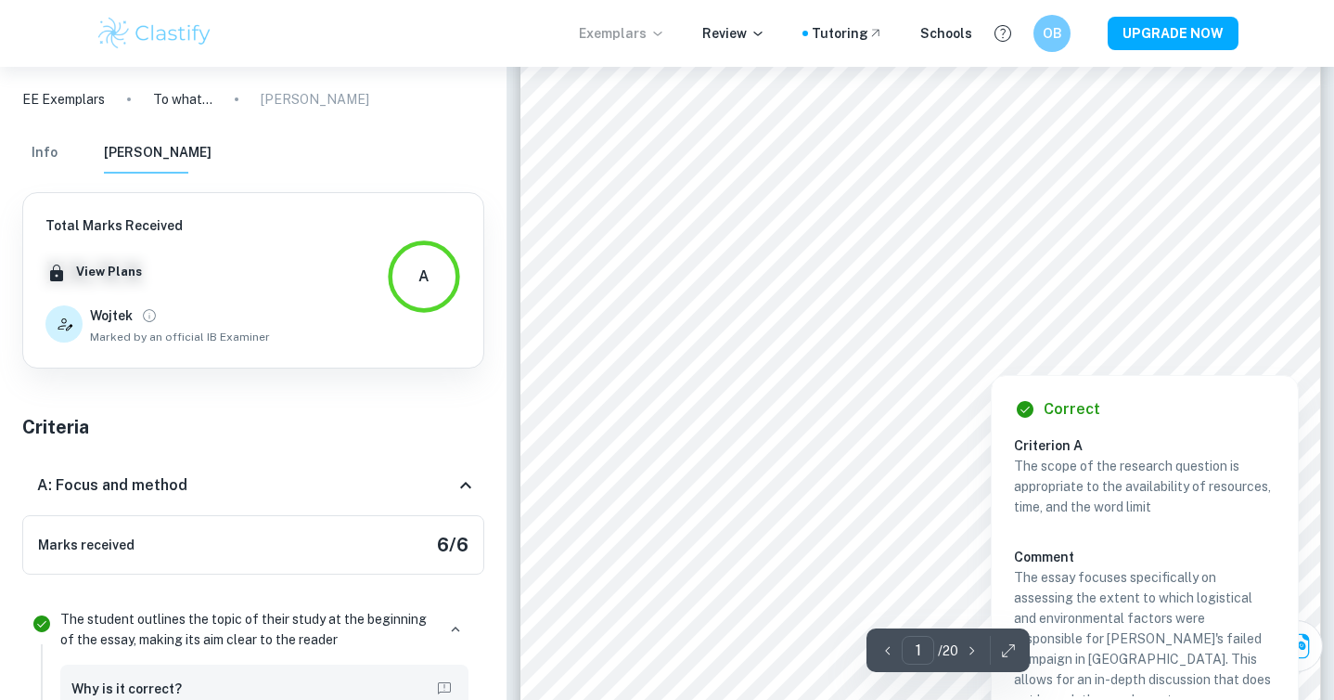
click at [1227, 351] on div at bounding box center [1232, 355] width 29 height 32
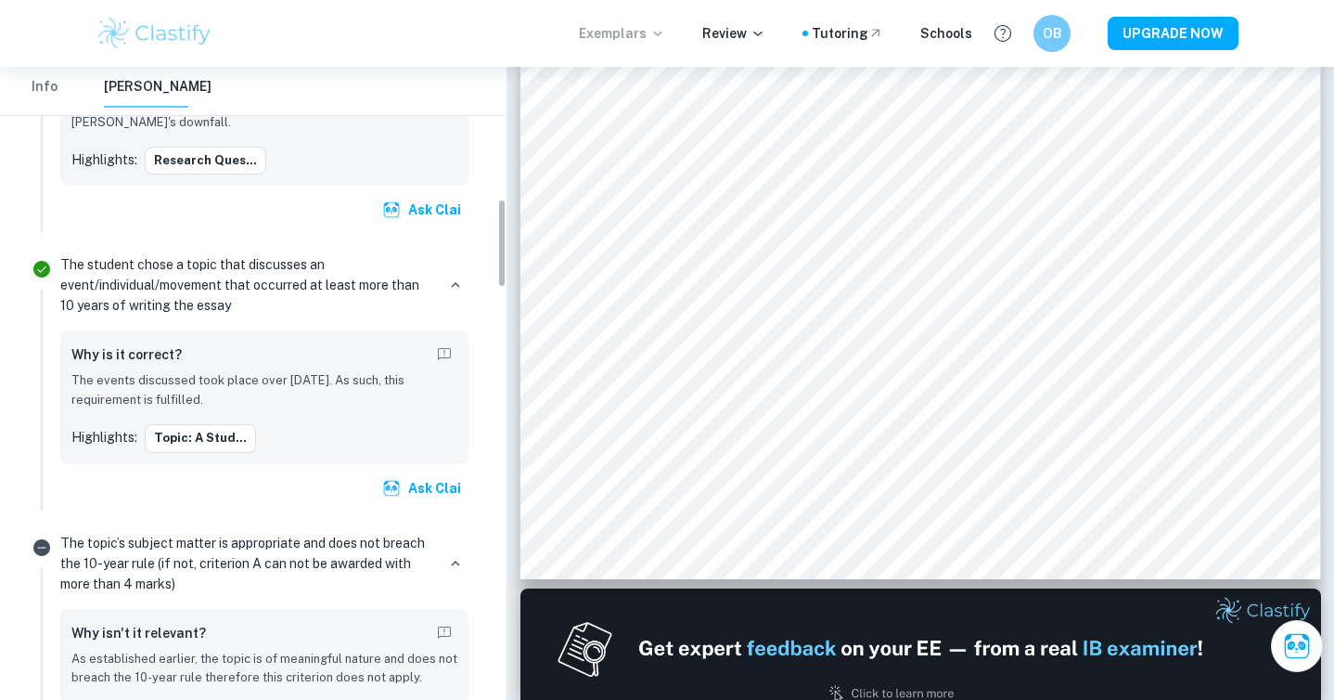
scroll to position [945, 0]
click at [458, 289] on icon "button" at bounding box center [455, 284] width 17 height 17
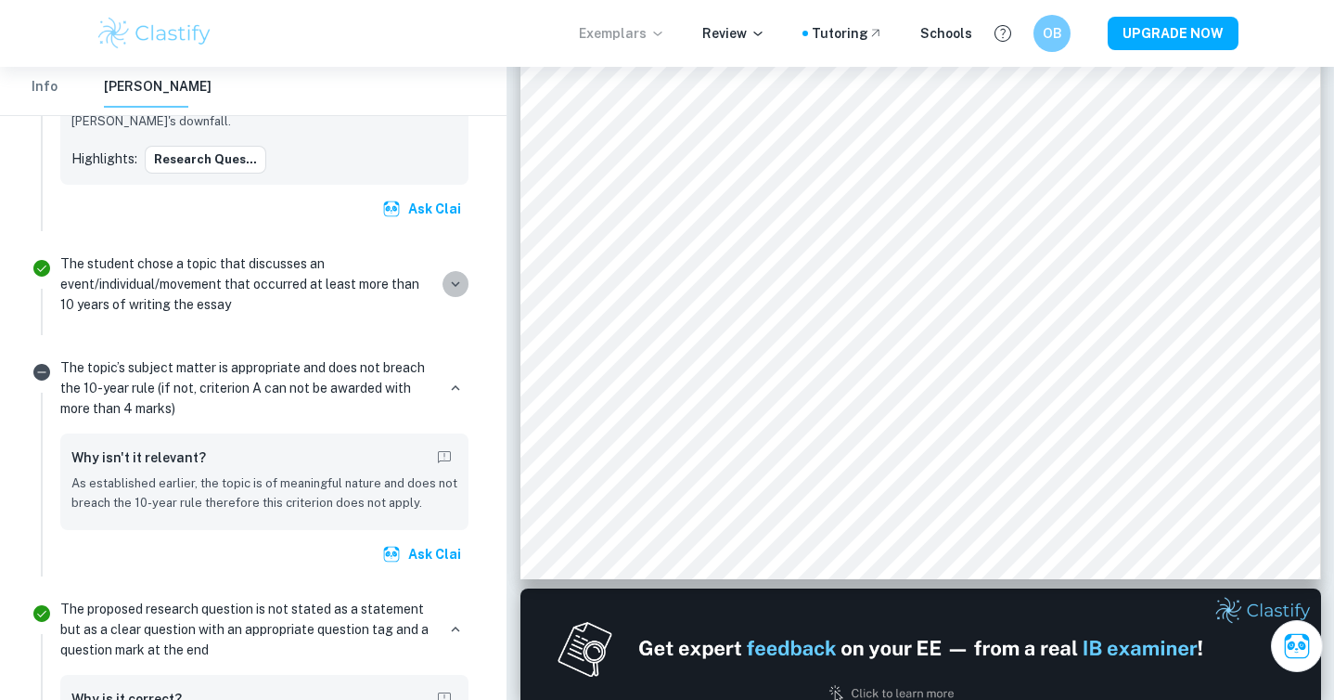
click at [458, 289] on icon "button" at bounding box center [455, 284] width 17 height 17
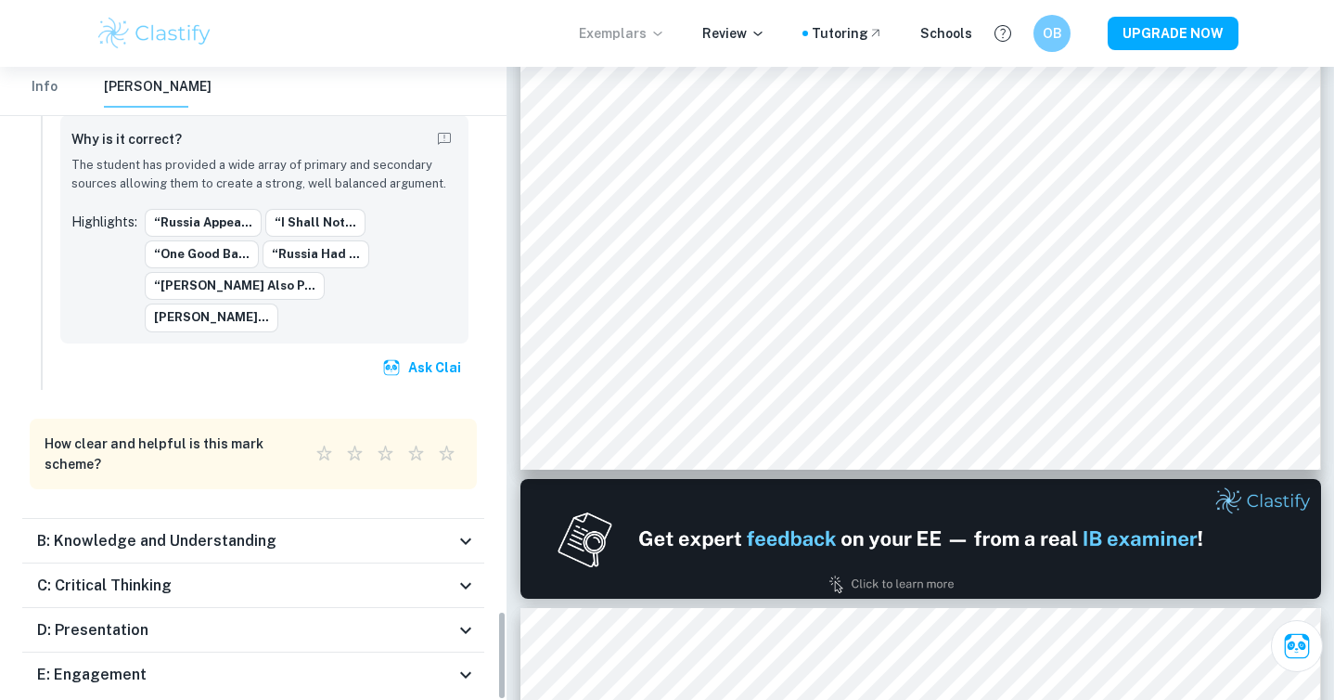
scroll to position [750, 0]
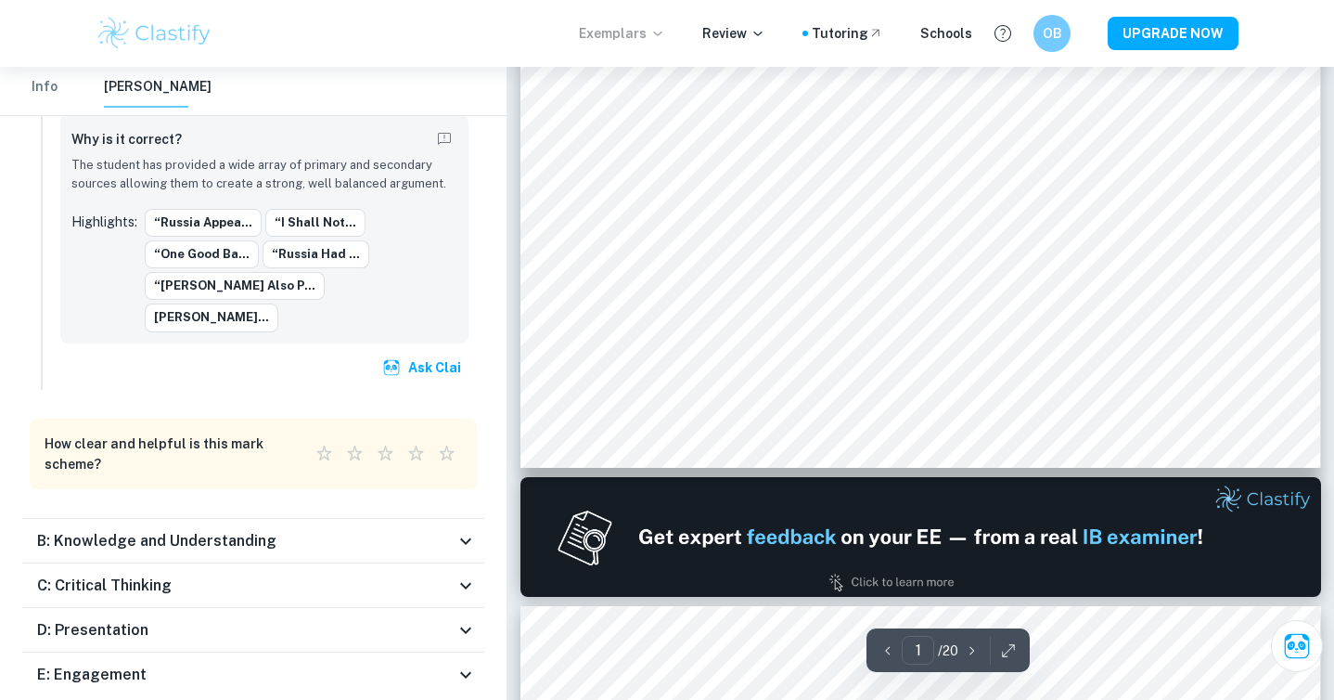
click at [257, 530] on h6 "B: Knowledge and Understanding" at bounding box center [156, 541] width 239 height 22
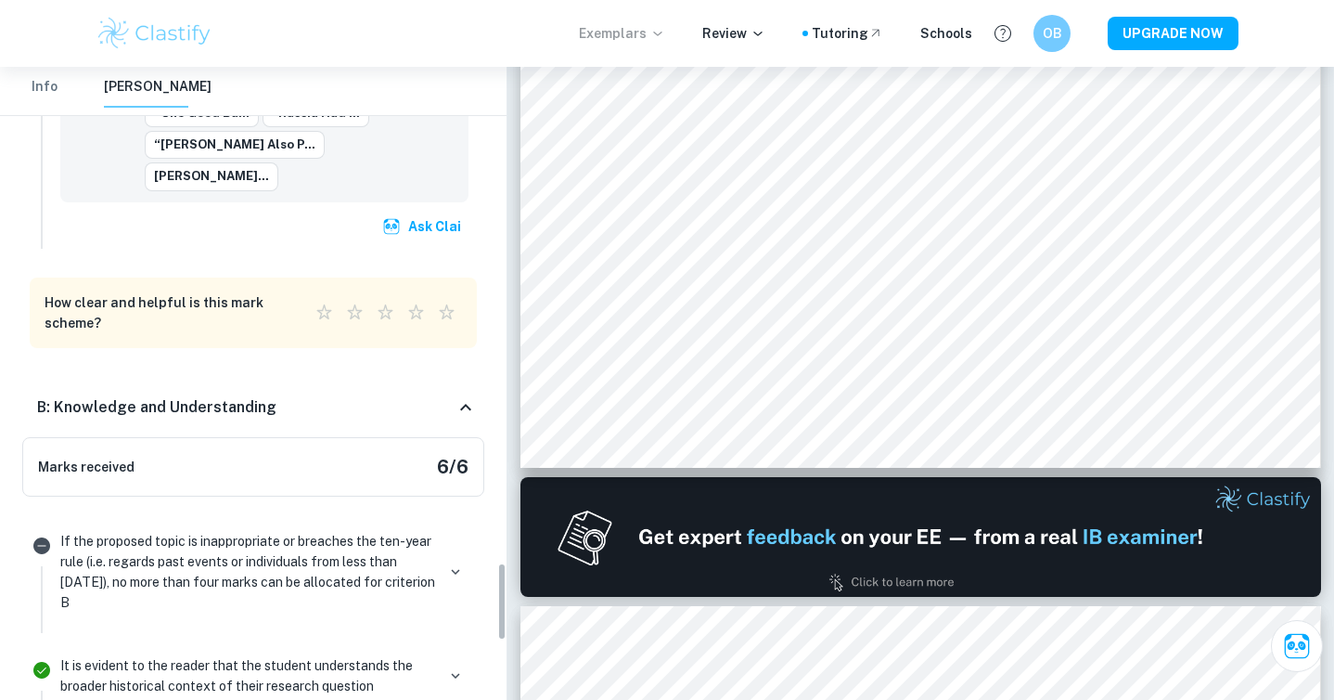
scroll to position [3990, 0]
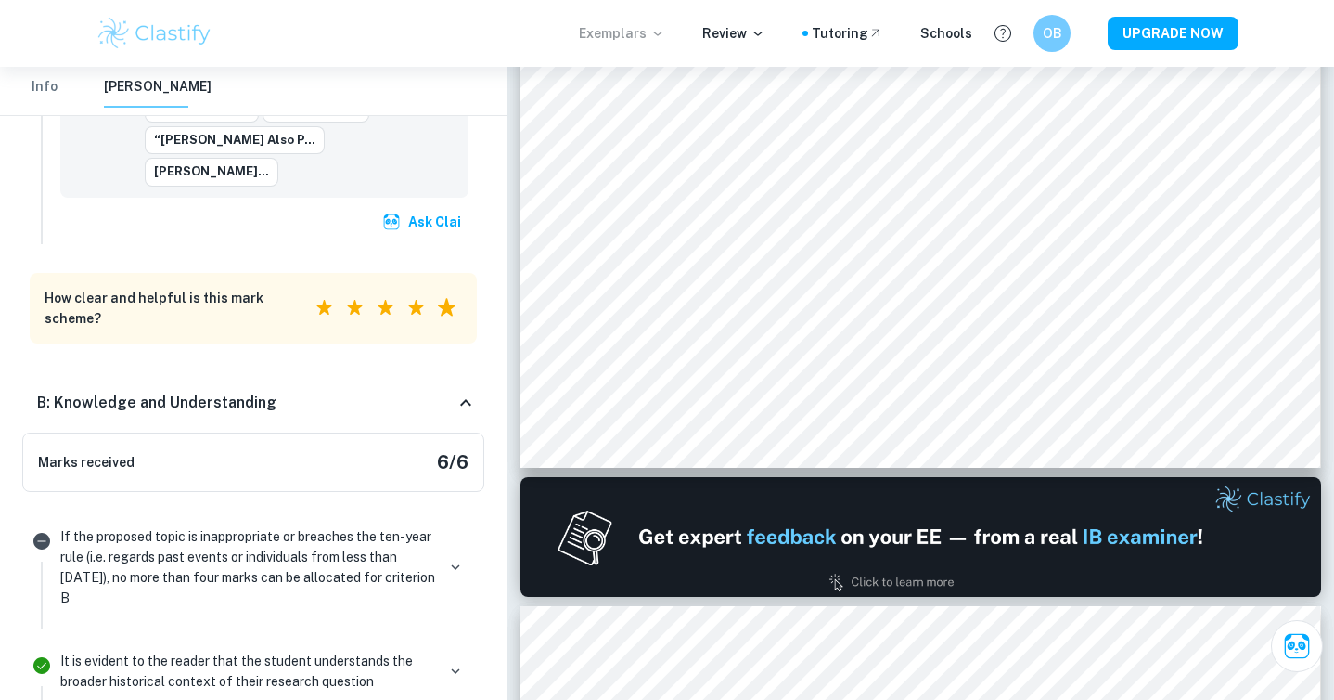
click at [443, 292] on label "5 Stars" at bounding box center [446, 307] width 31 height 31
click at [309, 291] on input "5 Stars" at bounding box center [308, 291] width 1 height 1
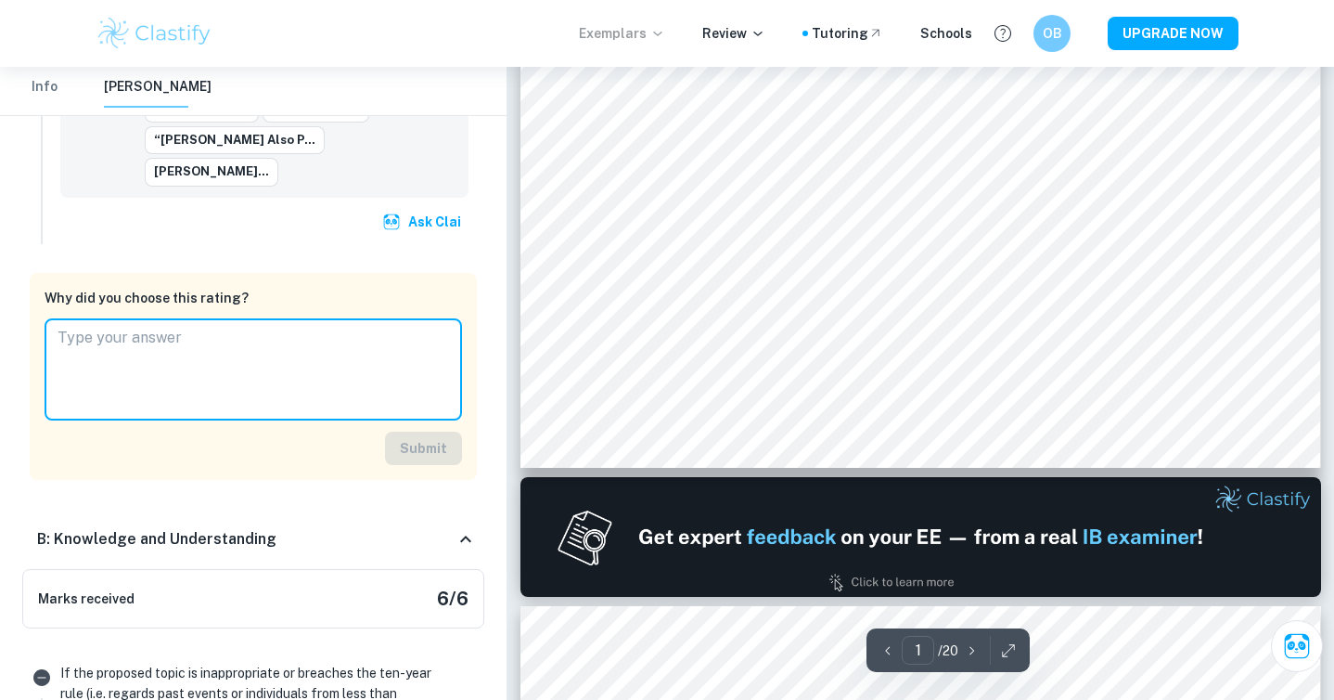
click at [412, 342] on textarea at bounding box center [254, 369] width 392 height 85
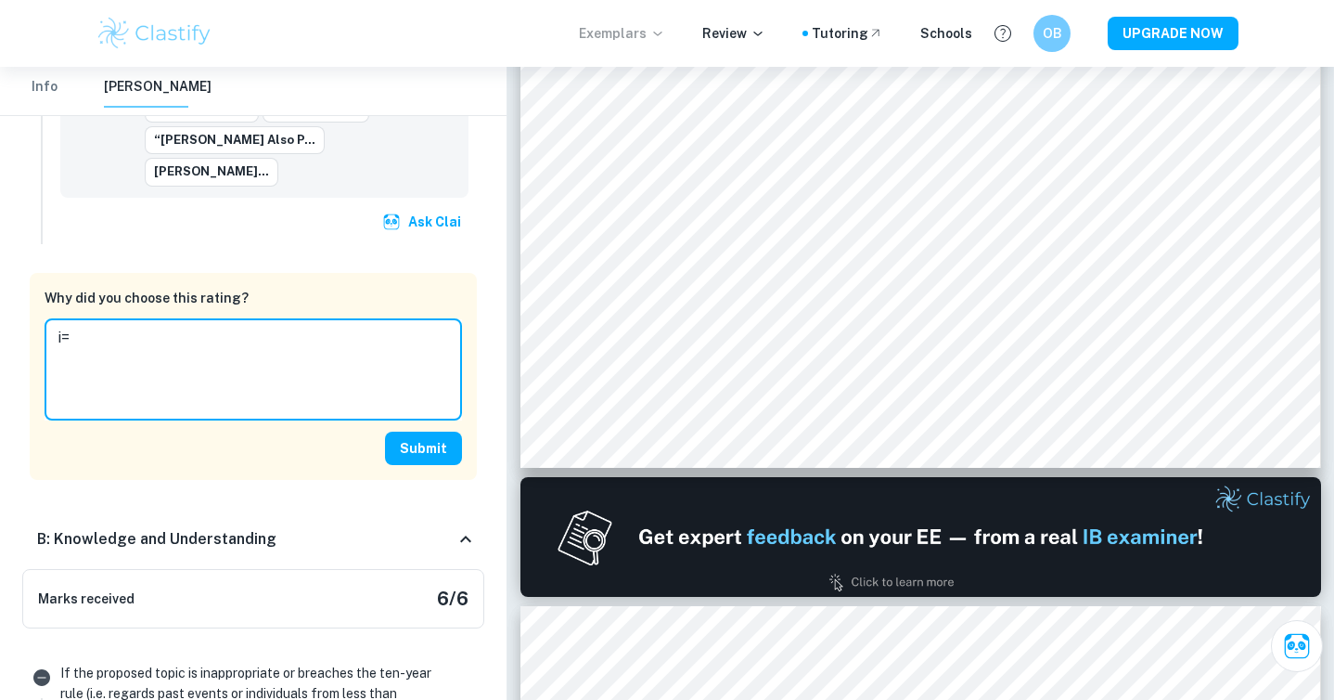
type textarea "i"
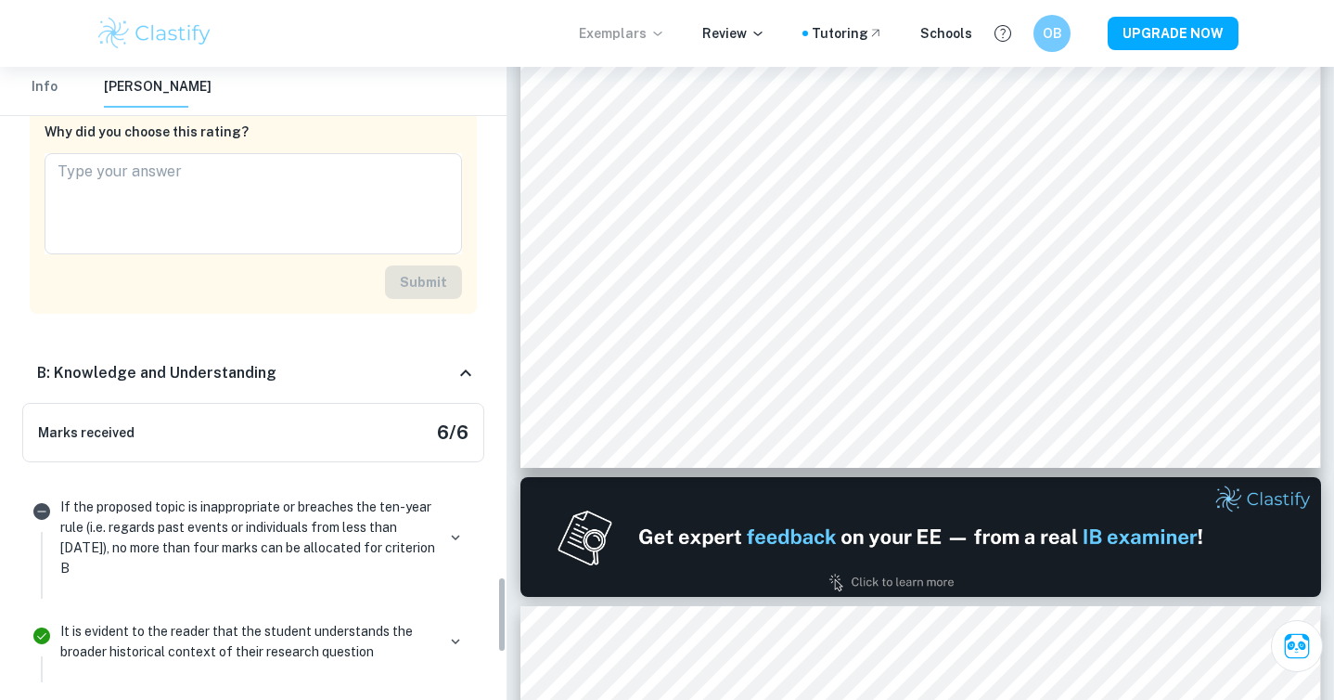
scroll to position [4224, 0]
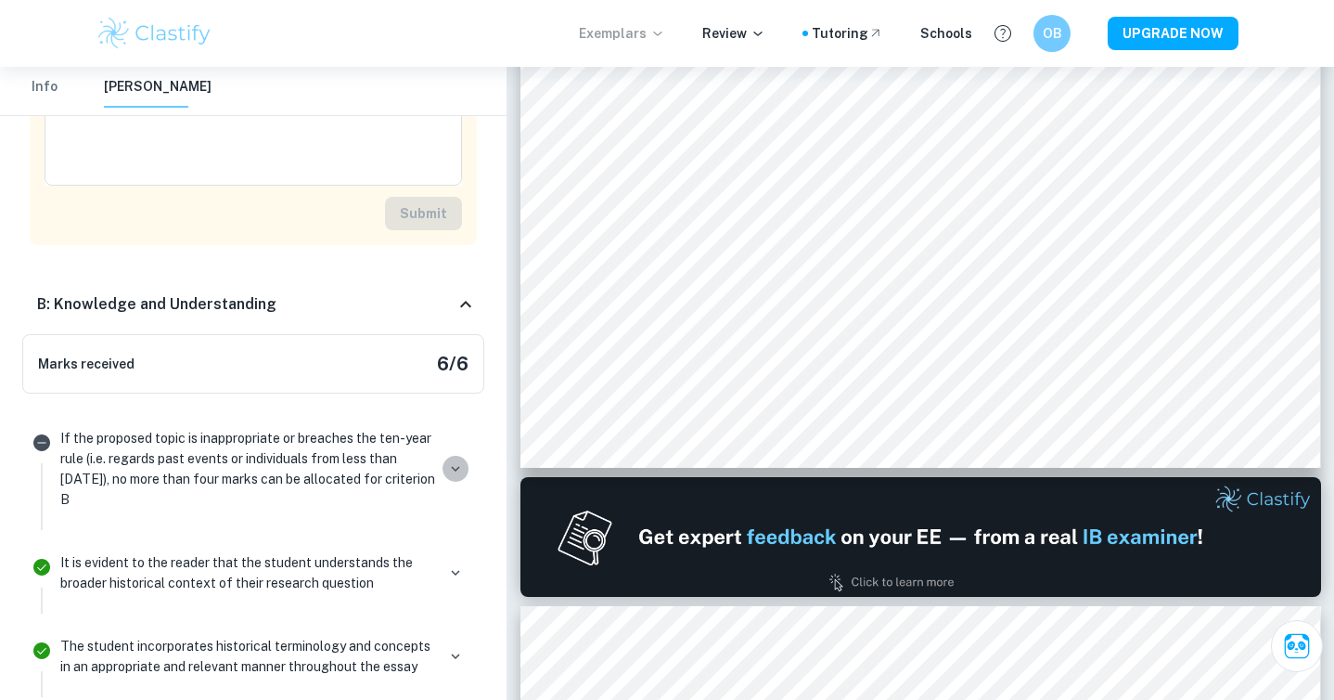
click at [456, 460] on icon "button" at bounding box center [455, 468] width 17 height 17
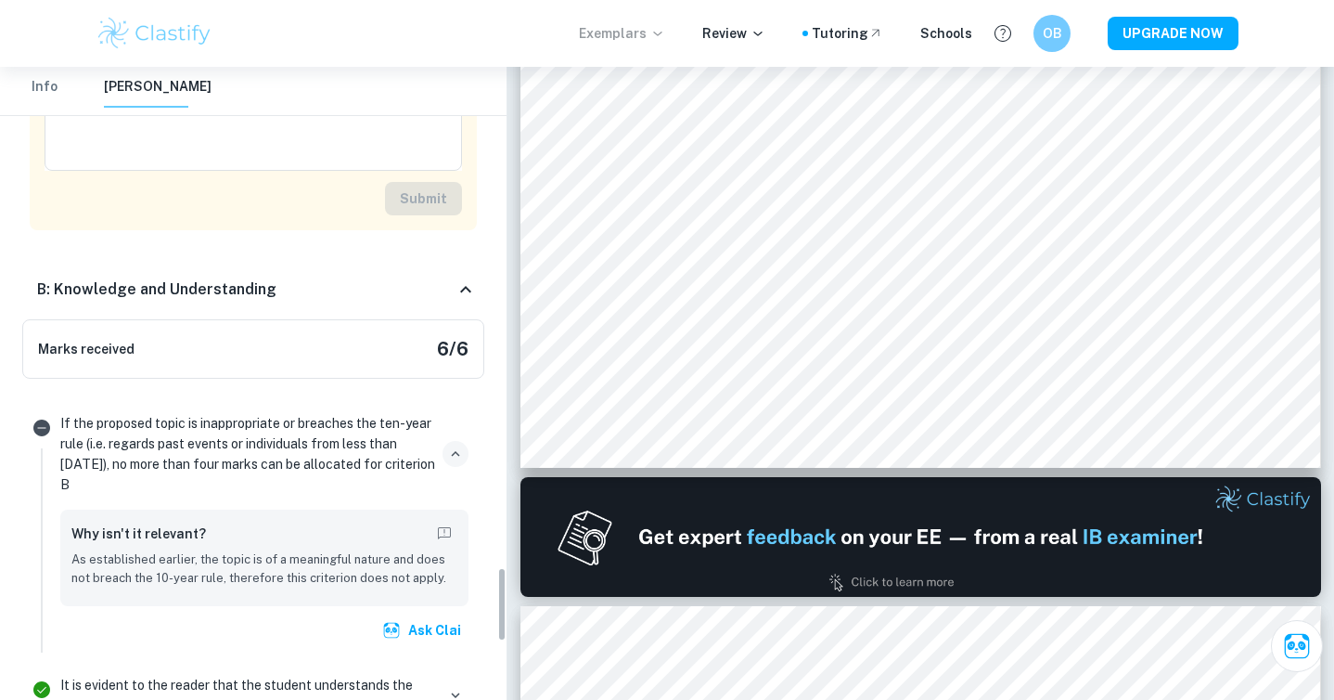
scroll to position [4243, 0]
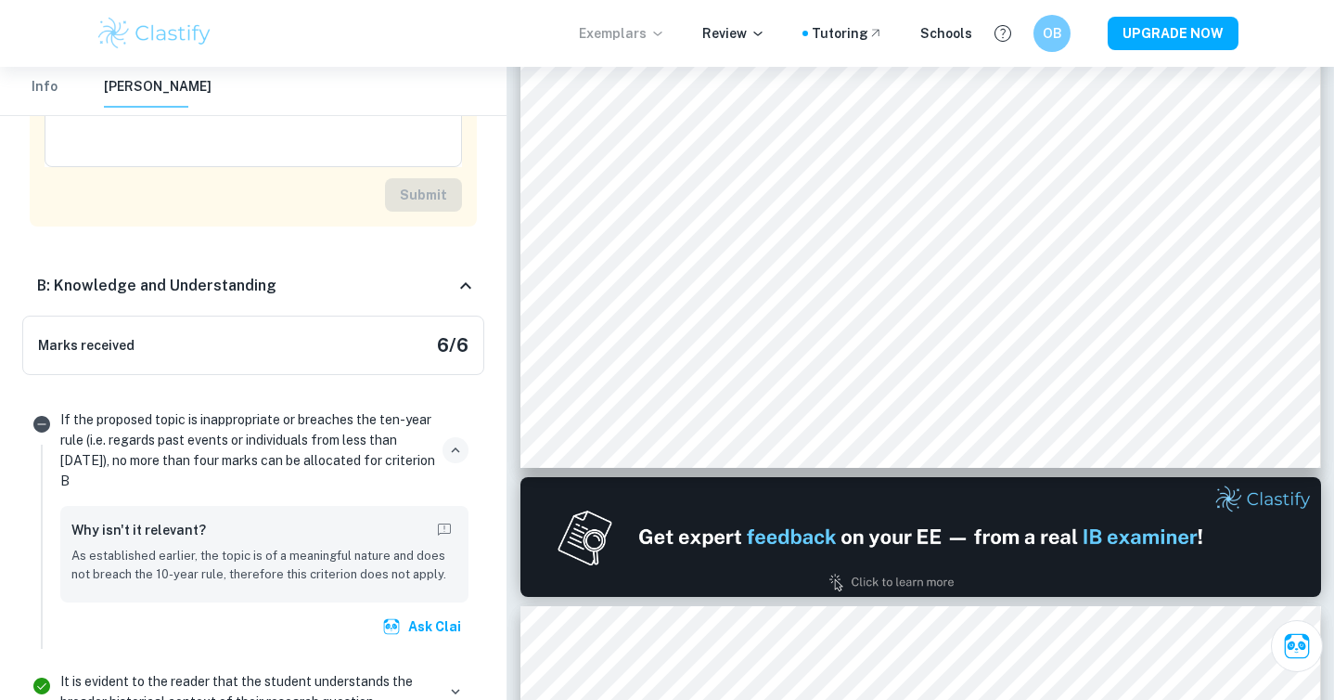
click at [416, 412] on p "If the proposed topic is inappropriate or breaches the ten-year rule (i.e. rega…" at bounding box center [247, 450] width 375 height 82
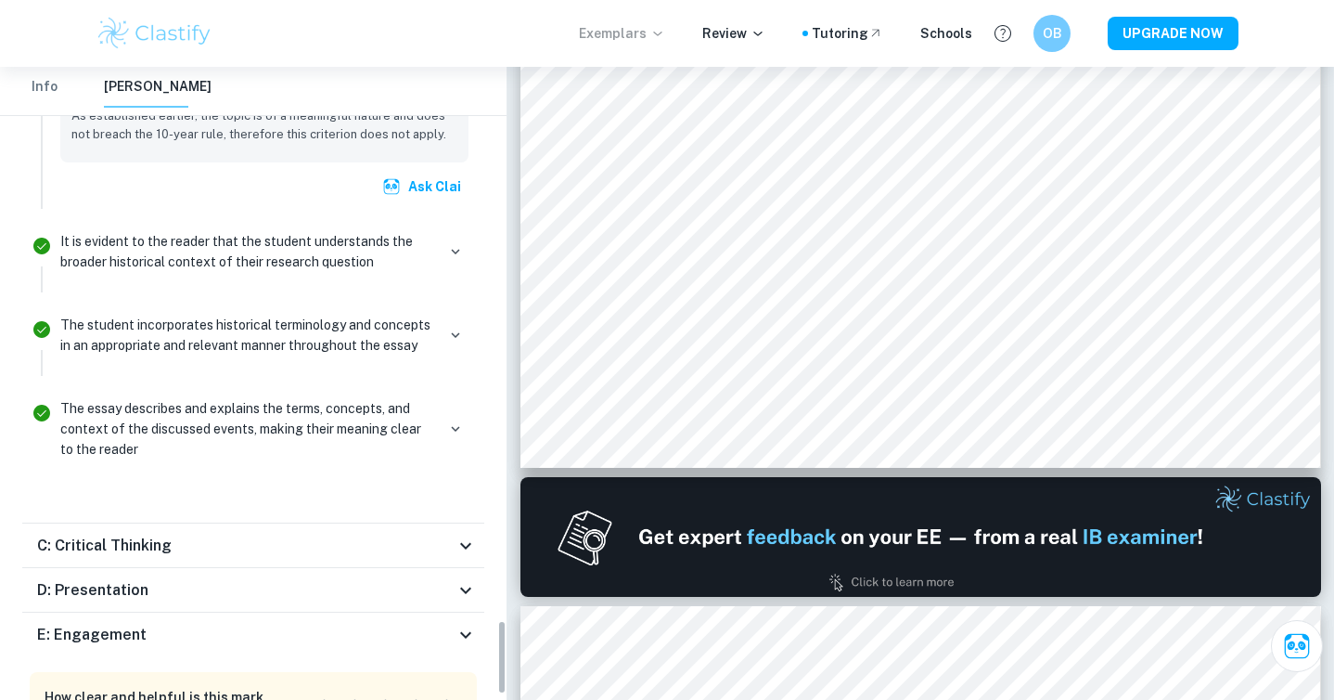
scroll to position [4684, 0]
click at [473, 533] on icon at bounding box center [466, 544] width 22 height 22
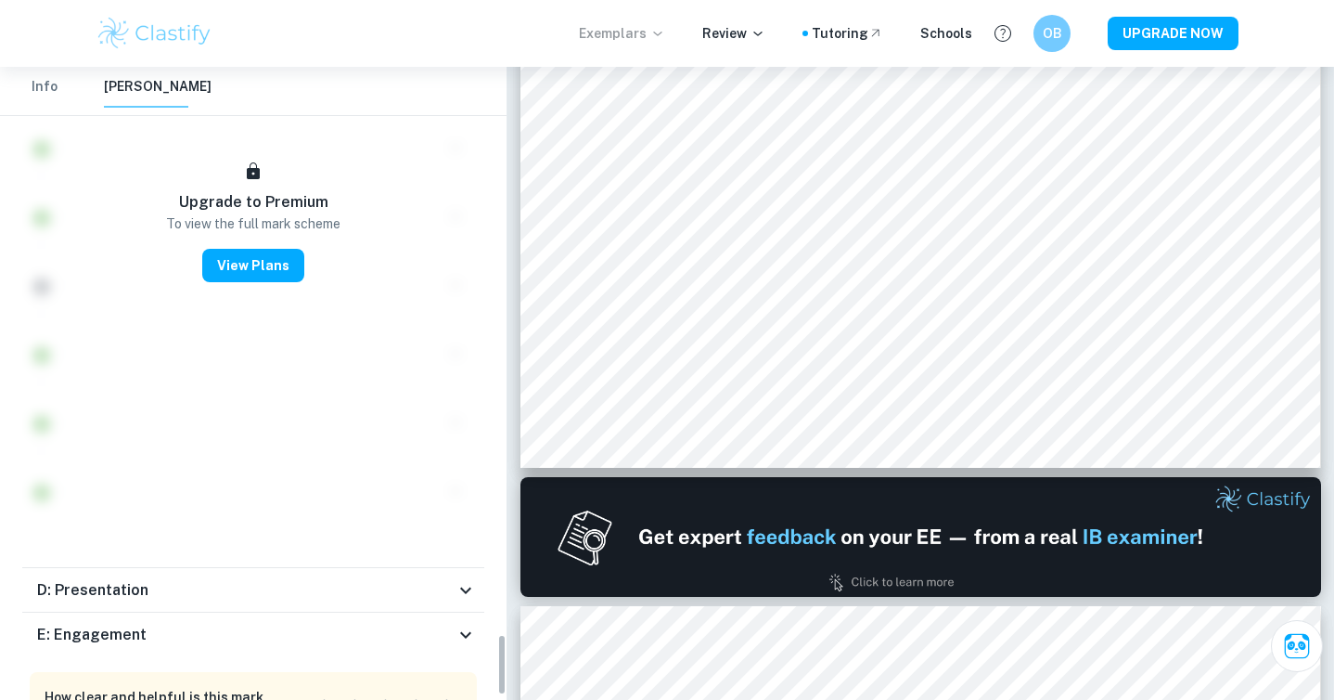
scroll to position [5843, 0]
click at [473, 567] on div "D: Presentation" at bounding box center [253, 589] width 462 height 45
click at [470, 611] on div "E: Engagement" at bounding box center [253, 633] width 462 height 45
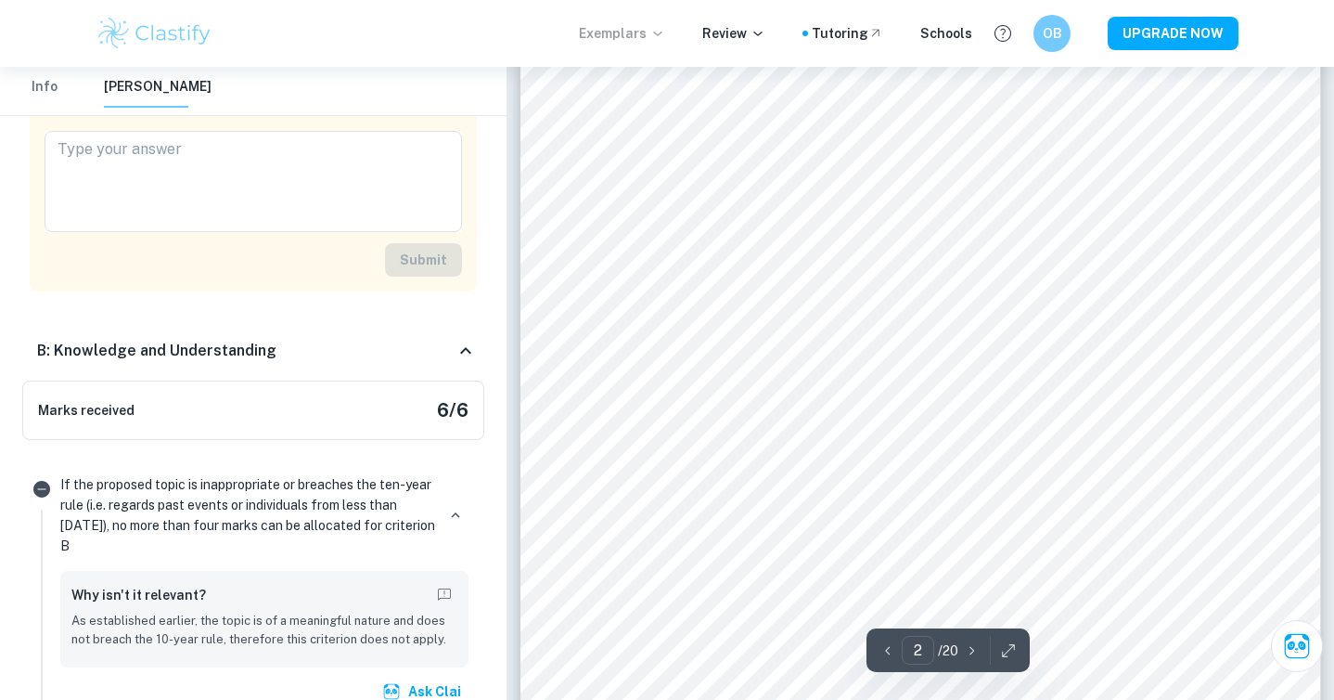
scroll to position [1338, 0]
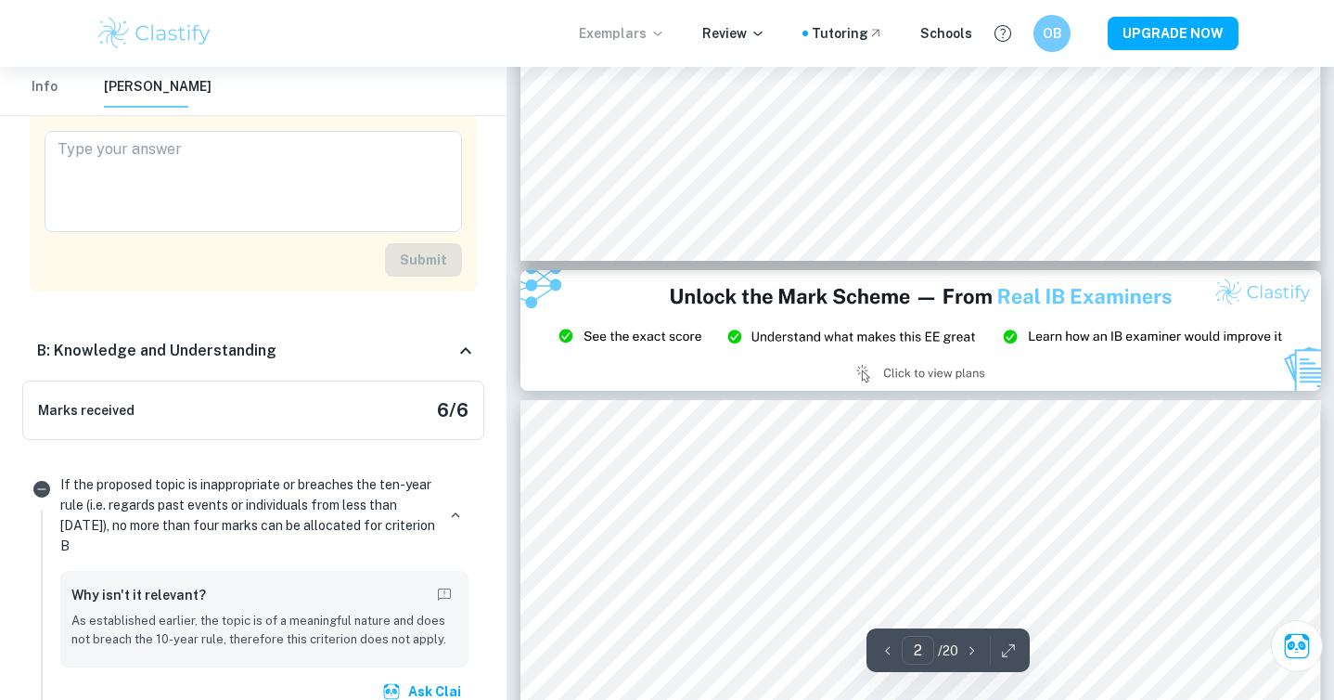
type input "3"
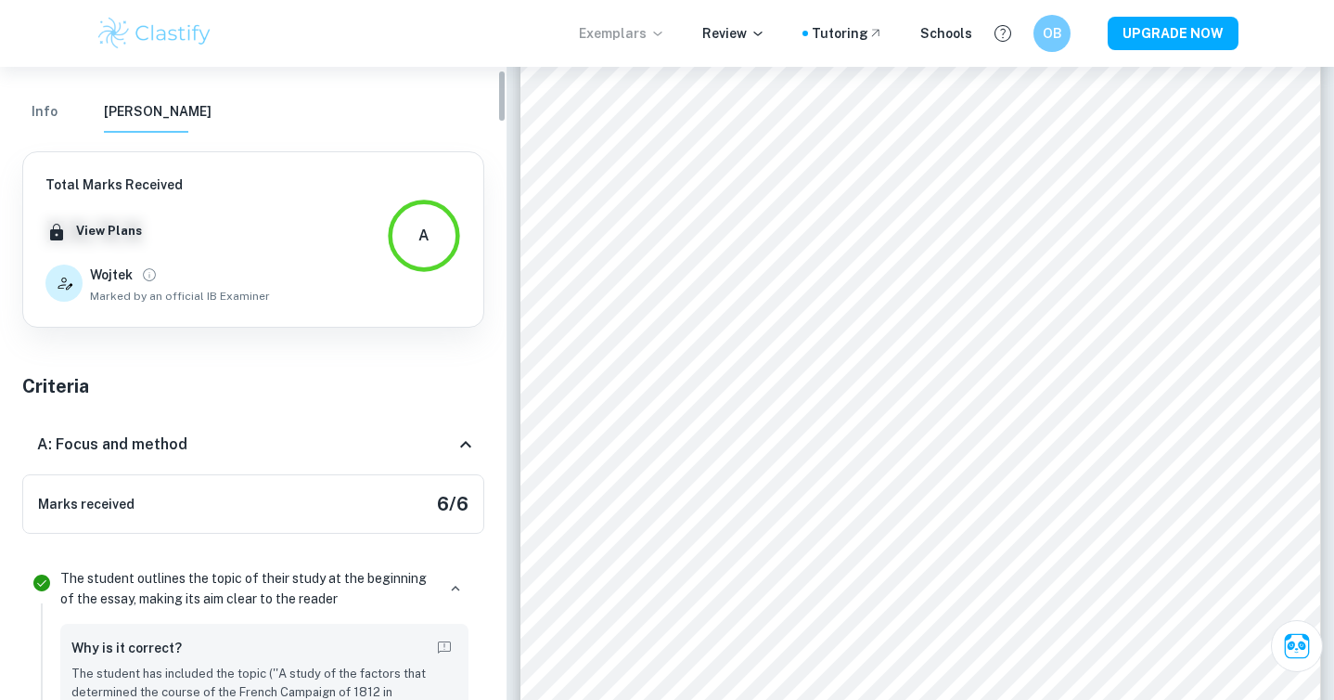
scroll to position [44, 0]
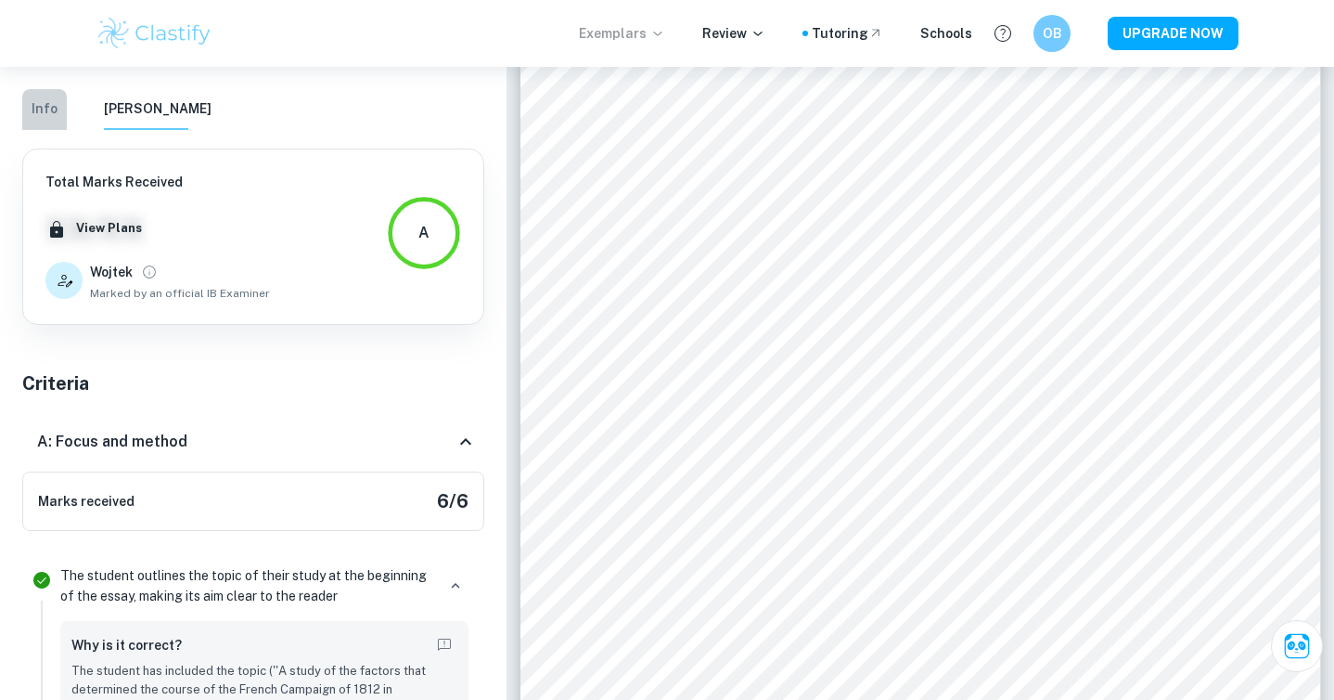
click at [58, 117] on button "Info" at bounding box center [44, 109] width 45 height 41
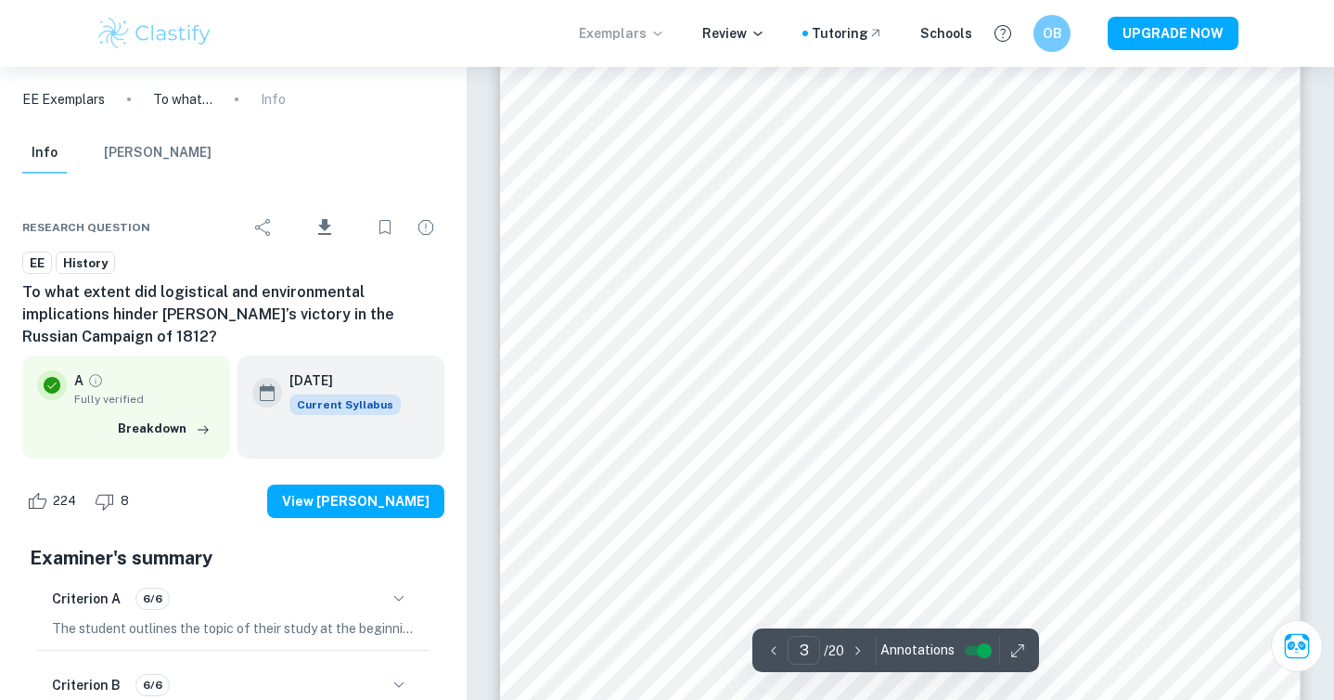
scroll to position [2487, 0]
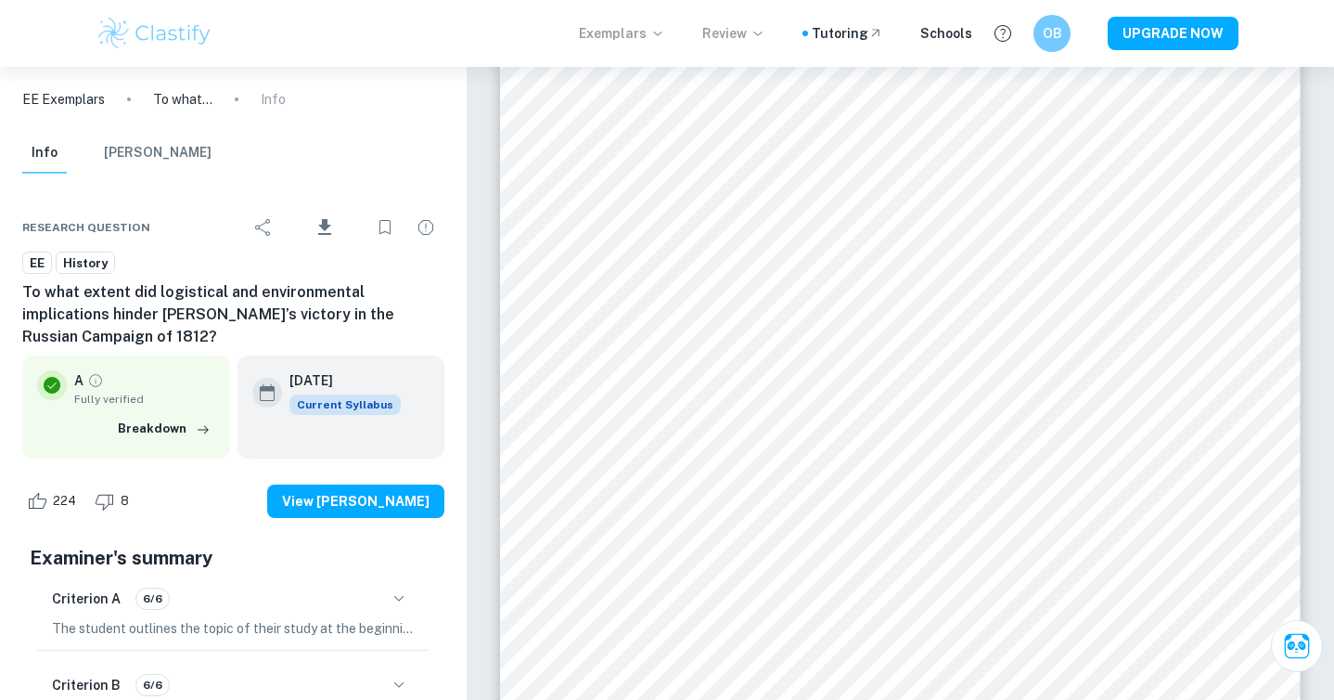
click at [765, 35] on icon at bounding box center [758, 33] width 15 height 15
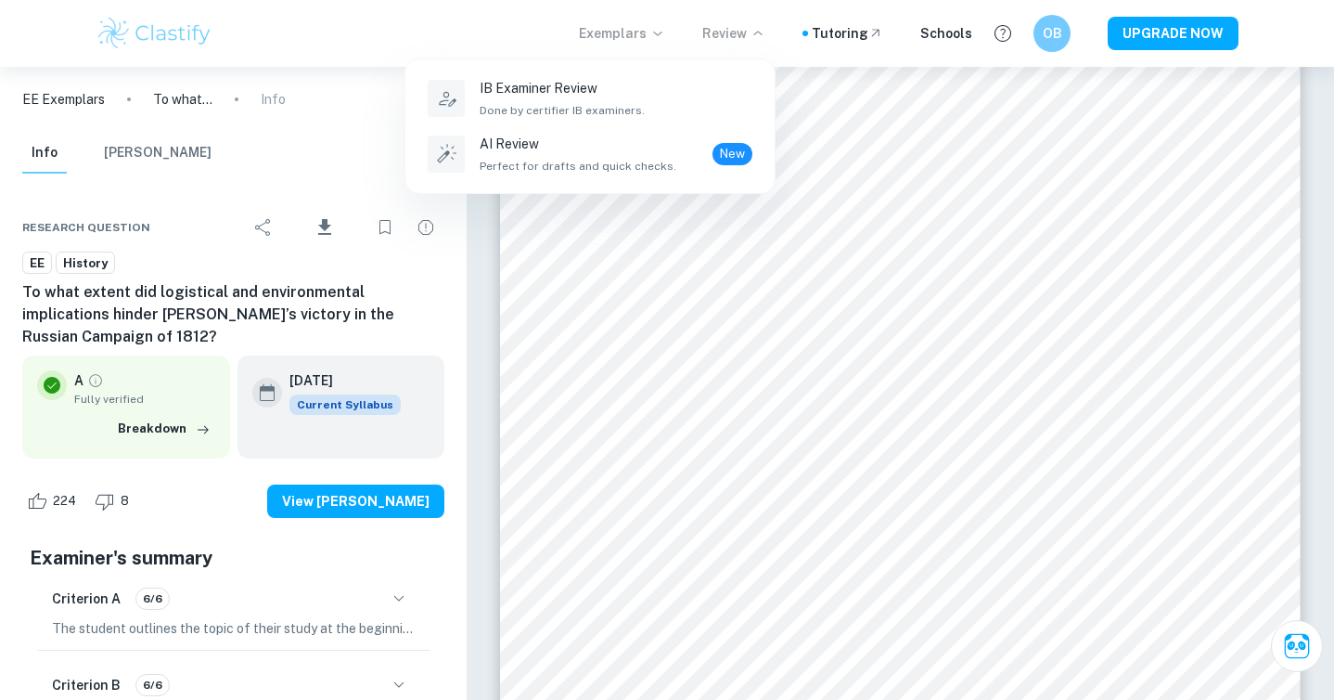
click at [765, 35] on div at bounding box center [667, 350] width 1334 height 700
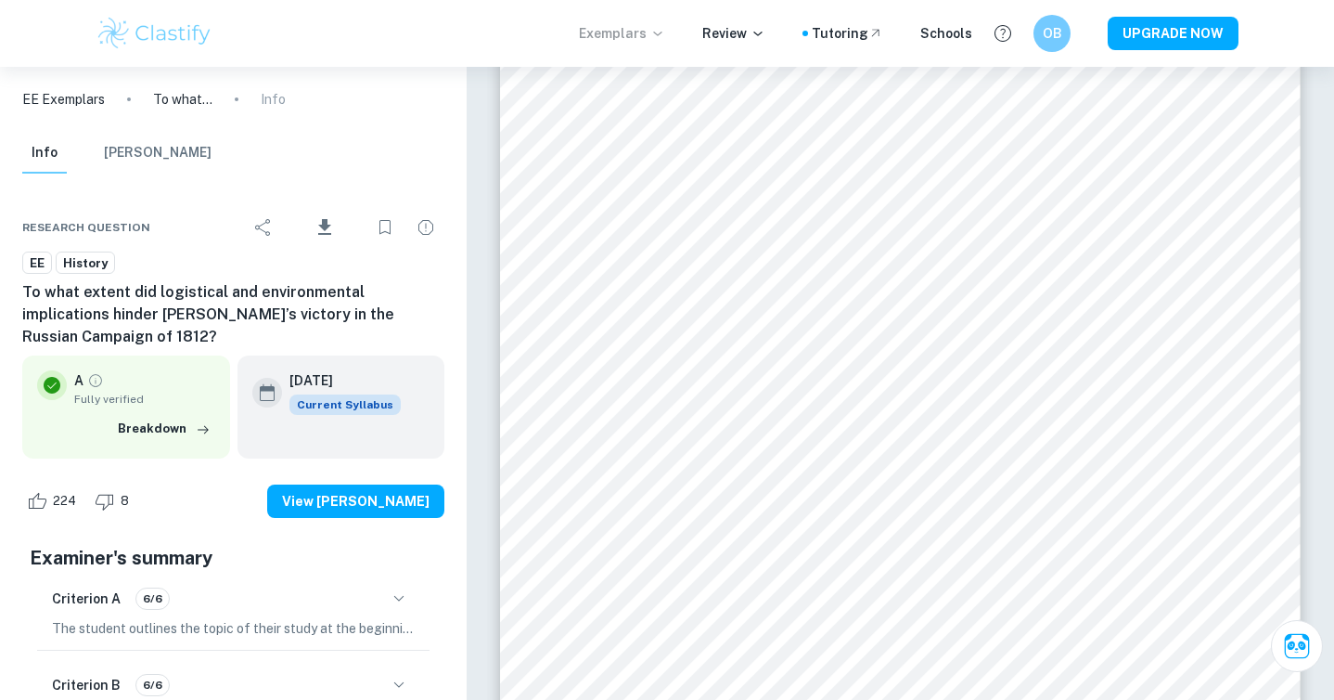
click at [662, 31] on icon at bounding box center [657, 33] width 15 height 15
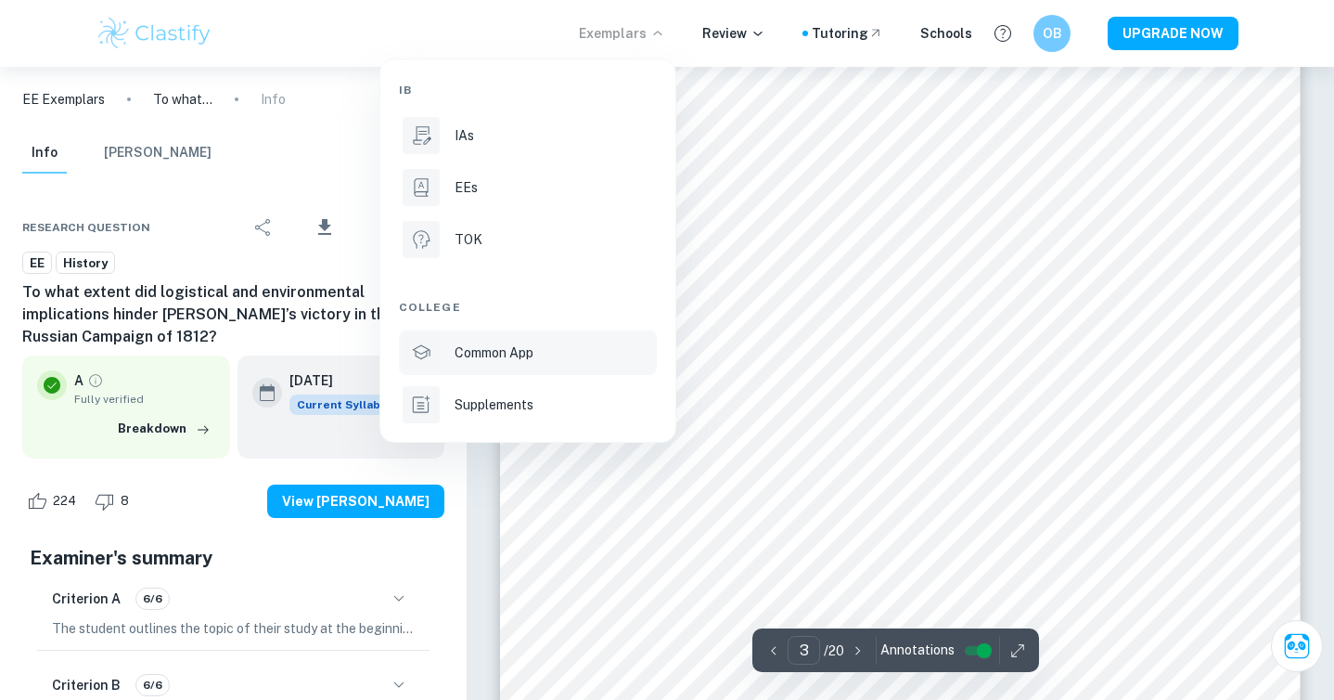
scroll to position [2556, 0]
click at [847, 284] on div at bounding box center [667, 350] width 1334 height 700
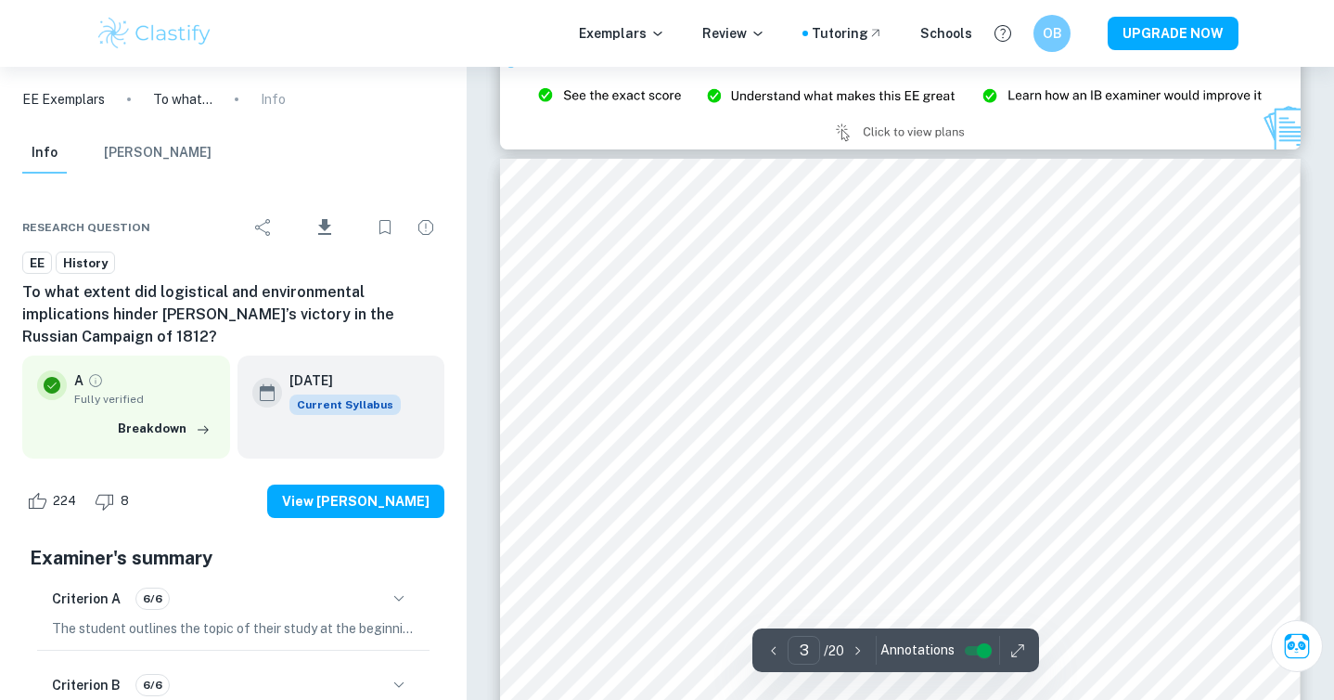
scroll to position [2143, 0]
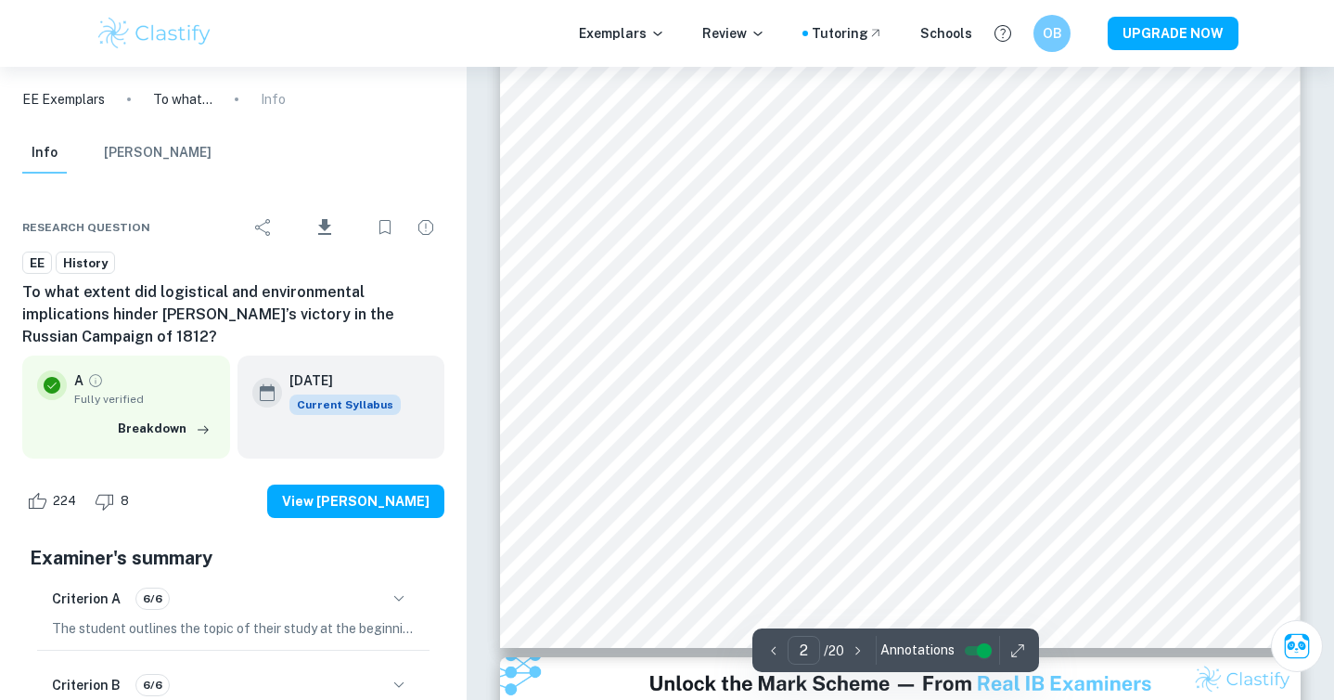
type input "1"
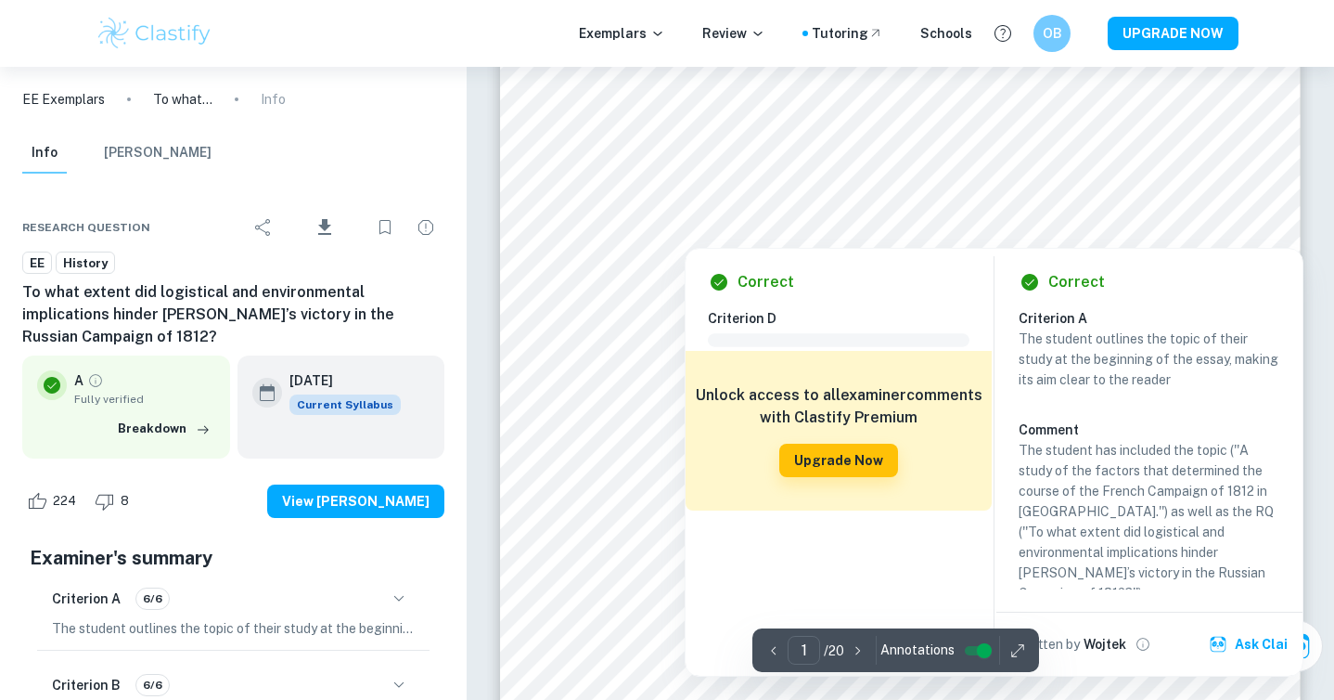
scroll to position [448, 0]
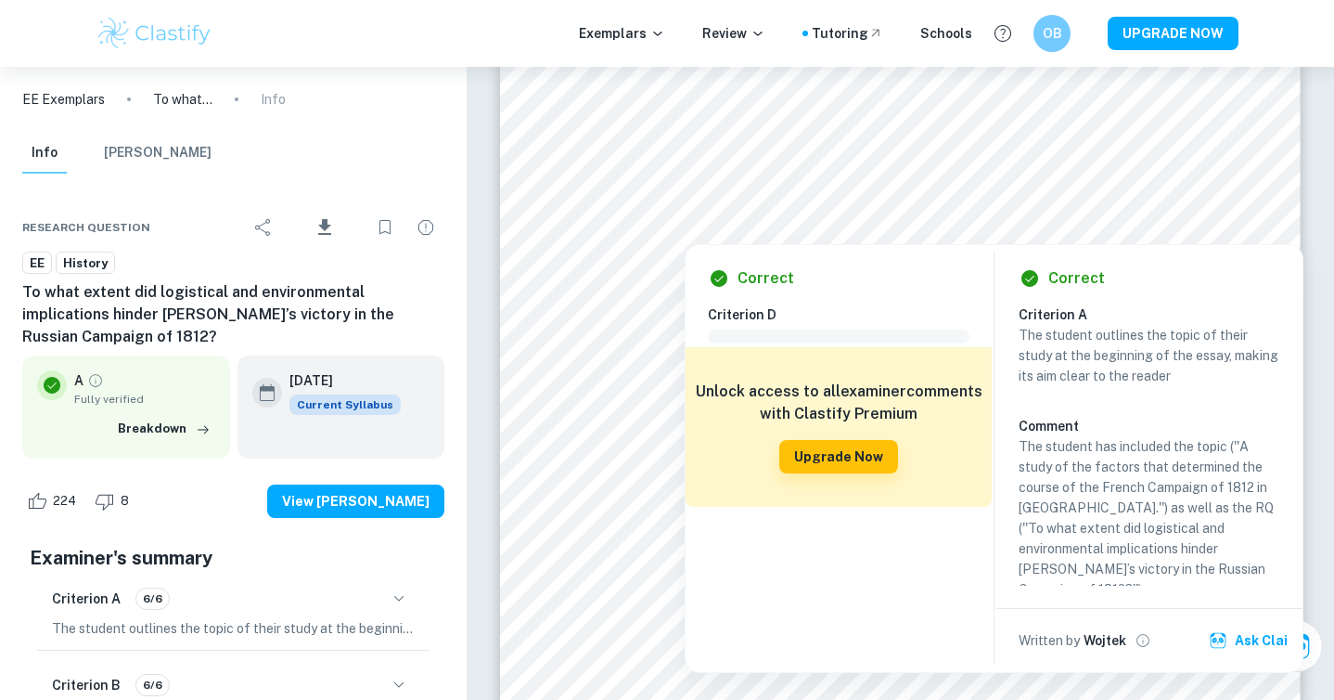
click at [917, 563] on div "Criterion D Comment Unlock access to all examiner comments with Clastify Premiu…" at bounding box center [846, 480] width 276 height 353
click at [1065, 348] on p "The student outlines the topic of their study at the beginning of the essay, ma…" at bounding box center [1150, 355] width 262 height 61
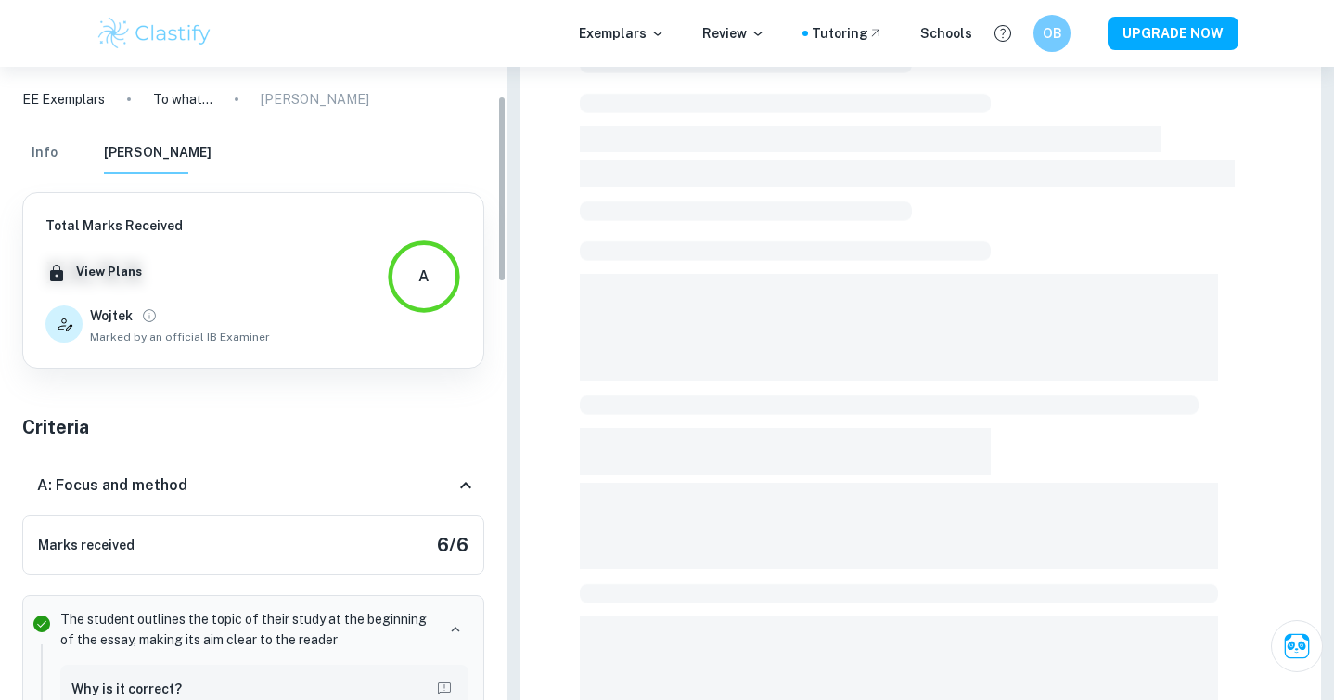
scroll to position [246, 0]
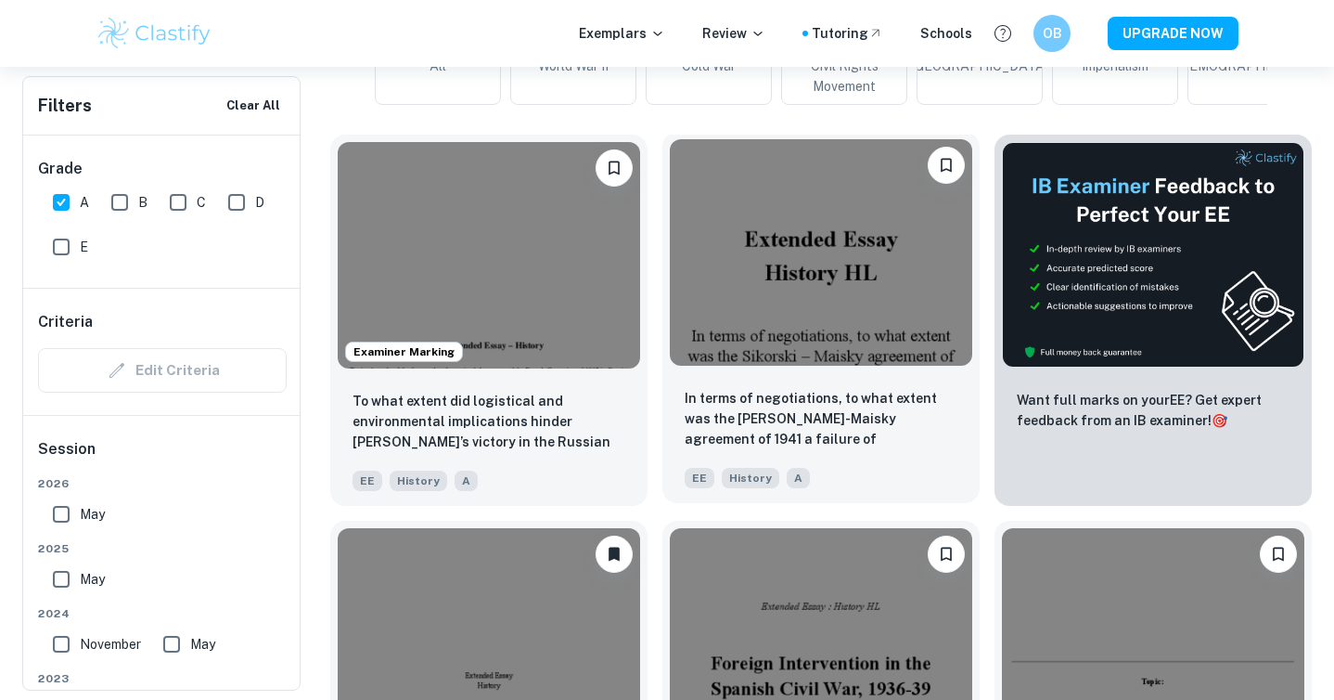
scroll to position [0, 635]
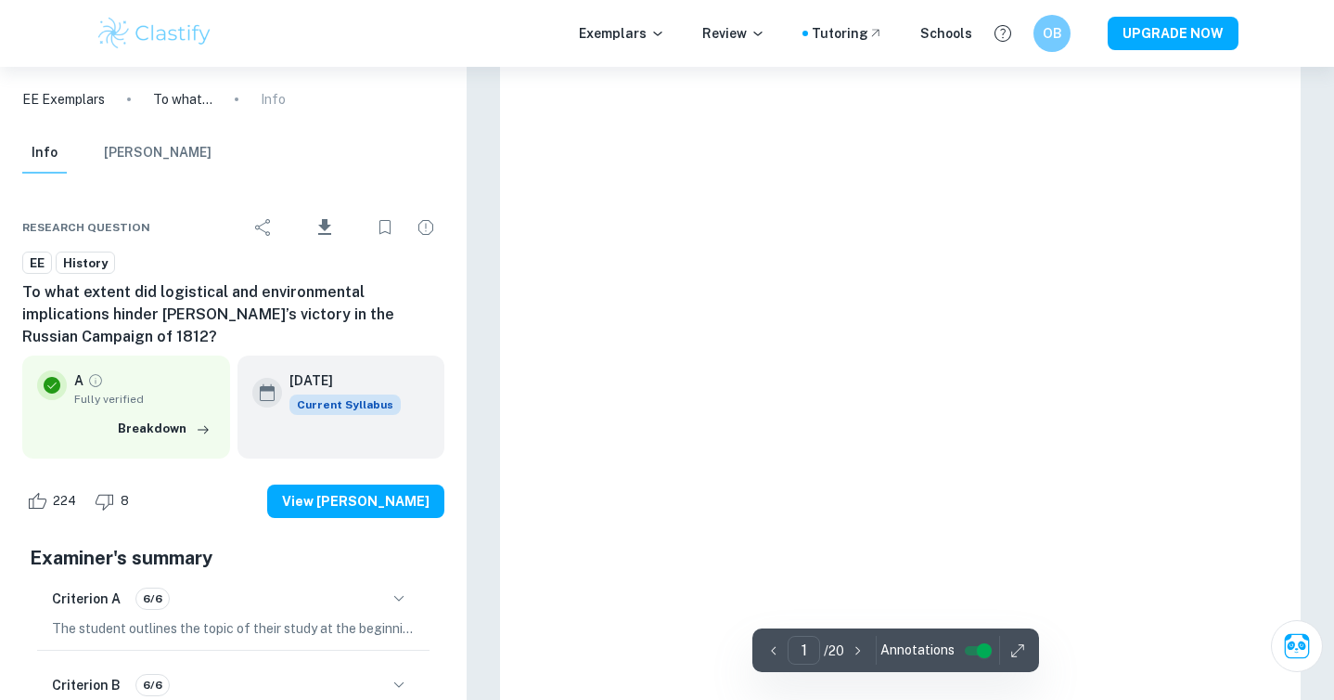
scroll to position [467, 0]
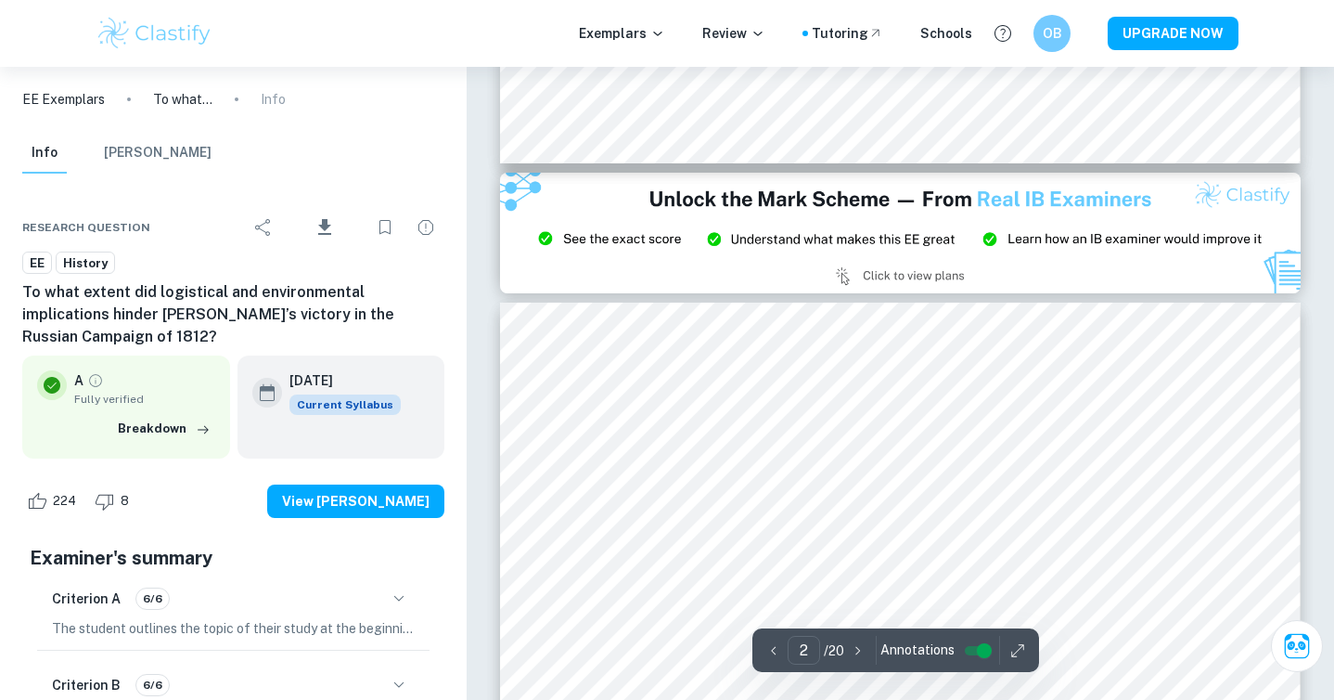
type input "3"
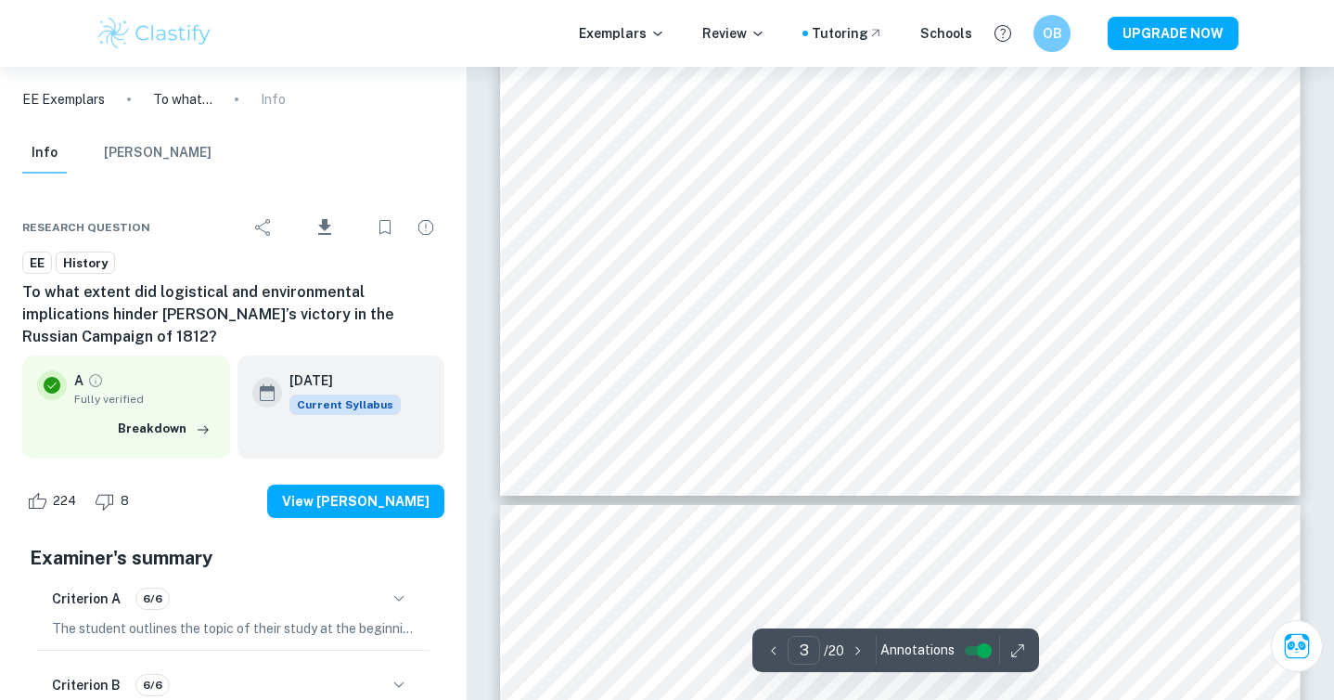
scroll to position [3237, 0]
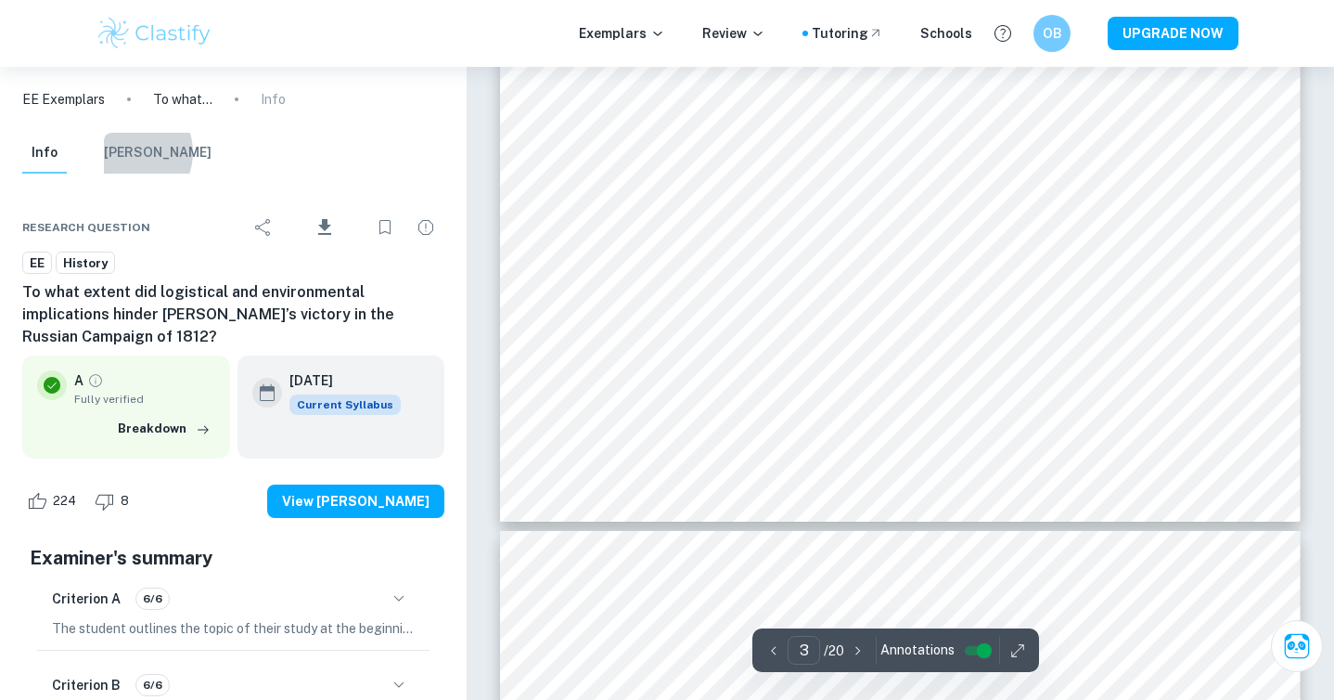
click at [125, 152] on button "Mark Scheme" at bounding box center [158, 153] width 108 height 41
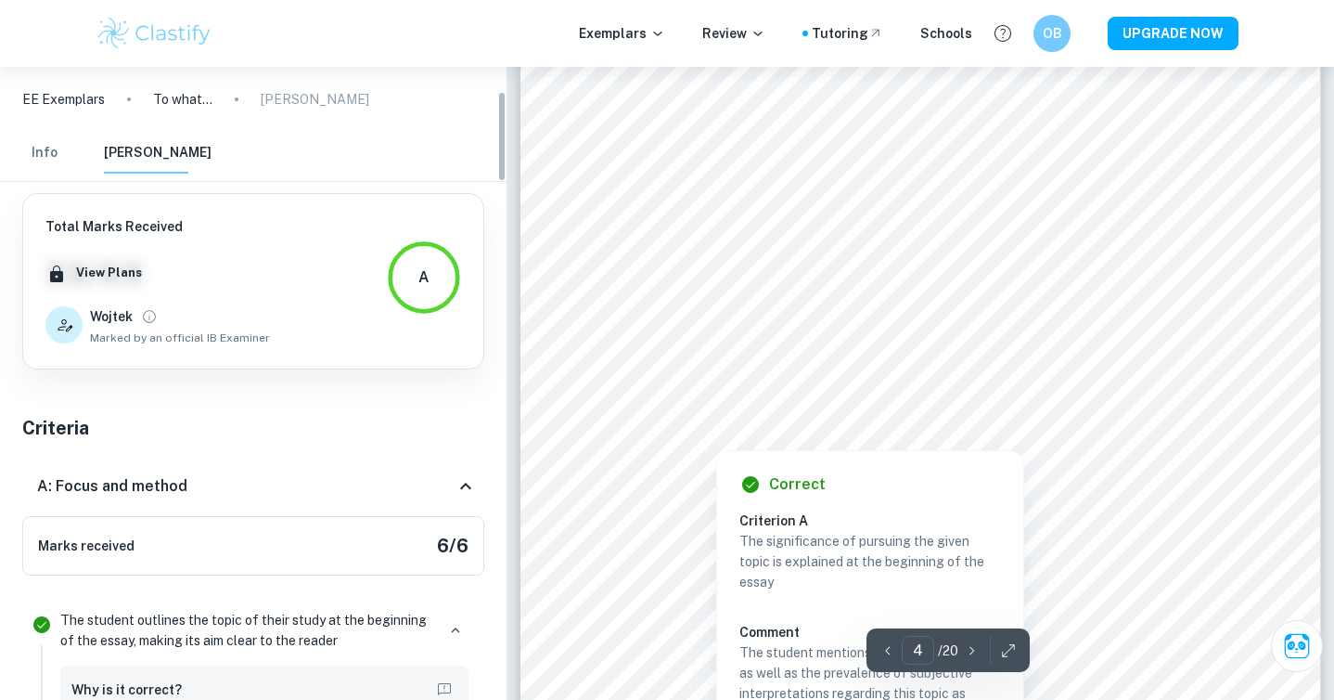
scroll to position [170, 0]
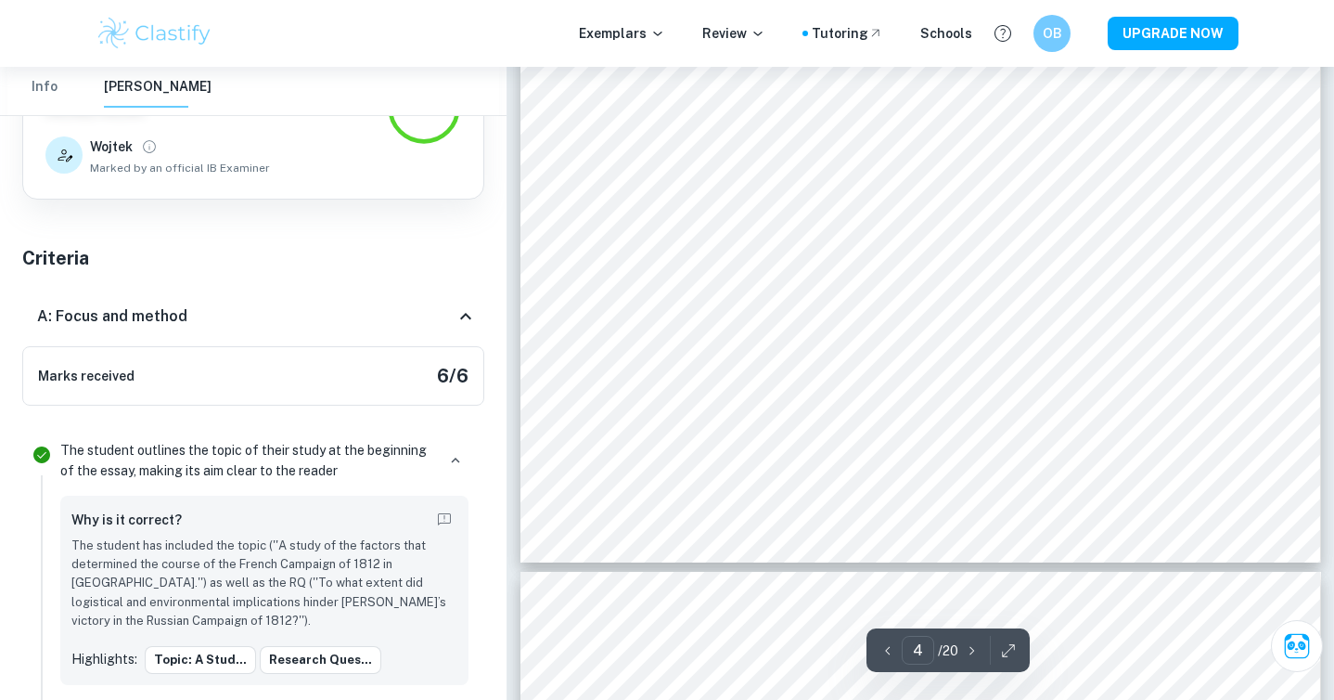
type input "3"
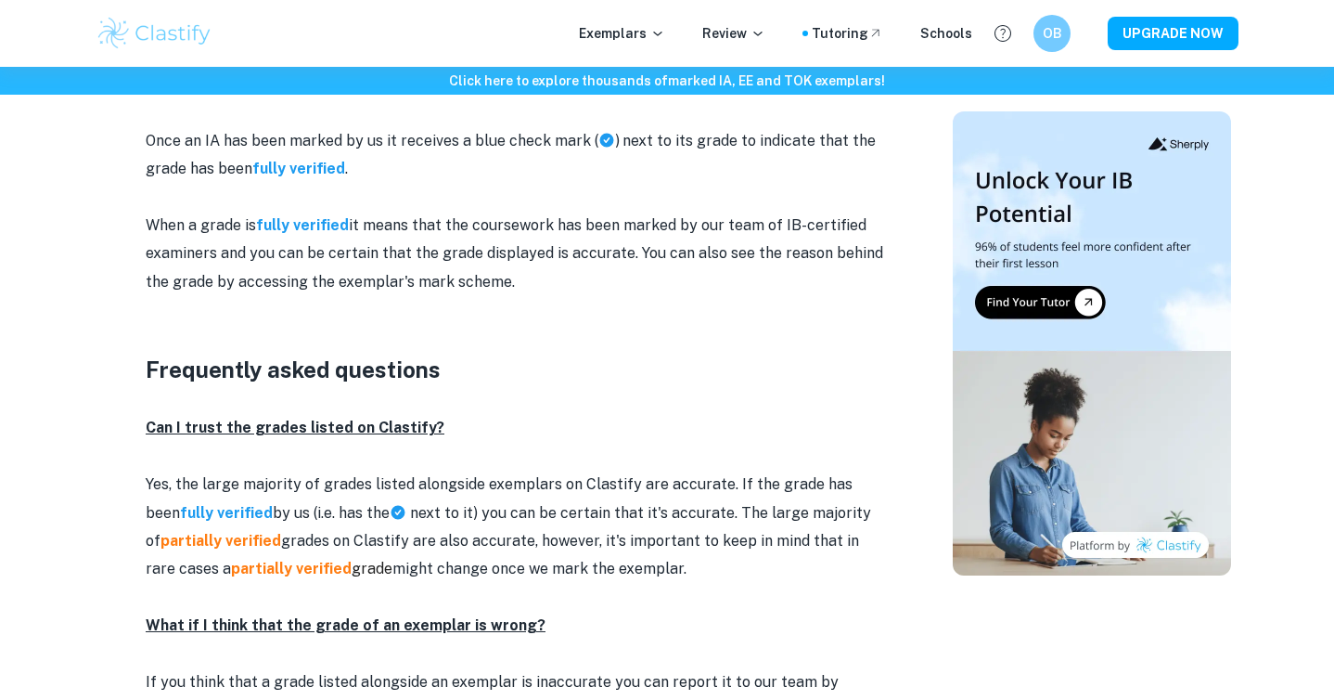
scroll to position [2125, 0]
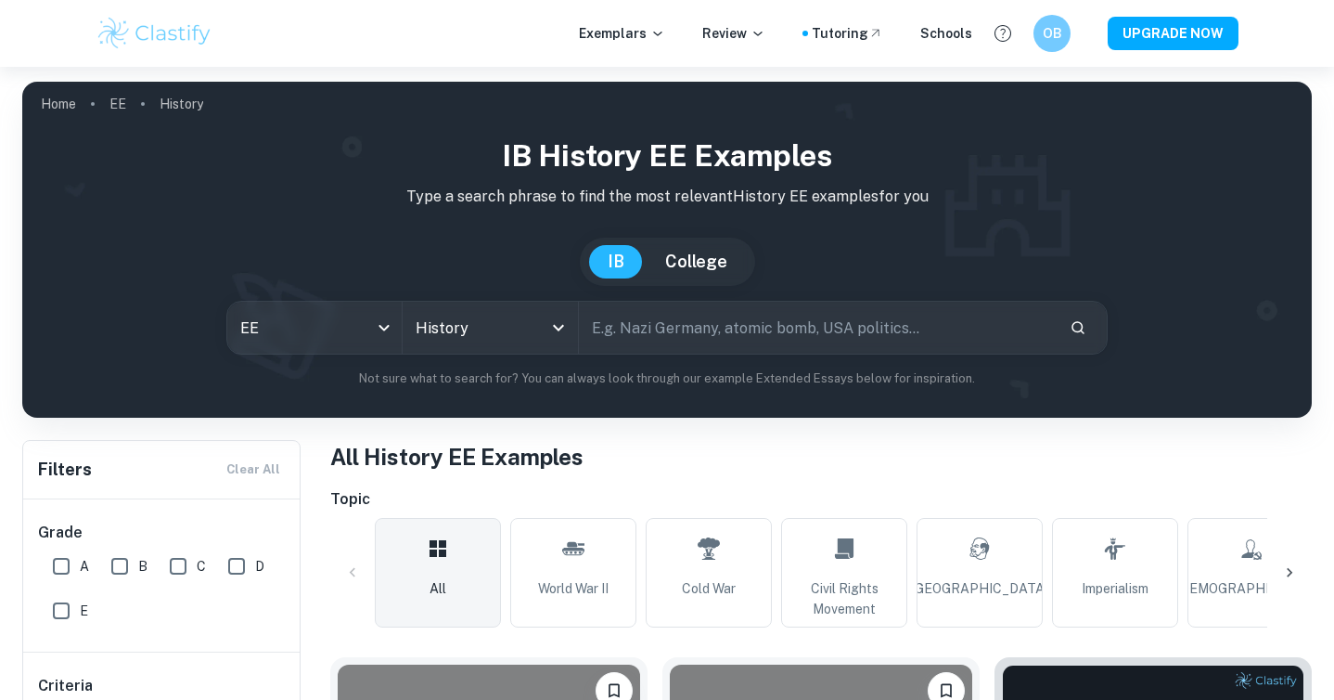
click at [947, 333] on input "text" at bounding box center [817, 328] width 476 height 52
type input "italian renaissance"
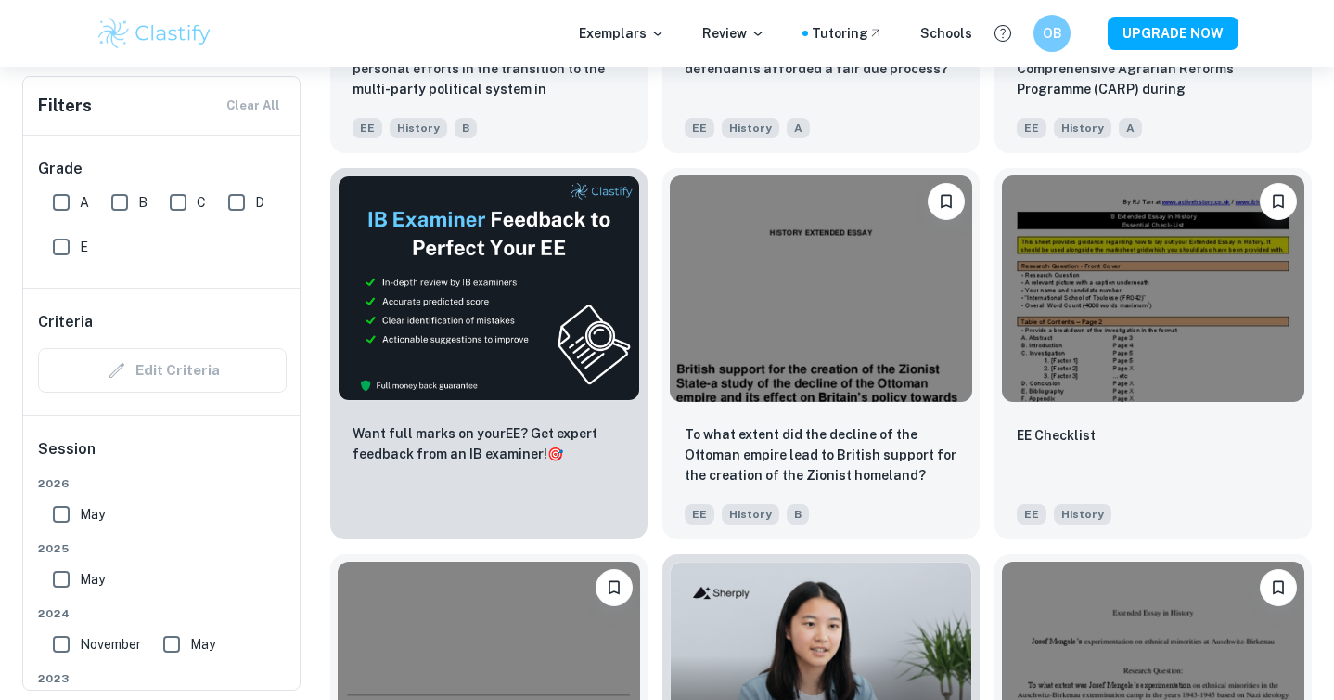
scroll to position [2805, 0]
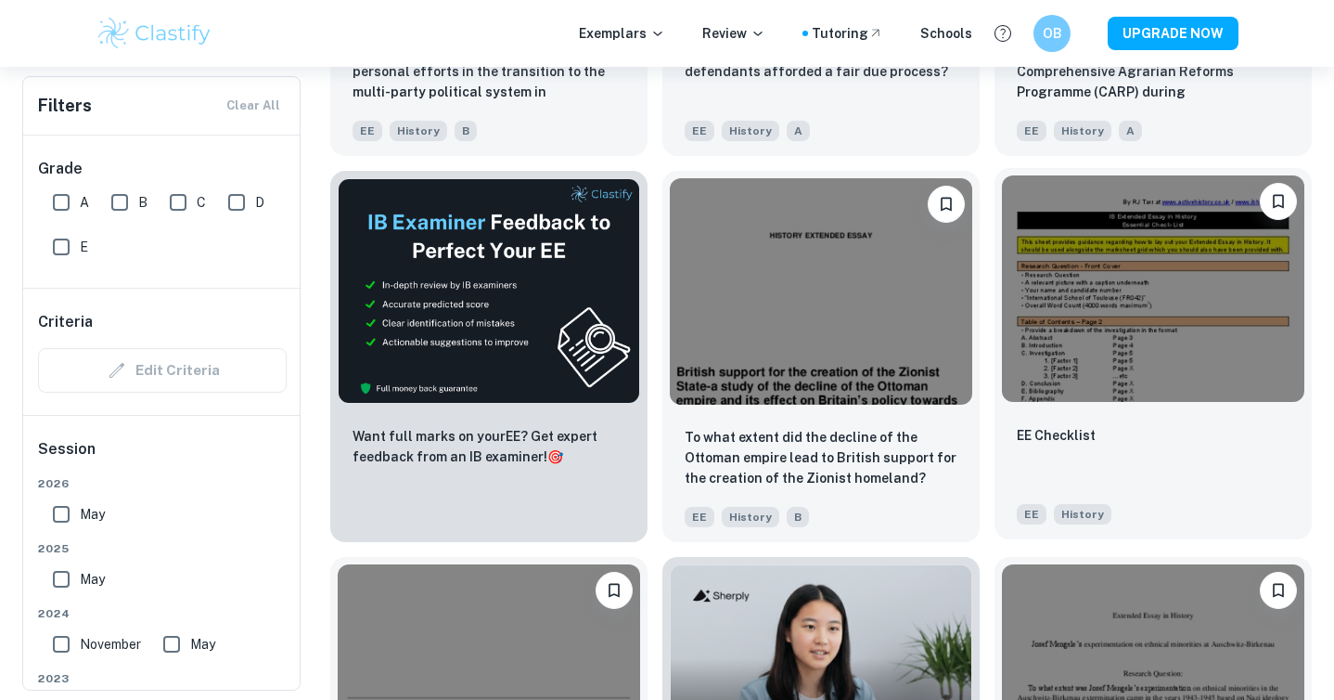
click at [1134, 324] on img at bounding box center [1153, 288] width 302 height 226
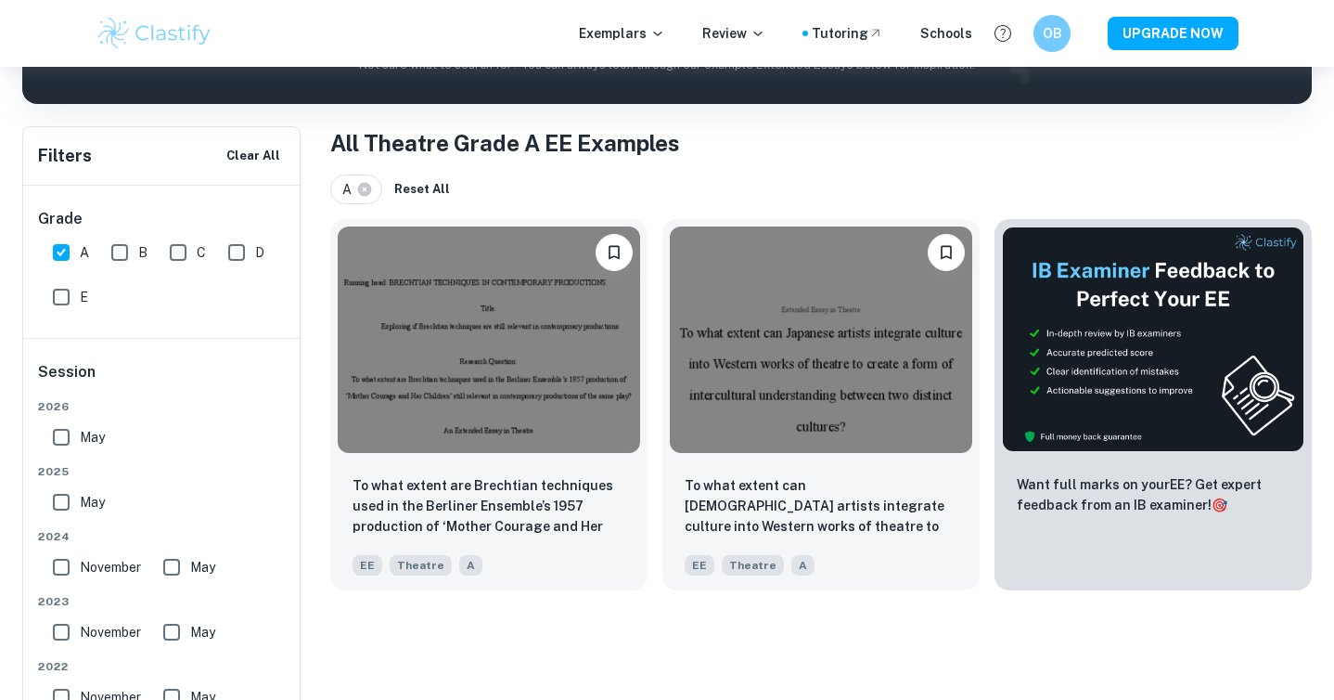
scroll to position [354, 0]
